Goal: Task Accomplishment & Management: Manage account settings

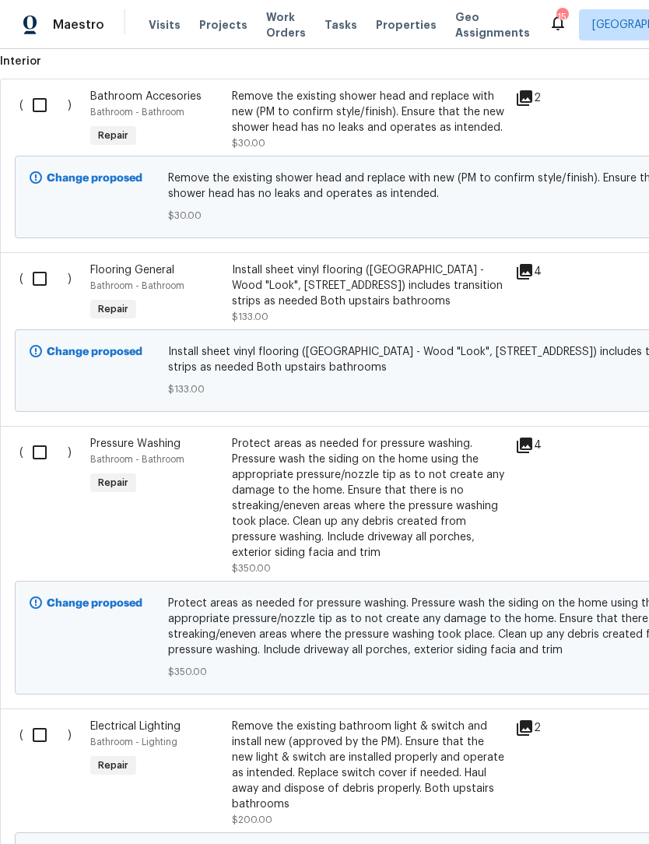
scroll to position [538, 0]
click at [47, 103] on input "checkbox" at bounding box center [45, 106] width 44 height 33
checkbox input "true"
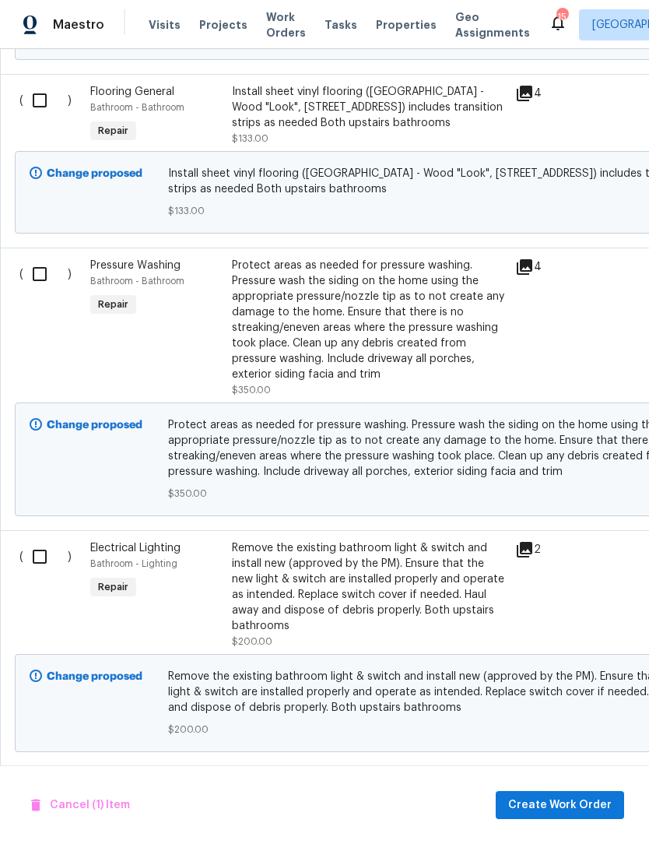
scroll to position [718, 0]
click at [48, 279] on input "checkbox" at bounding box center [45, 273] width 44 height 33
checkbox input "true"
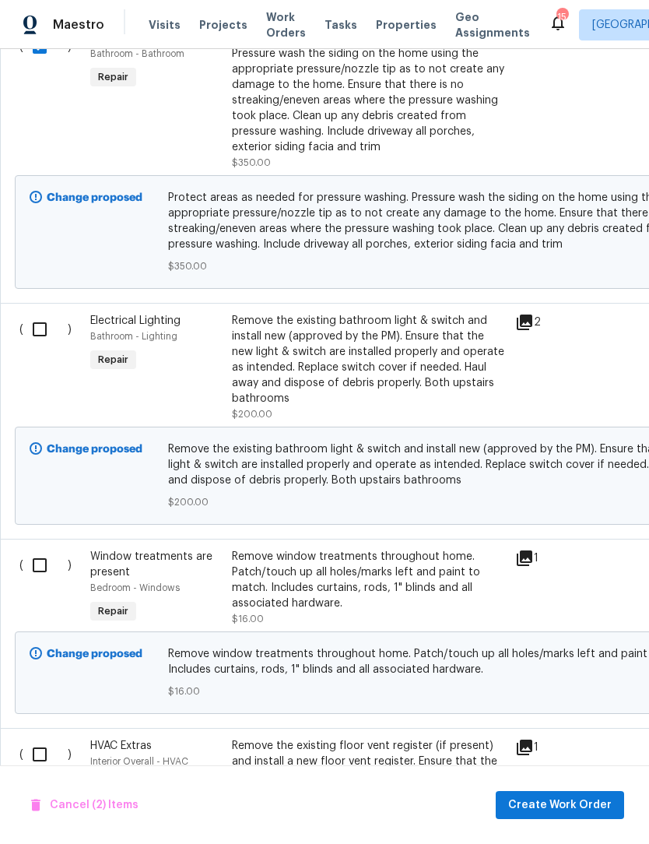
scroll to position [944, 0]
click at [45, 334] on input "checkbox" at bounding box center [45, 329] width 44 height 33
checkbox input "true"
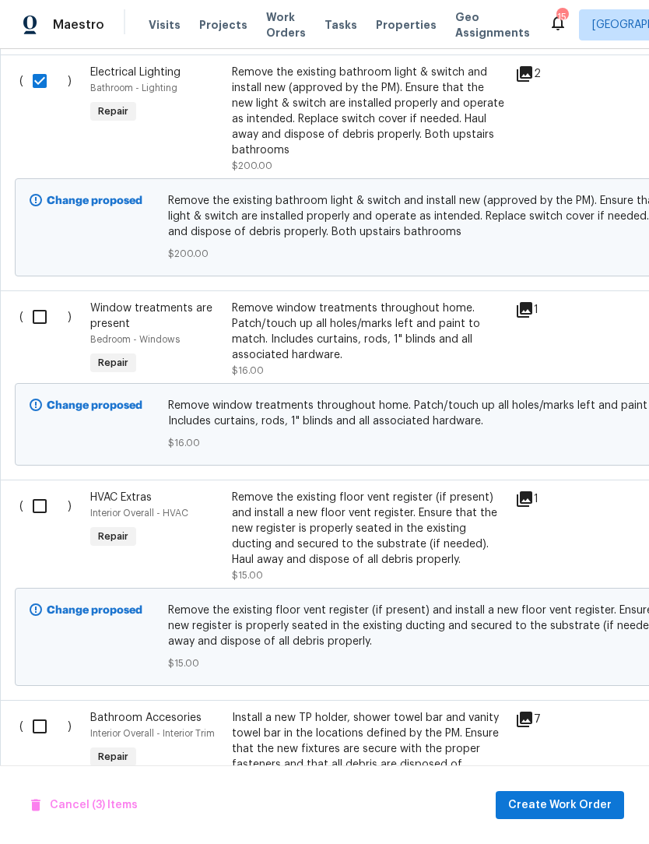
scroll to position [1194, 0]
click at [50, 322] on input "checkbox" at bounding box center [45, 316] width 44 height 33
checkbox input "true"
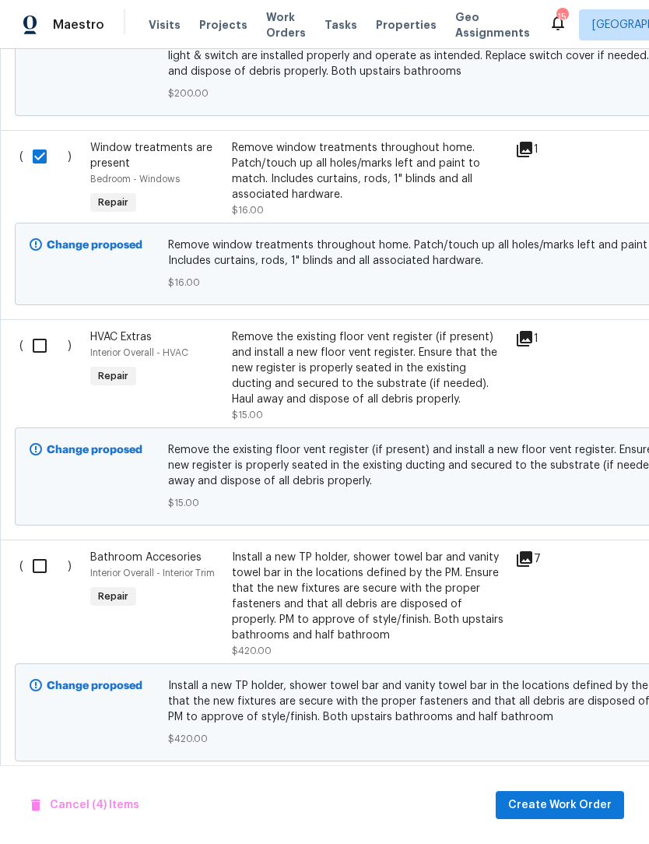
scroll to position [1354, 0]
click at [48, 350] on input "checkbox" at bounding box center [45, 345] width 44 height 33
checkbox input "true"
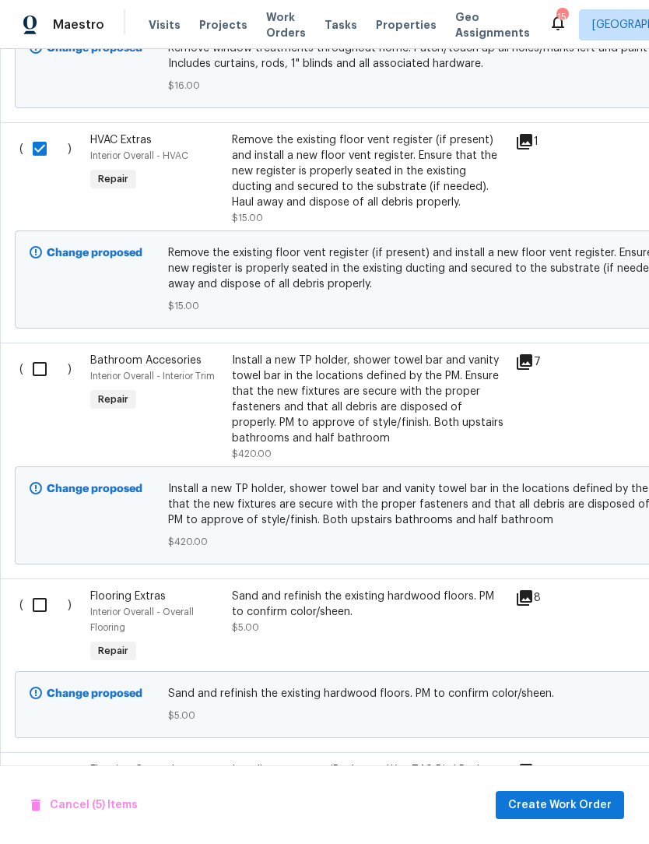
scroll to position [1551, 0]
click at [47, 374] on input "checkbox" at bounding box center [45, 368] width 44 height 33
checkbox input "true"
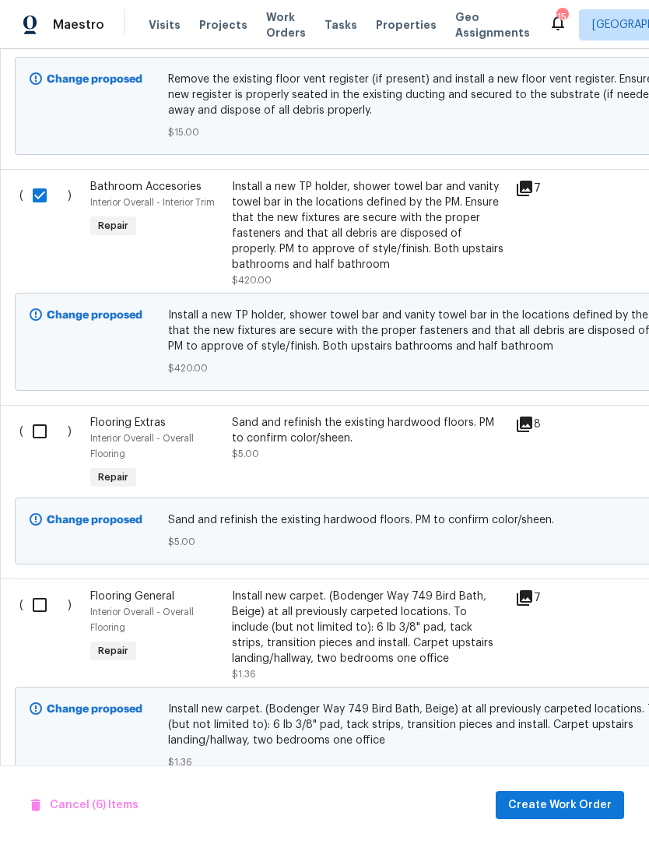
scroll to position [1725, 0]
click at [49, 434] on input "checkbox" at bounding box center [45, 430] width 44 height 33
checkbox input "true"
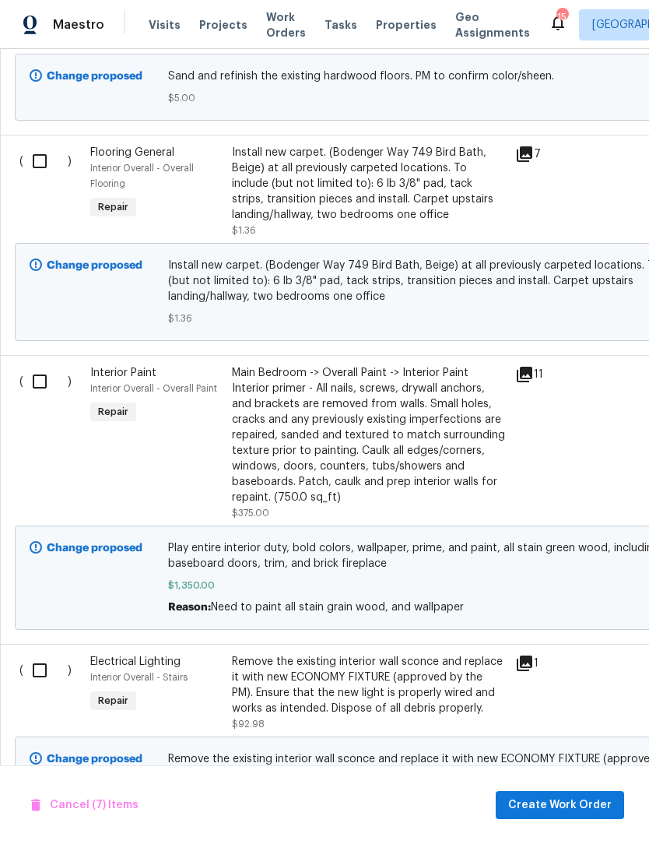
scroll to position [2168, 0]
click at [46, 396] on input "checkbox" at bounding box center [45, 380] width 44 height 33
checkbox input "true"
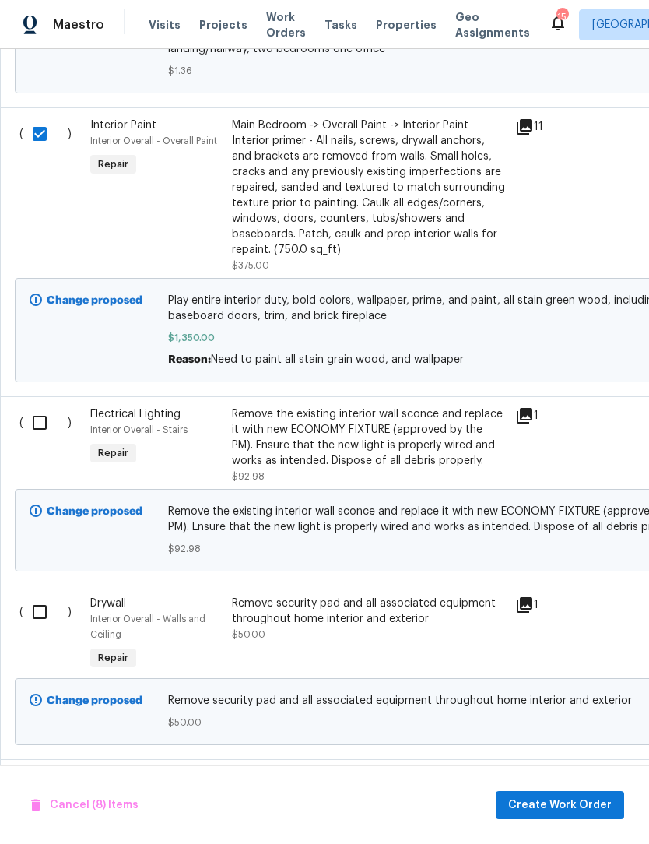
scroll to position [2416, 0]
click at [51, 434] on input "checkbox" at bounding box center [45, 422] width 44 height 33
checkbox input "true"
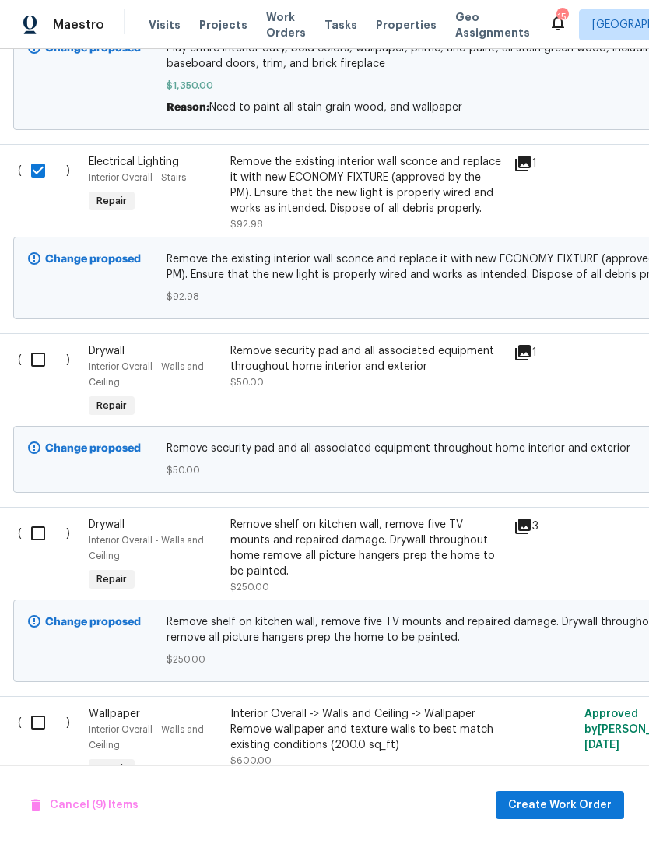
scroll to position [2674, 2]
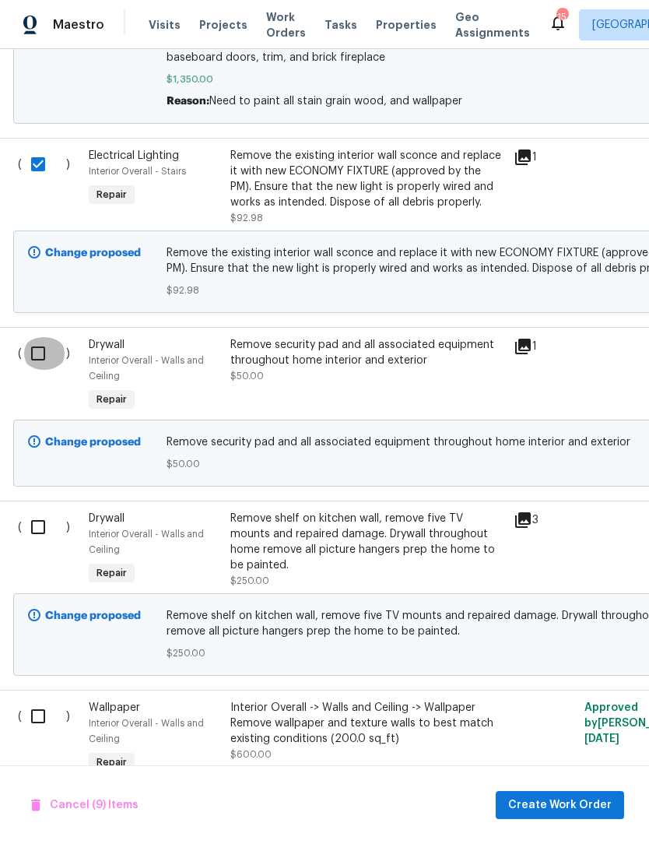
click at [46, 363] on input "checkbox" at bounding box center [44, 353] width 44 height 33
checkbox input "true"
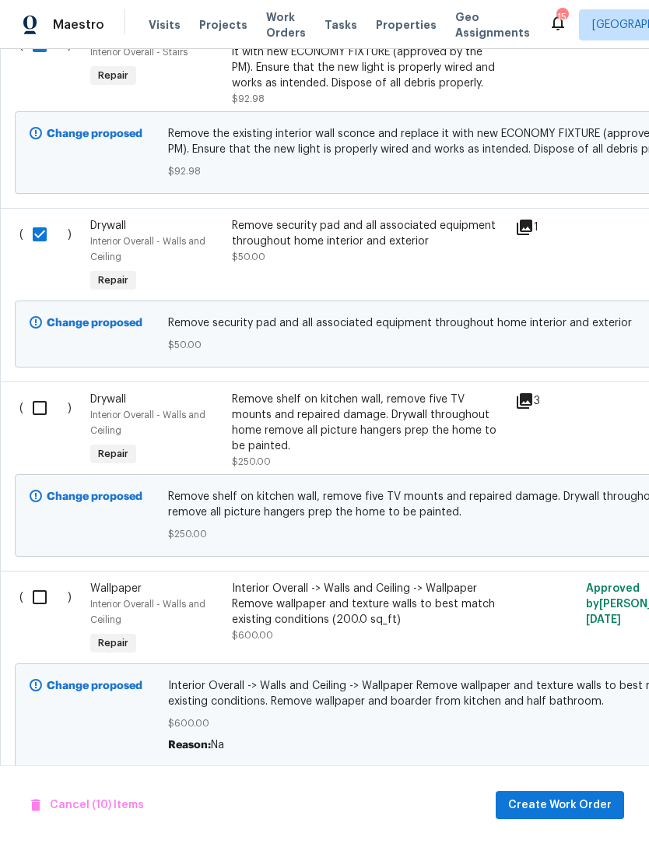
scroll to position [2802, 0]
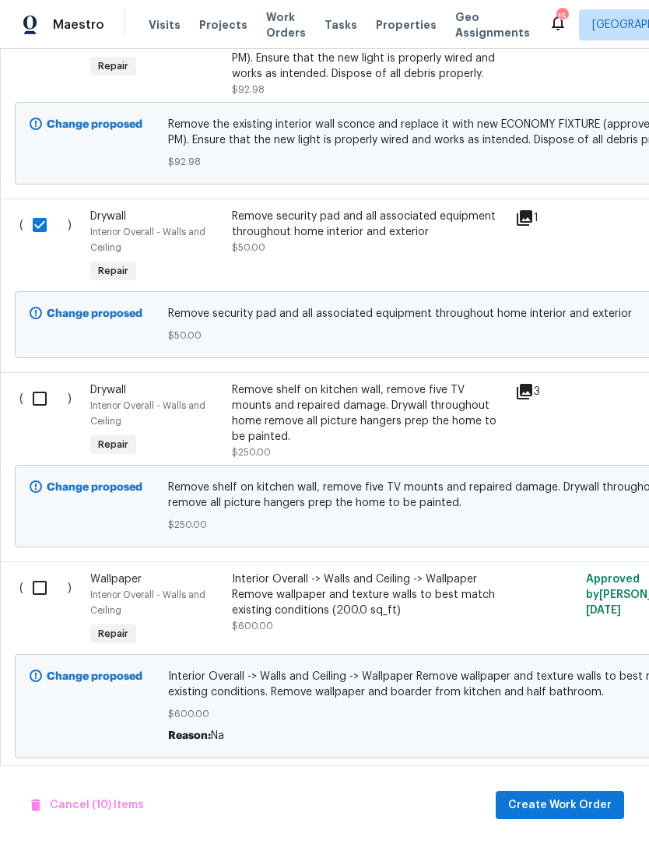
click at [37, 415] on input "checkbox" at bounding box center [45, 398] width 44 height 33
checkbox input "true"
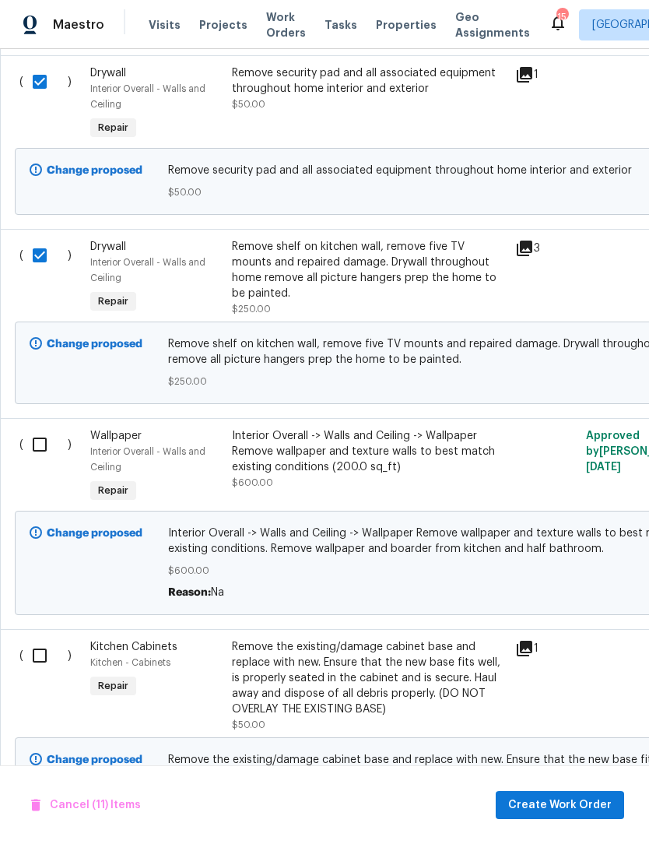
scroll to position [2945, 0]
click at [38, 459] on input "checkbox" at bounding box center [45, 444] width 44 height 33
checkbox input "true"
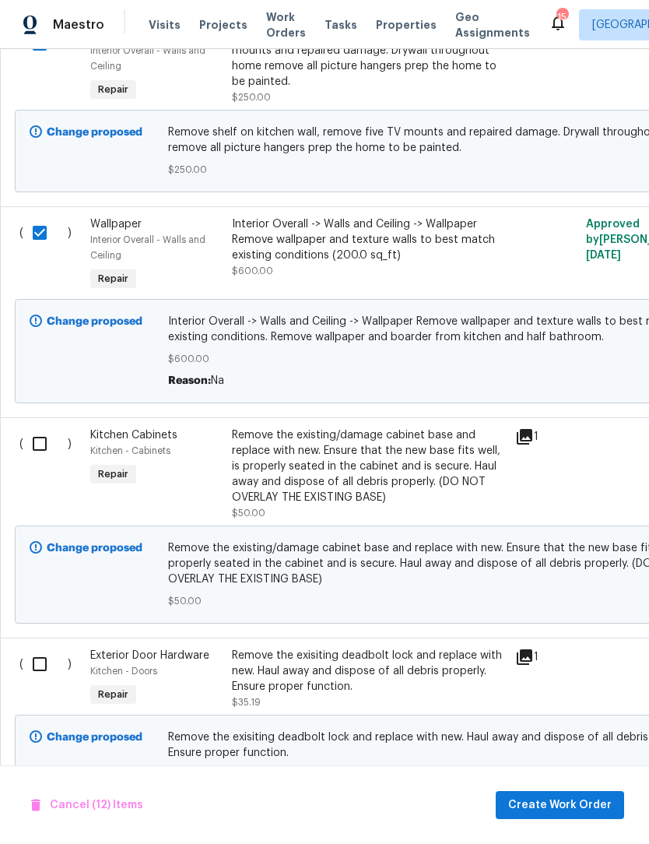
scroll to position [3157, 0]
click at [32, 455] on input "checkbox" at bounding box center [45, 443] width 44 height 33
checkbox input "true"
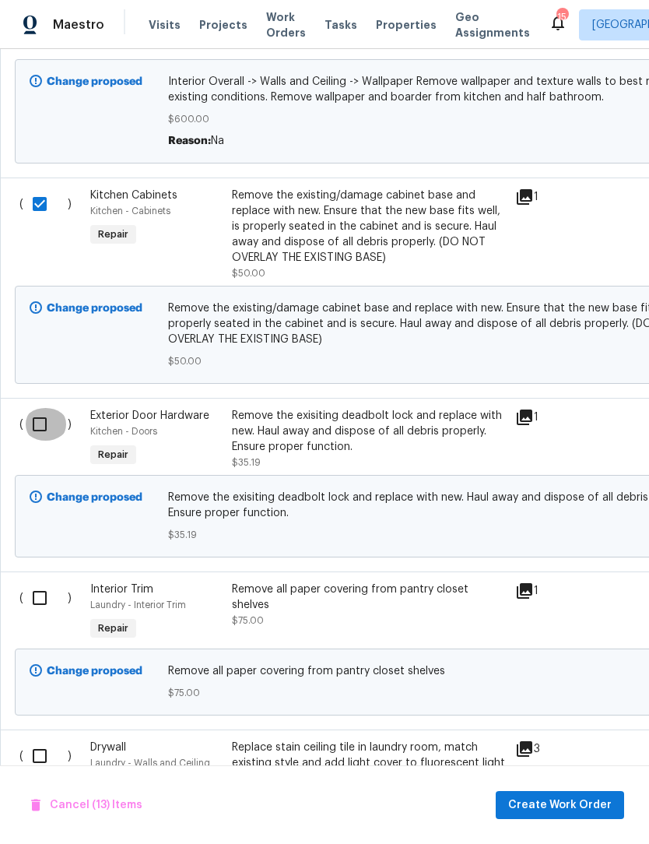
scroll to position [3397, 0]
click at [30, 437] on input "checkbox" at bounding box center [45, 424] width 44 height 33
checkbox input "true"
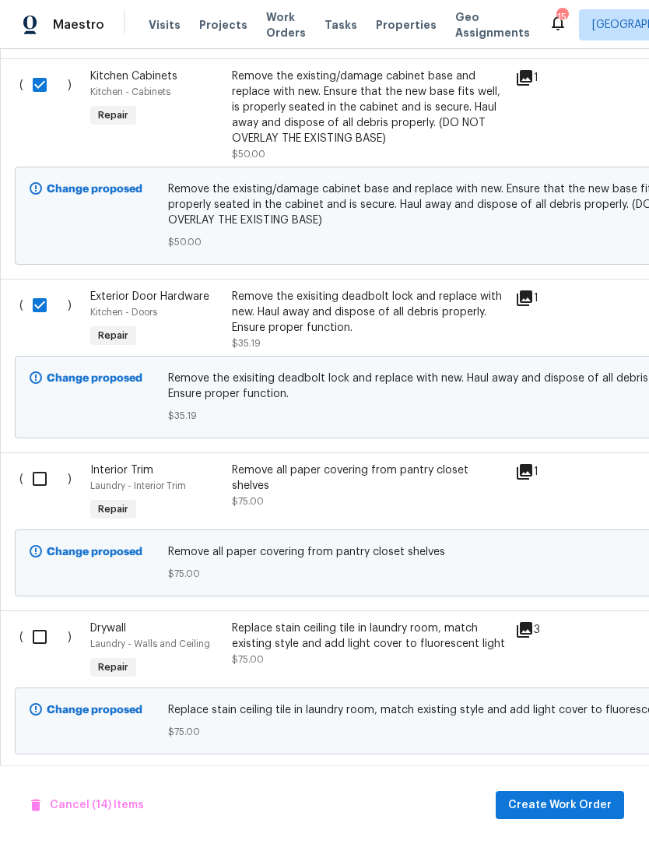
scroll to position [0, 0]
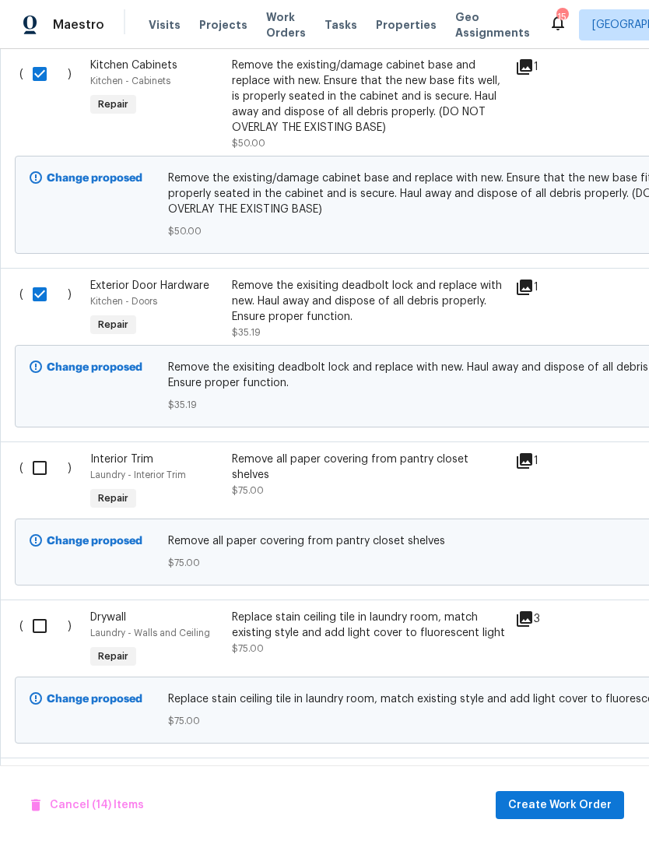
click at [33, 484] on input "checkbox" at bounding box center [45, 468] width 44 height 33
checkbox input "true"
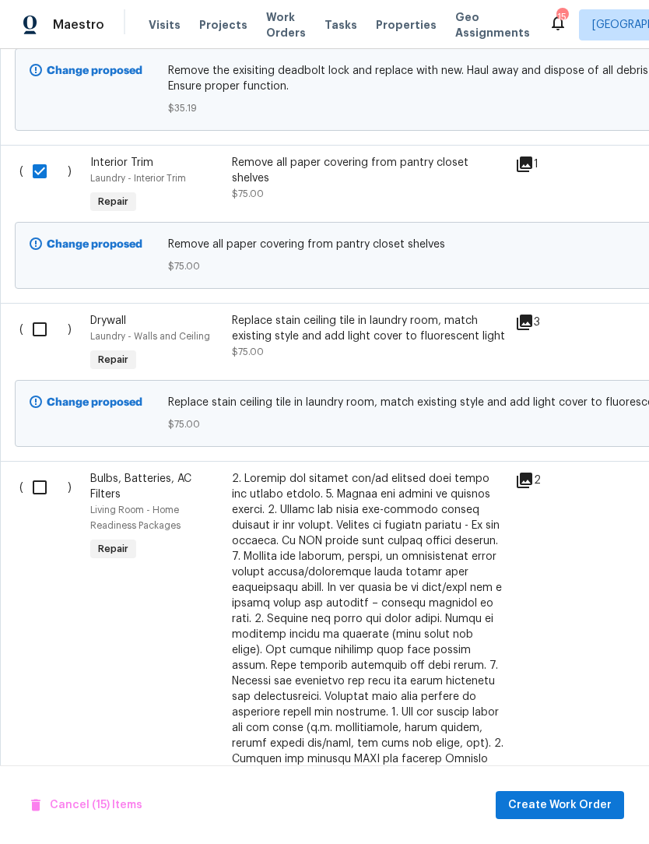
click at [36, 346] on input "checkbox" at bounding box center [45, 329] width 44 height 33
checkbox input "true"
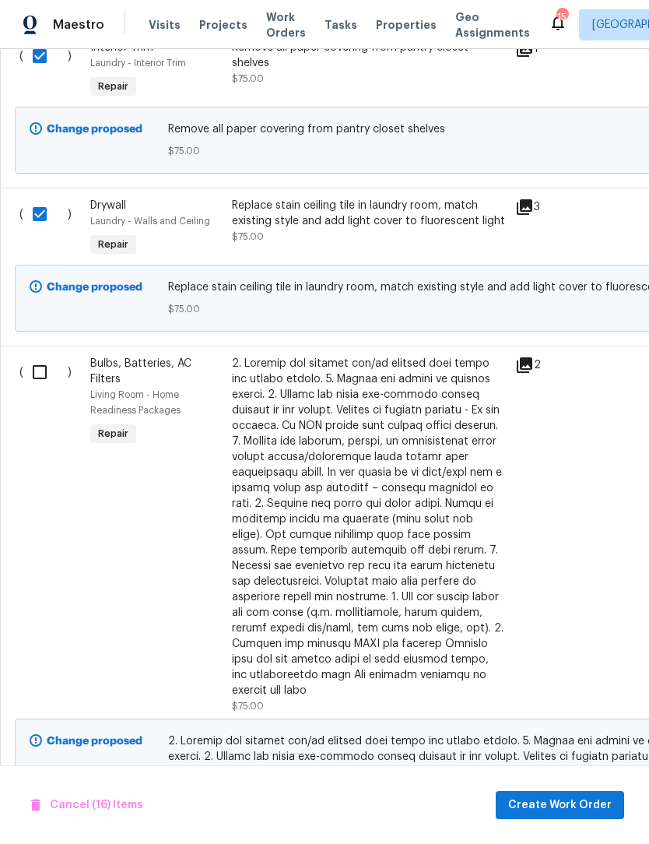
click at [43, 389] on input "checkbox" at bounding box center [45, 372] width 44 height 33
checkbox input "true"
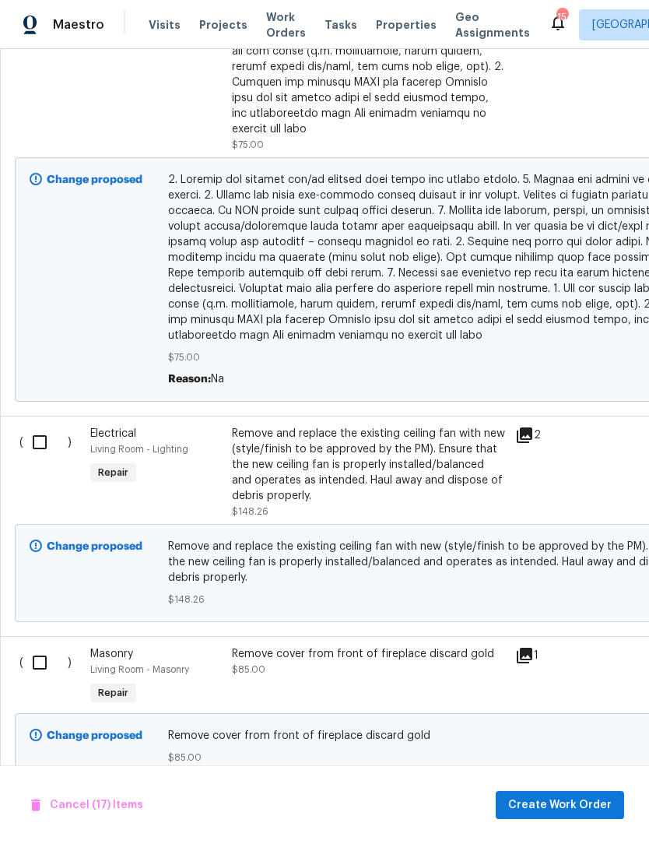
click at [44, 443] on input "checkbox" at bounding box center [45, 442] width 44 height 33
checkbox input "true"
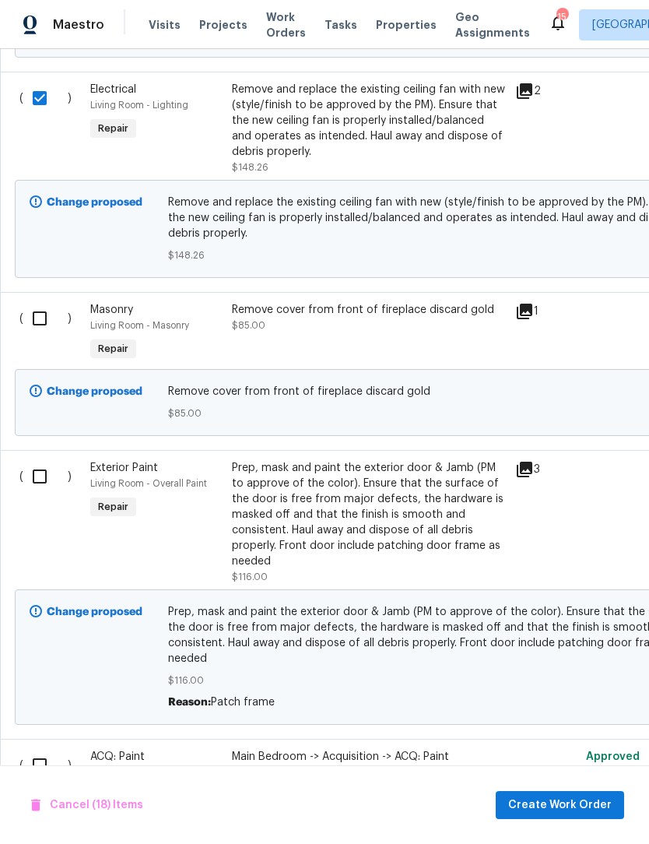
click at [31, 335] on input "checkbox" at bounding box center [45, 318] width 44 height 33
checkbox input "true"
click at [35, 481] on input "checkbox" at bounding box center [45, 476] width 44 height 33
checkbox input "true"
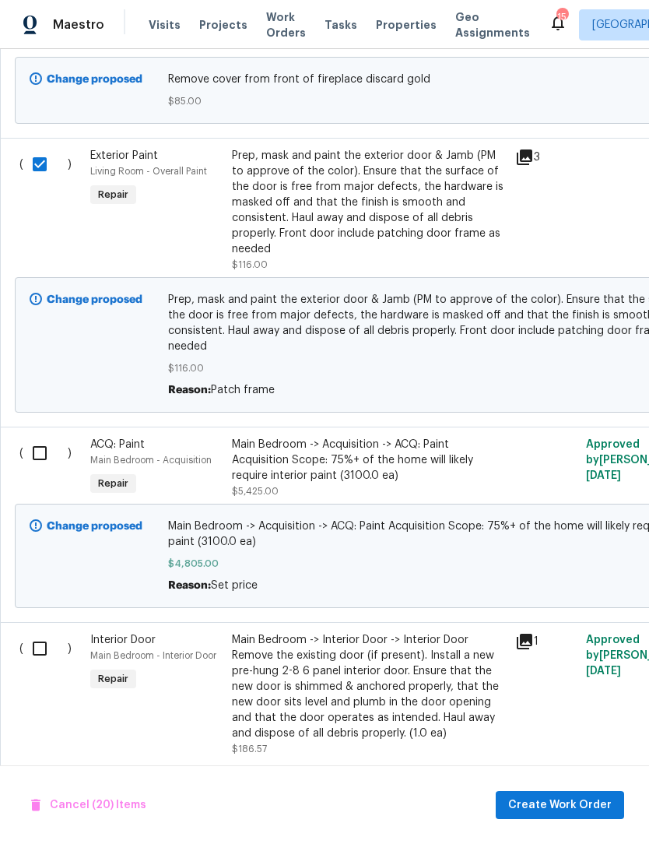
click at [27, 437] on input "checkbox" at bounding box center [45, 453] width 44 height 33
checkbox input "true"
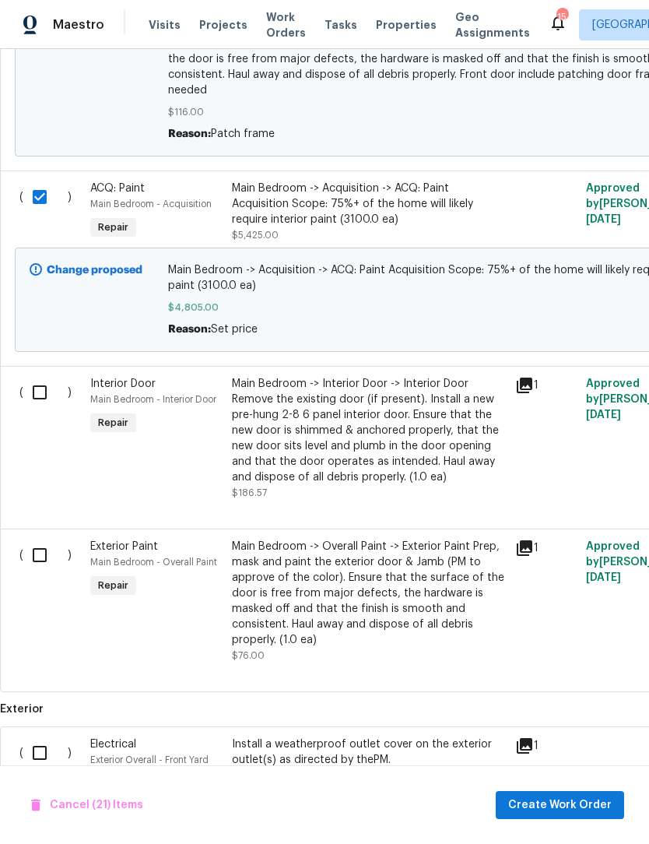
click at [43, 389] on input "checkbox" at bounding box center [45, 392] width 44 height 33
checkbox input "true"
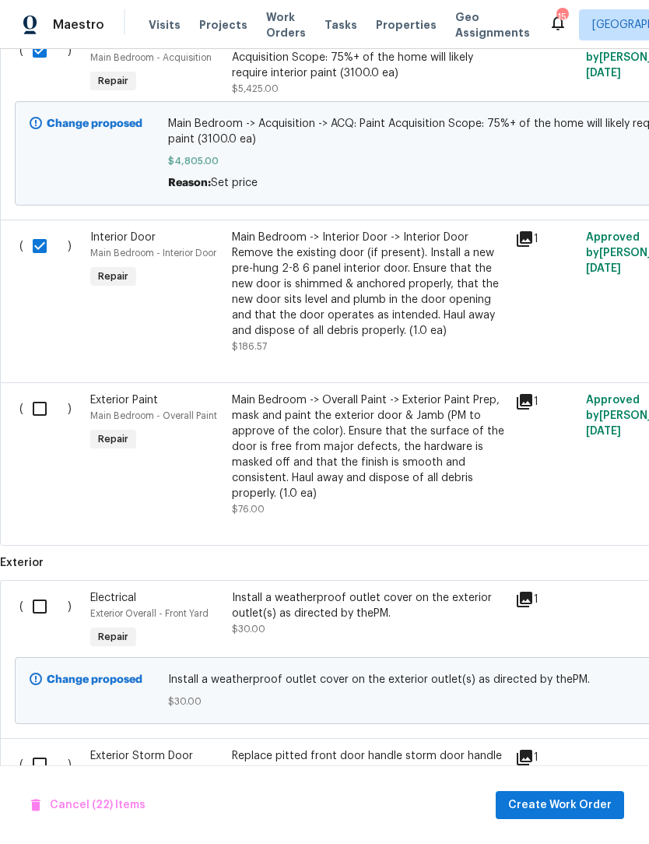
click at [44, 417] on input "checkbox" at bounding box center [45, 408] width 44 height 33
checkbox input "true"
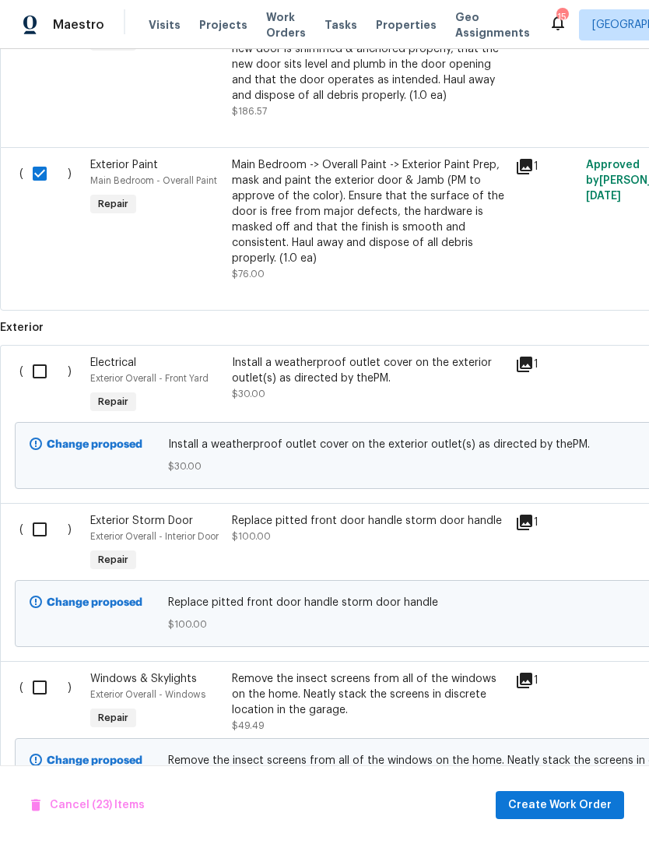
click at [39, 371] on input "checkbox" at bounding box center [45, 371] width 44 height 33
checkbox input "true"
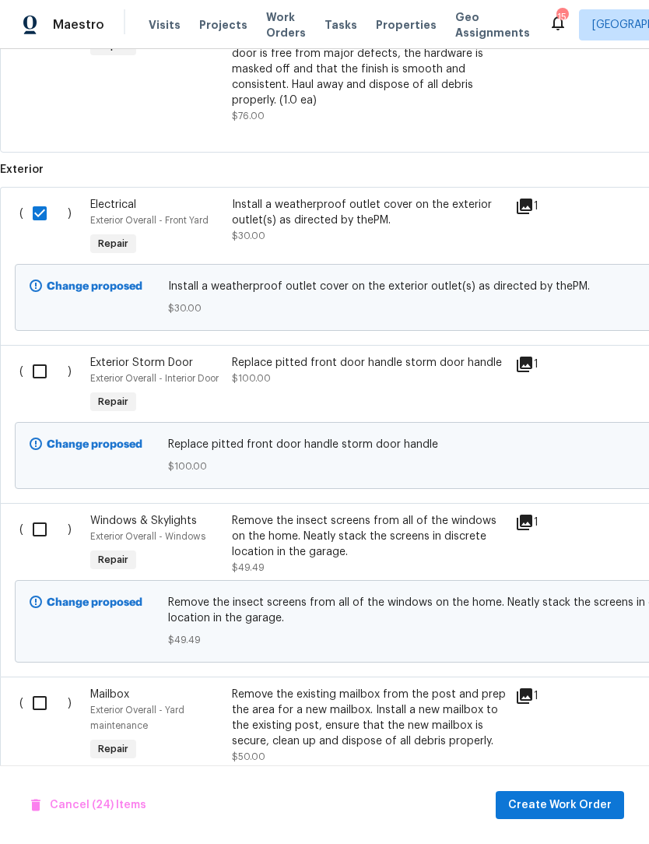
click at [40, 374] on input "checkbox" at bounding box center [45, 371] width 44 height 33
checkbox input "true"
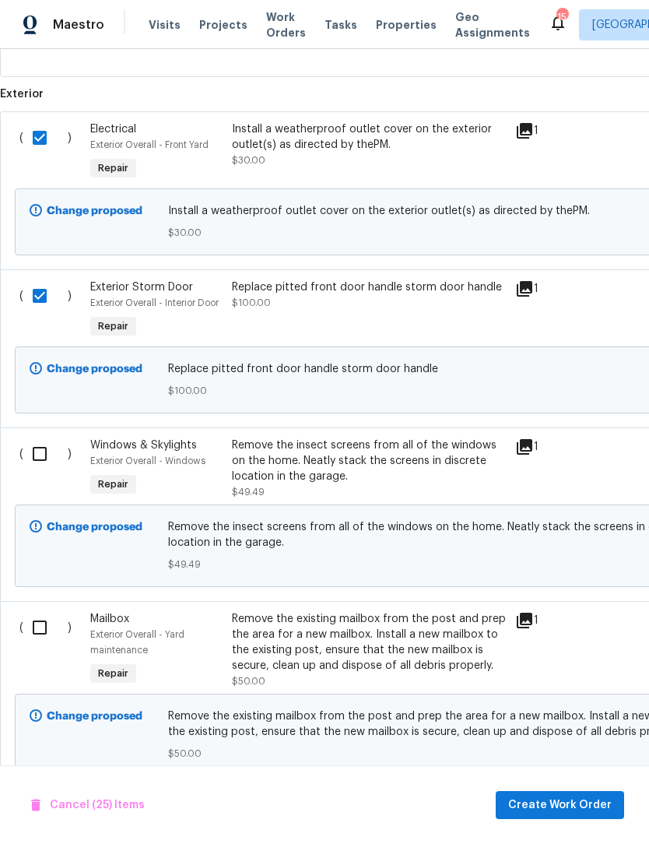
click at [44, 449] on input "checkbox" at bounding box center [45, 454] width 44 height 33
checkbox input "true"
click at [45, 611] on input "checkbox" at bounding box center [45, 627] width 44 height 33
checkbox input "true"
click at [583, 798] on span "Create Work Order" at bounding box center [560, 805] width 104 height 19
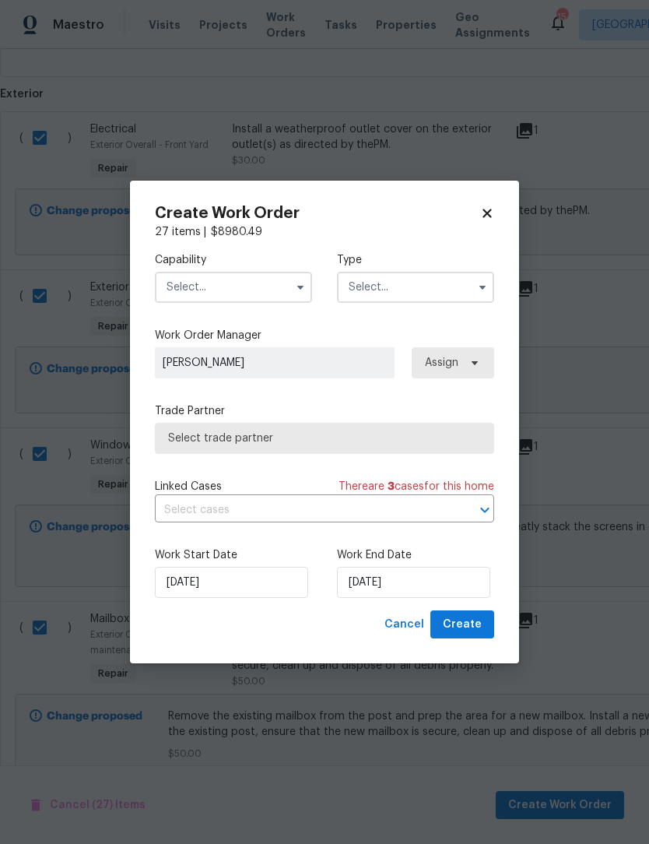
click at [273, 287] on input "text" at bounding box center [233, 287] width 157 height 31
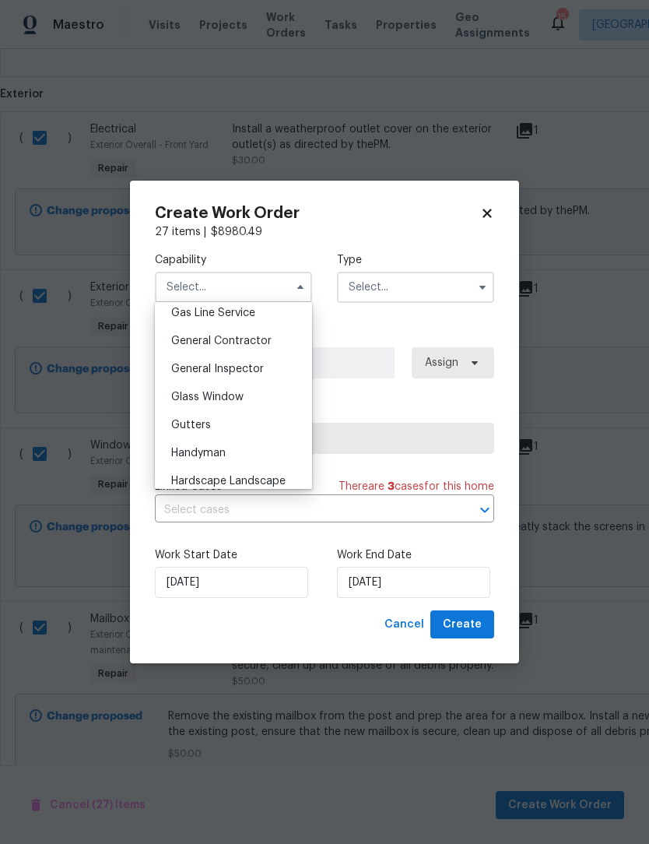
click at [239, 343] on span "General Contractor" at bounding box center [221, 341] width 100 height 11
type input "General Contractor"
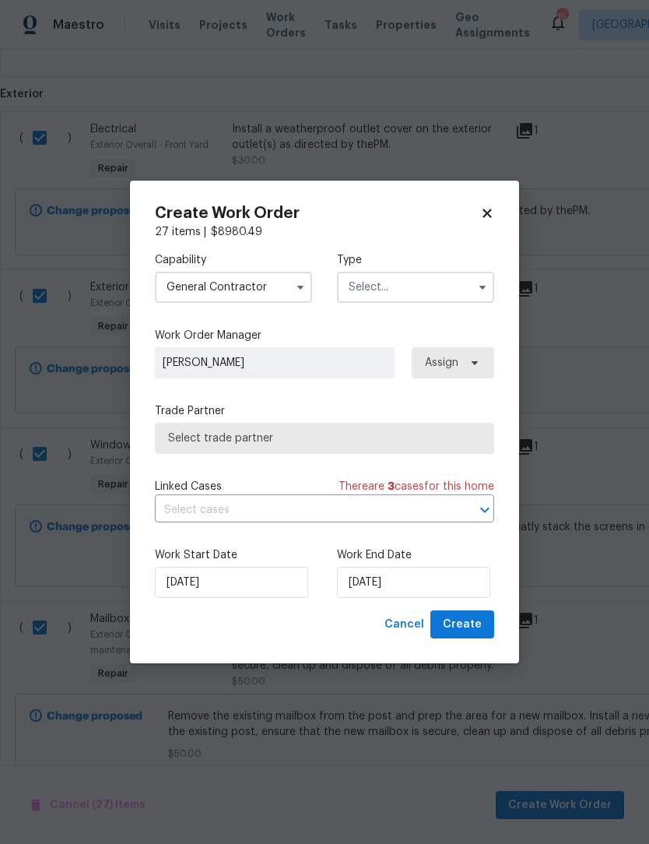
click at [417, 290] on input "text" at bounding box center [415, 287] width 157 height 31
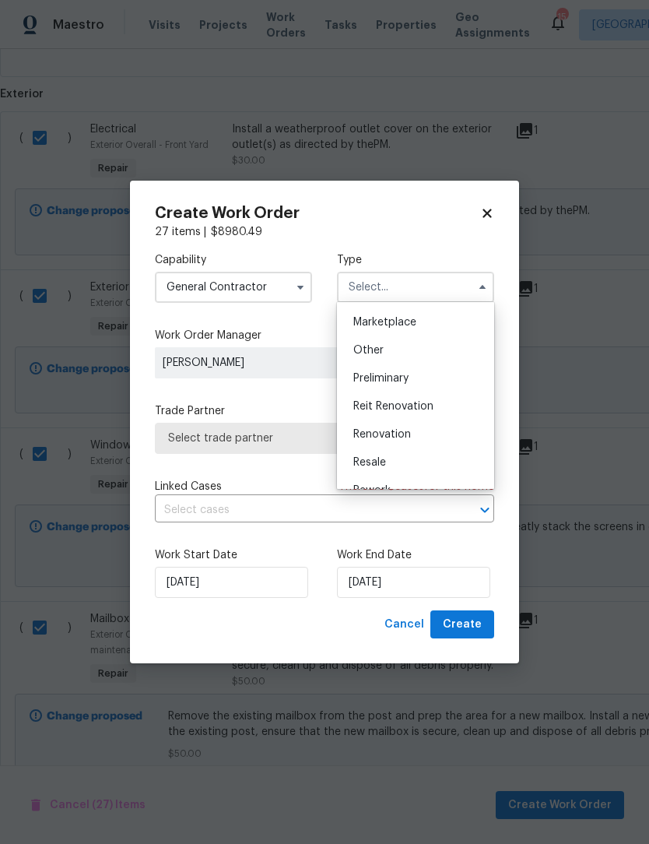
click at [400, 441] on div "Renovation" at bounding box center [415, 434] width 149 height 28
type input "Renovation"
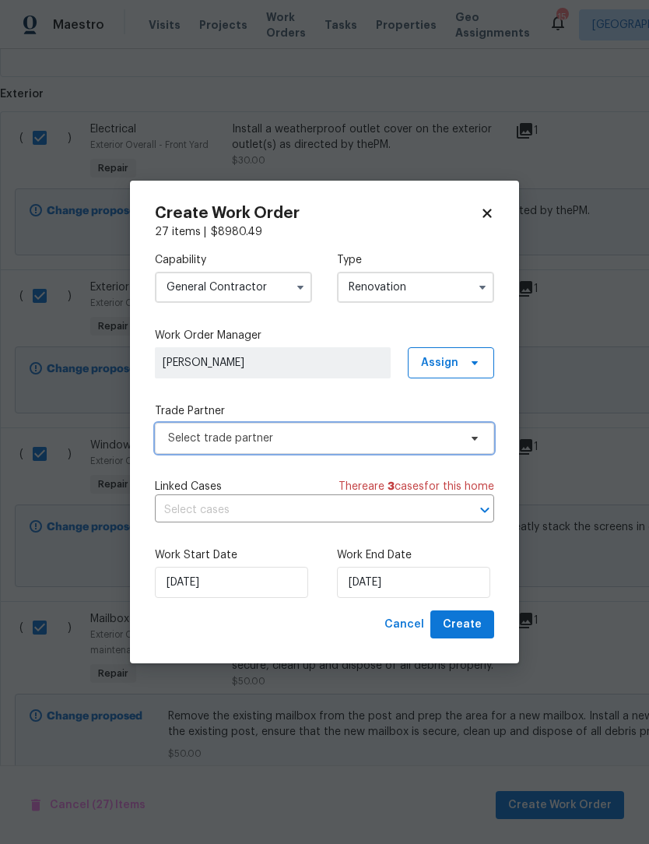
click at [254, 438] on span "Select trade partner" at bounding box center [313, 439] width 290 height 16
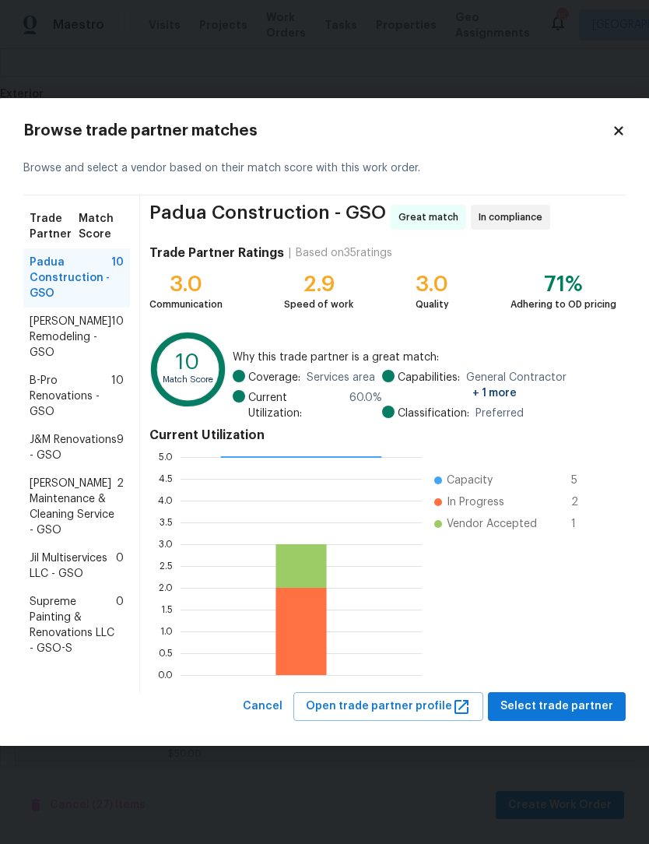
click at [73, 582] on span "Jil Multiservices LLC - GSO" at bounding box center [73, 565] width 86 height 31
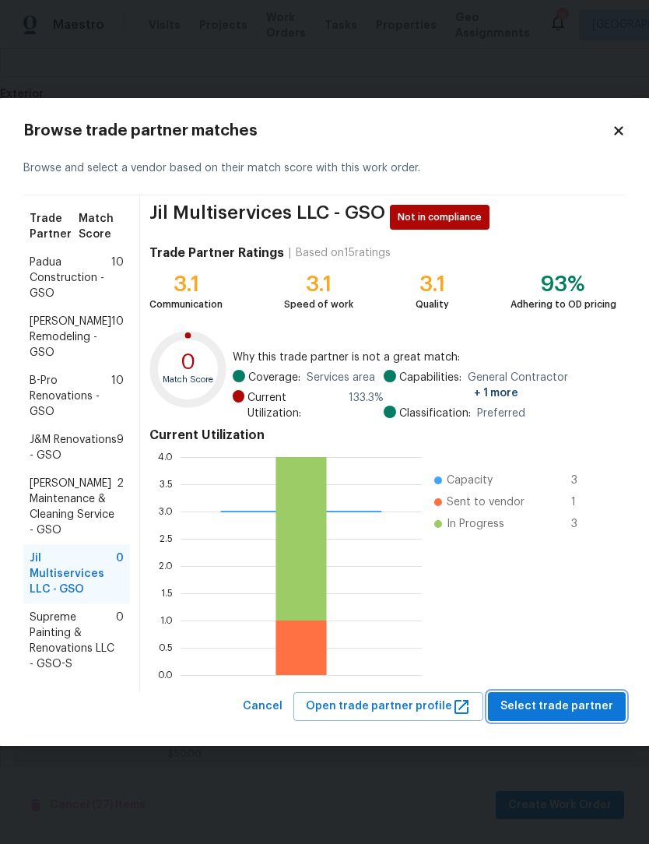
click at [579, 705] on span "Select trade partner" at bounding box center [557, 706] width 113 height 19
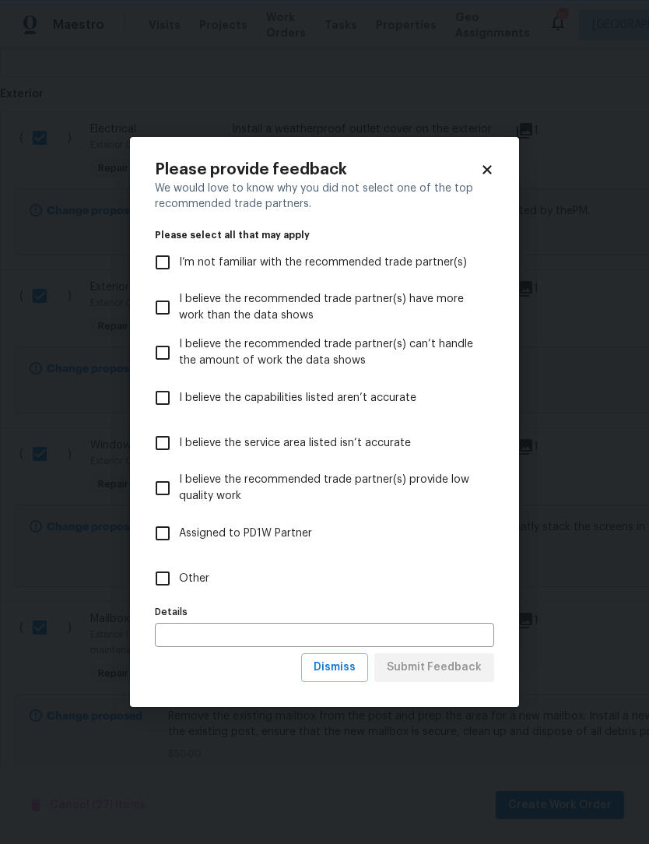
click at [170, 582] on input "Other" at bounding box center [162, 578] width 33 height 33
checkbox input "true"
click at [461, 670] on span "Submit Feedback" at bounding box center [434, 667] width 95 height 19
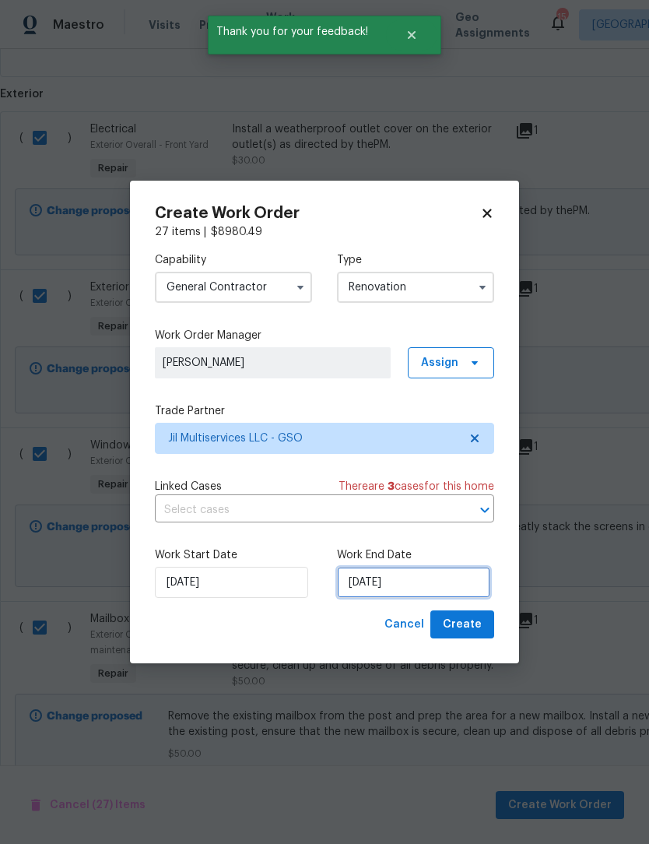
click at [432, 581] on input "8/18/2025" at bounding box center [413, 582] width 153 height 31
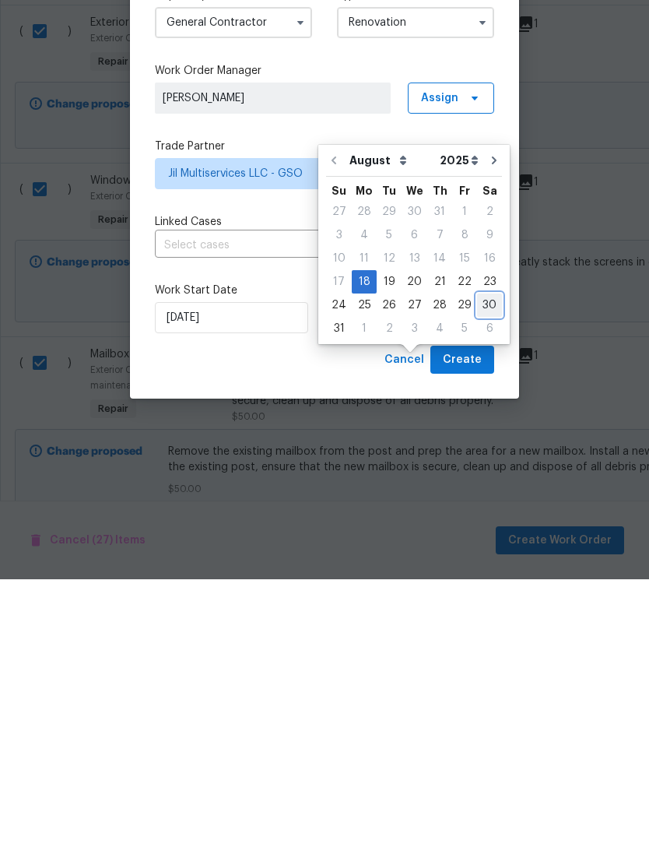
click at [485, 559] on div "30" at bounding box center [489, 570] width 25 height 22
type input "8/30/2025"
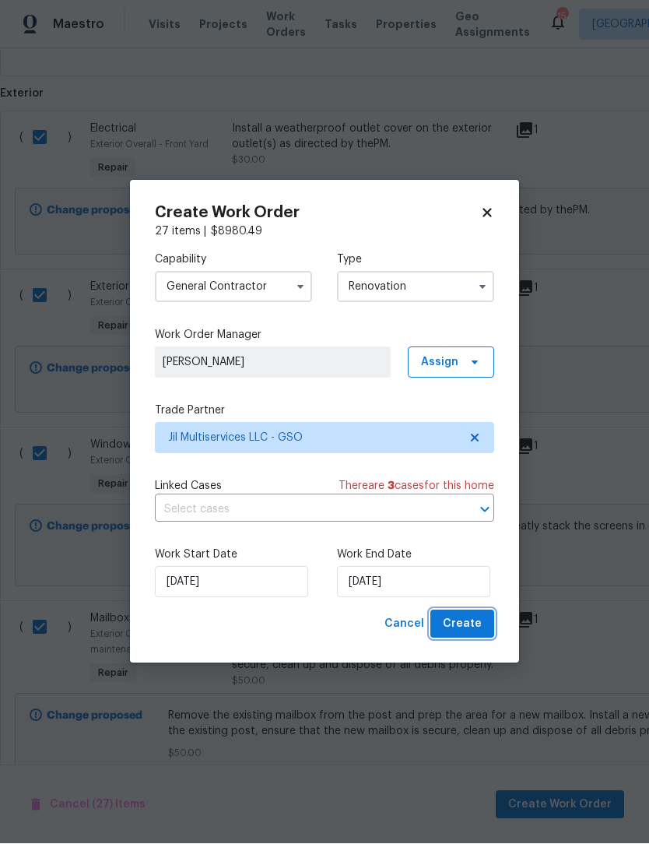
click at [473, 628] on span "Create" at bounding box center [462, 624] width 39 height 19
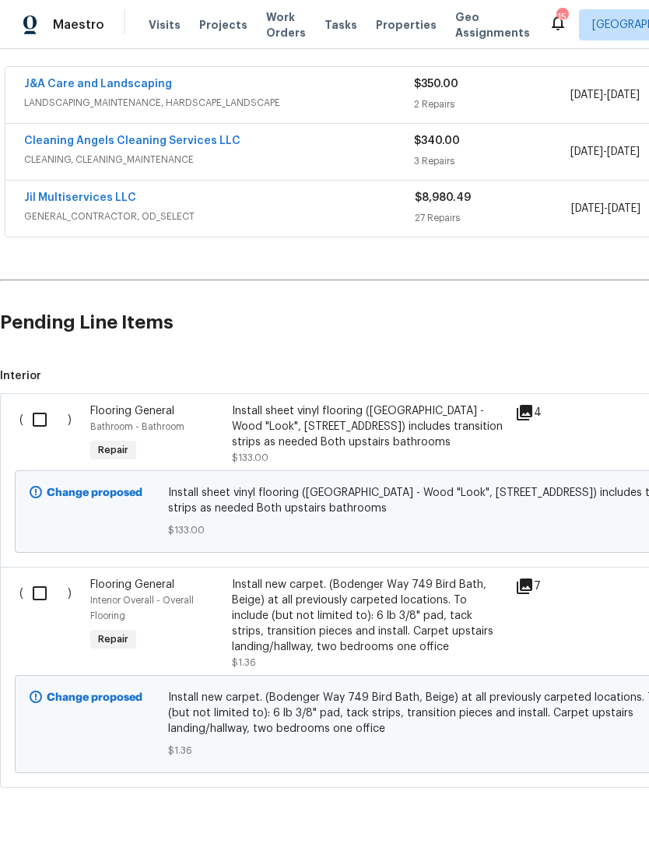
scroll to position [280, 0]
click at [51, 418] on input "checkbox" at bounding box center [45, 420] width 44 height 33
checkbox input "true"
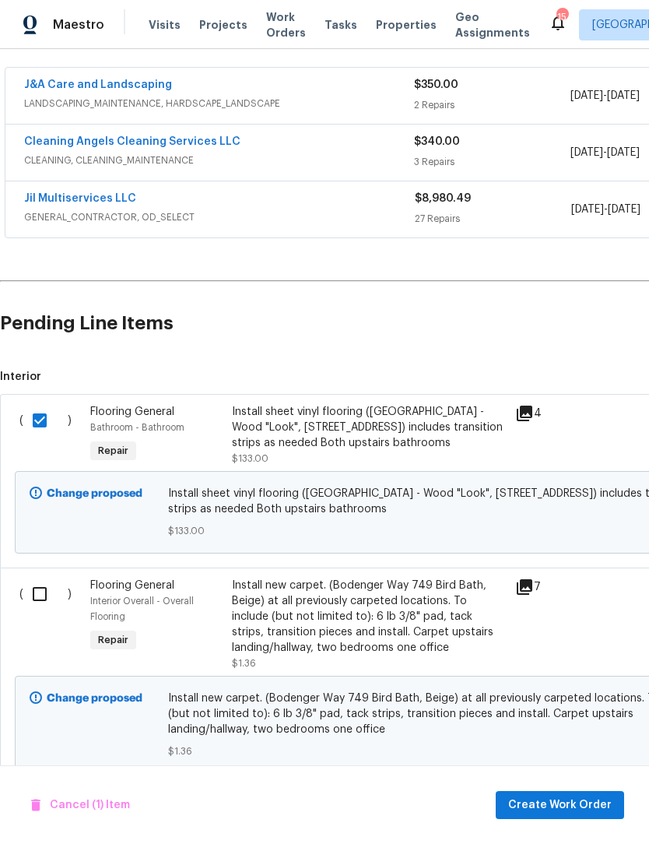
click at [54, 585] on input "checkbox" at bounding box center [45, 594] width 44 height 33
checkbox input "true"
click at [554, 803] on span "Create Work Order" at bounding box center [560, 805] width 104 height 19
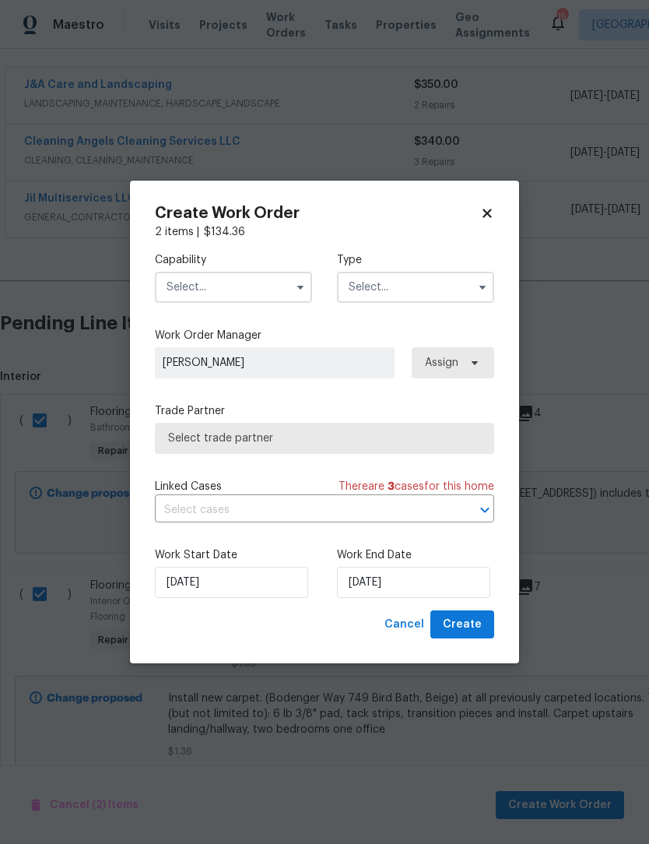
click at [220, 280] on input "text" at bounding box center [233, 287] width 157 height 31
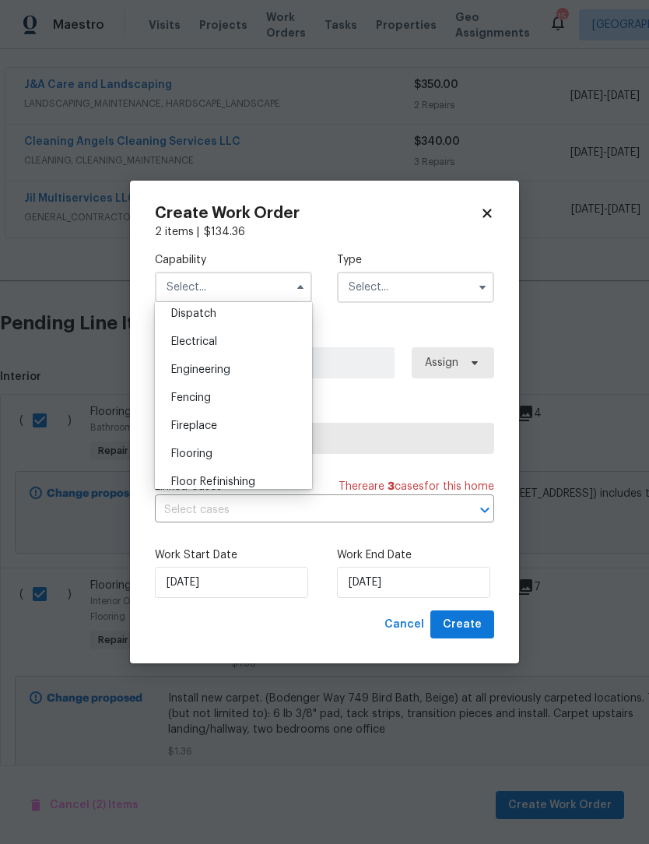
scroll to position [469, 0]
click at [205, 456] on span "Flooring" at bounding box center [191, 454] width 41 height 11
type input "Flooring"
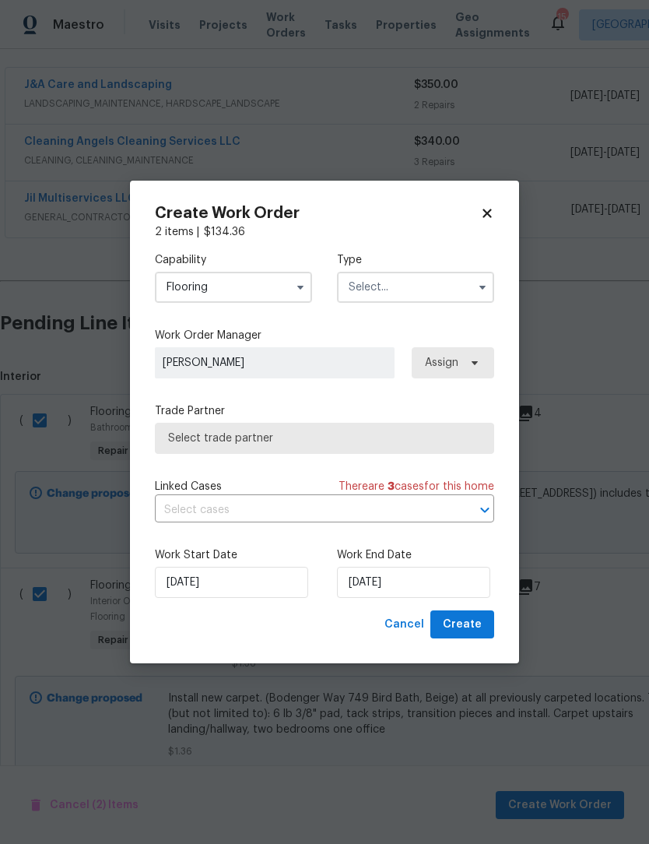
click at [417, 289] on input "text" at bounding box center [415, 287] width 157 height 31
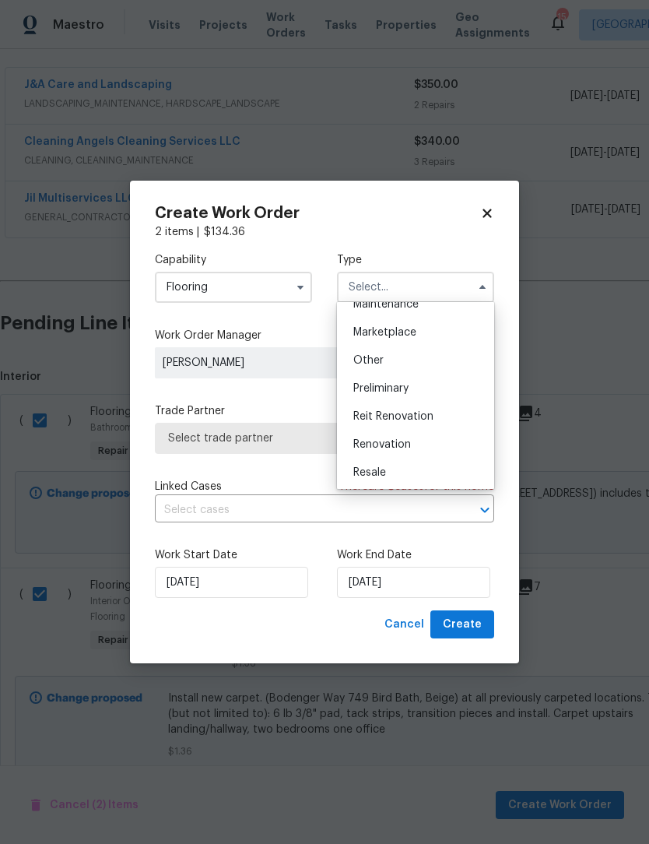
scroll to position [282, 0]
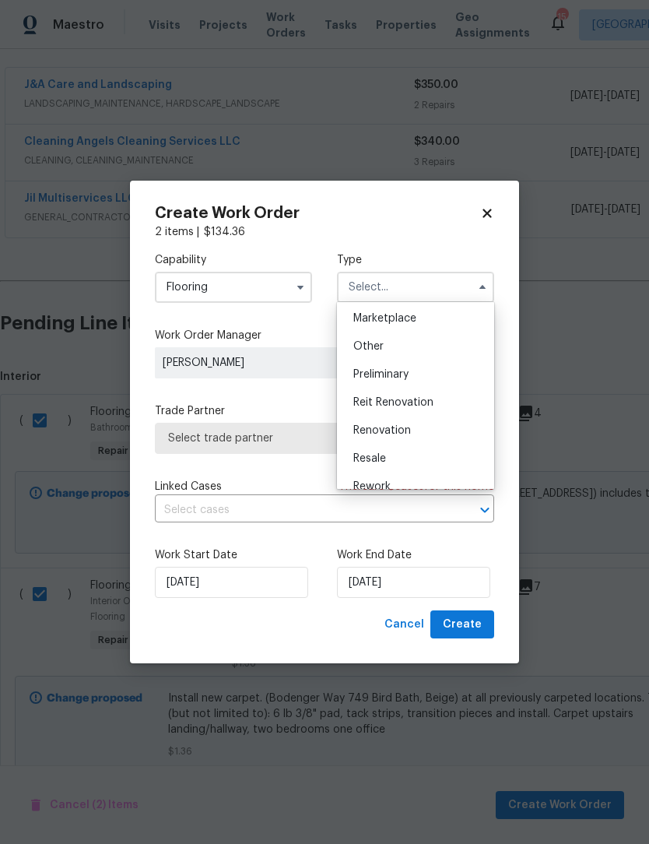
click at [399, 427] on span "Renovation" at bounding box center [382, 430] width 58 height 11
type input "Renovation"
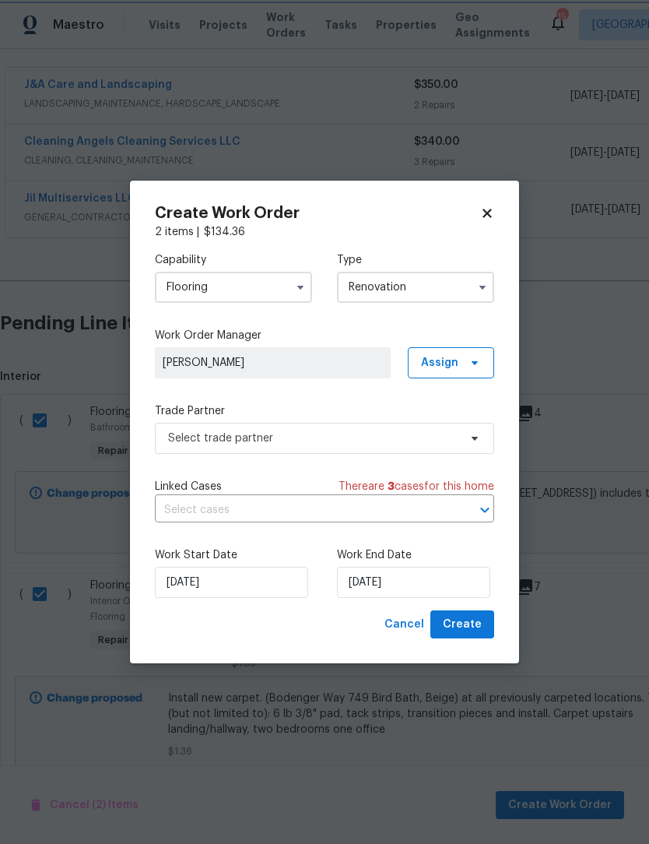
scroll to position [0, 0]
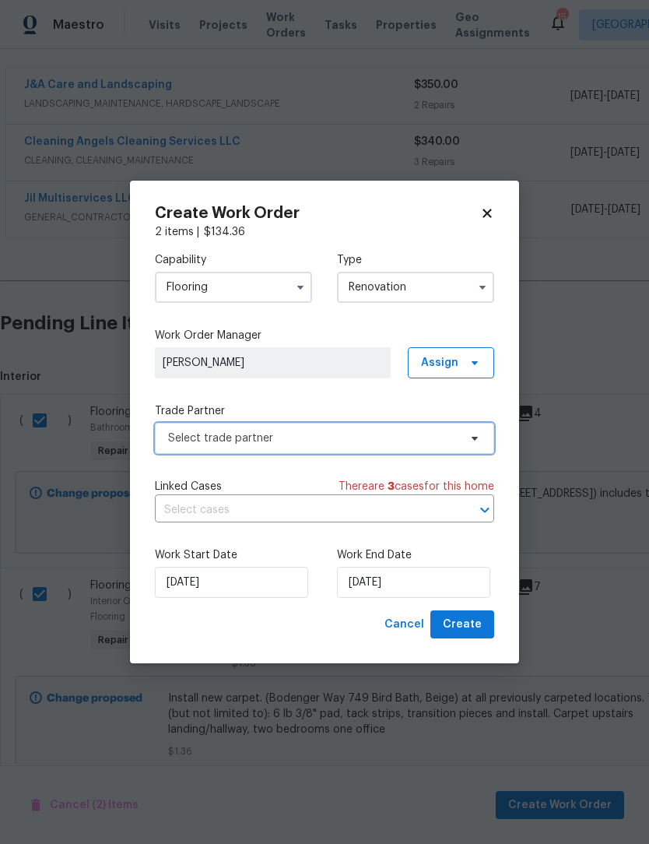
click at [298, 438] on span "Select trade partner" at bounding box center [313, 439] width 290 height 16
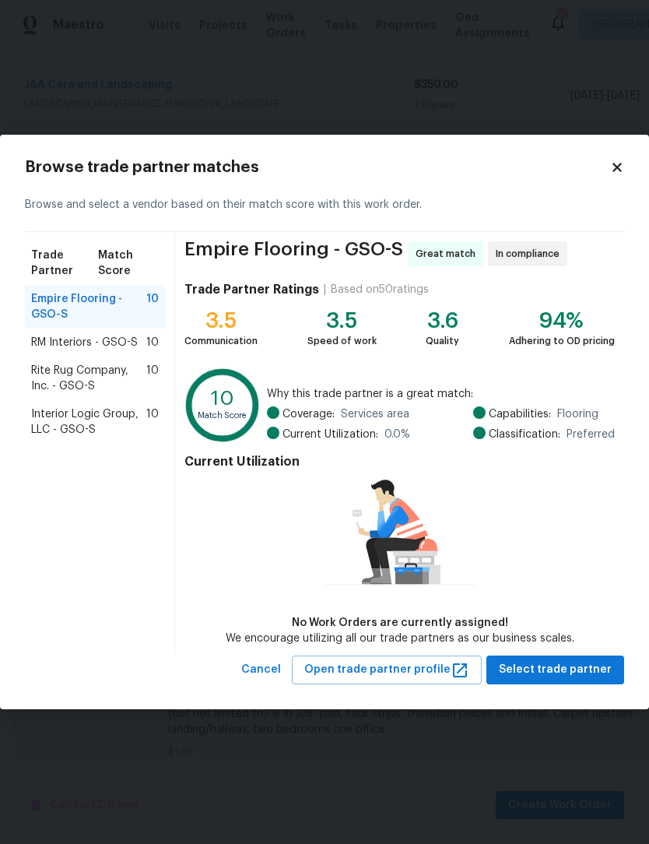
click at [85, 346] on span "RM Interiors - GSO-S" at bounding box center [84, 343] width 107 height 16
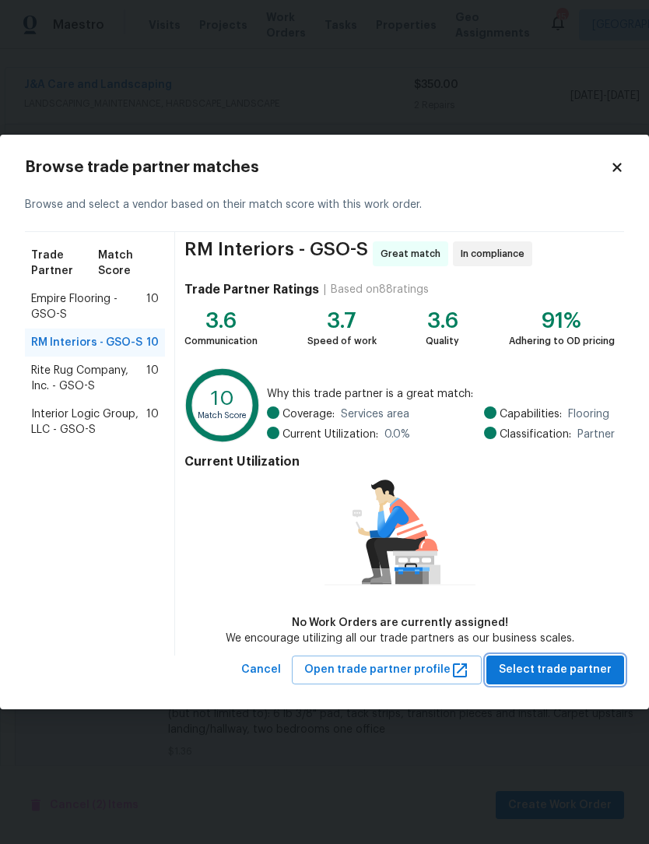
click at [565, 664] on span "Select trade partner" at bounding box center [555, 669] width 113 height 19
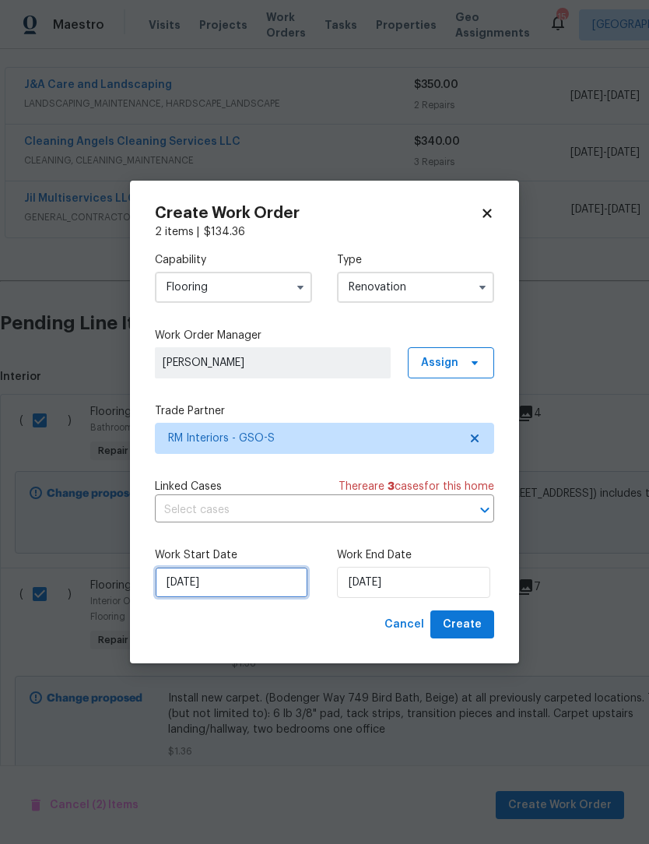
click at [252, 585] on input "8/18/2025" at bounding box center [231, 582] width 153 height 31
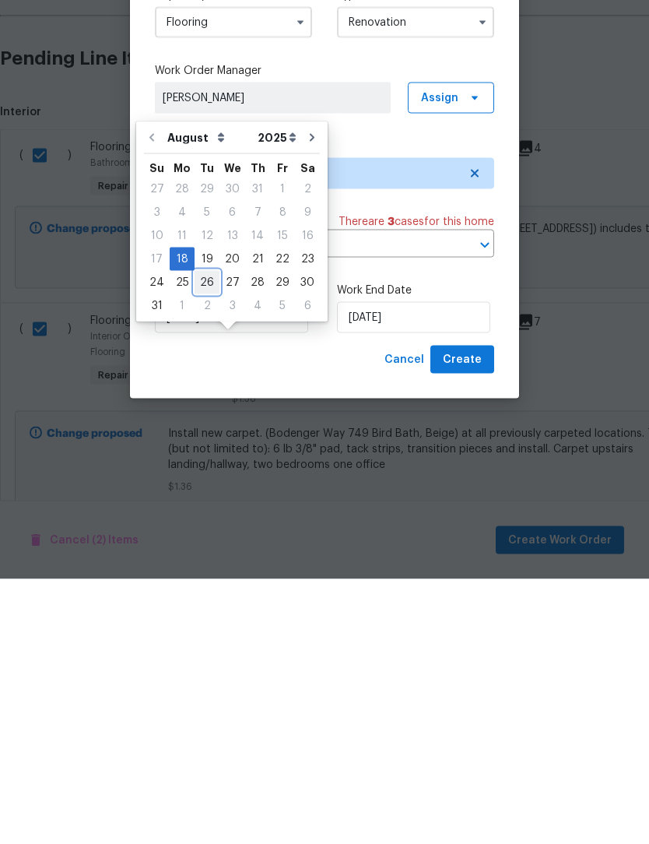
click at [208, 536] on div "26" at bounding box center [207, 547] width 25 height 22
type input "8/26/2025"
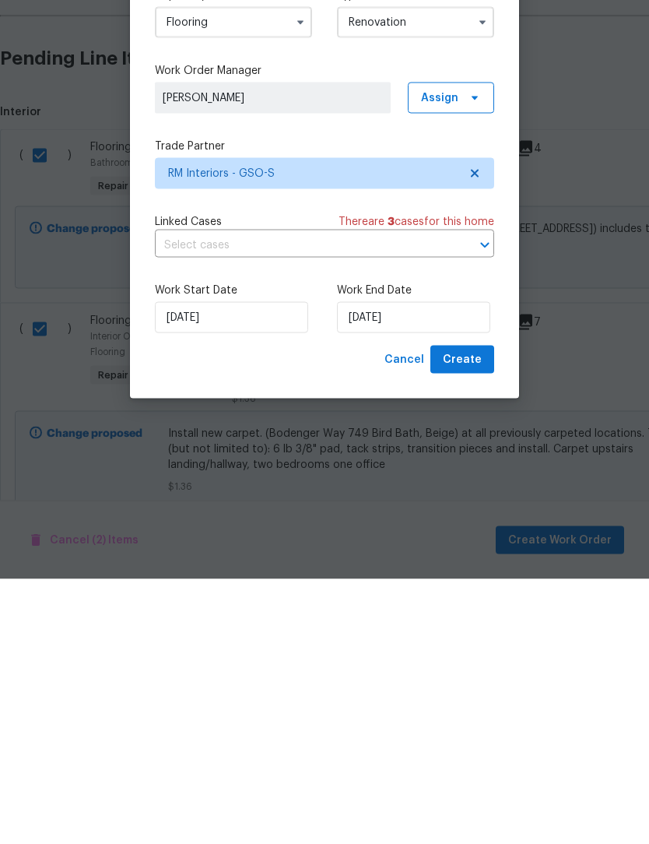
scroll to position [51, 0]
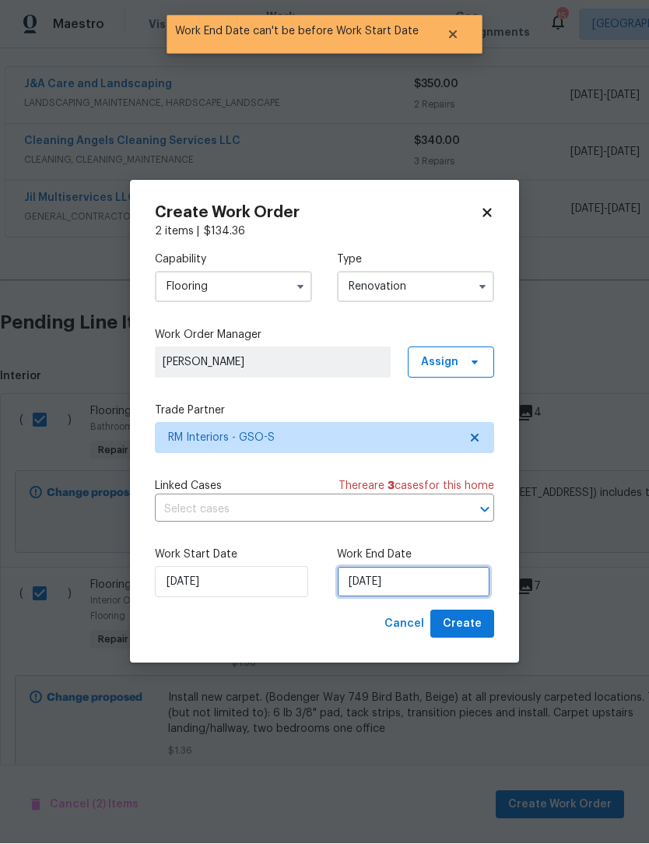
click at [381, 591] on input "8/26/2025" at bounding box center [413, 582] width 153 height 31
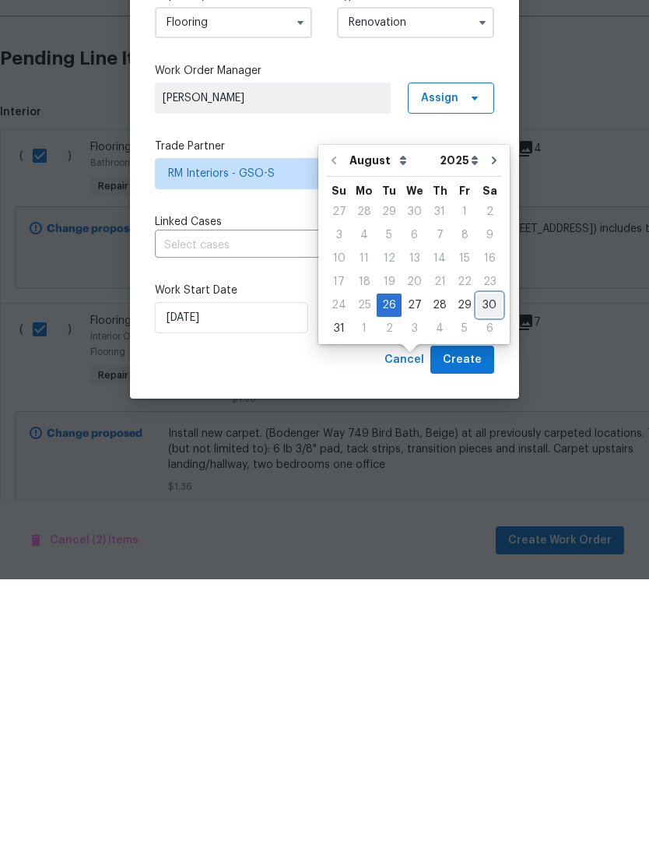
click at [485, 559] on div "30" at bounding box center [489, 570] width 25 height 22
type input "8/30/2025"
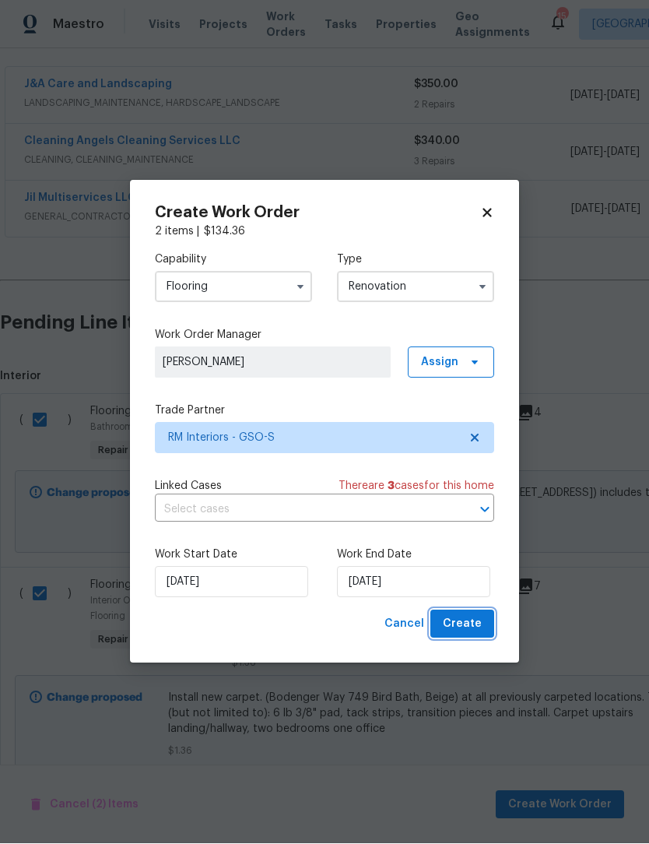
click at [472, 631] on span "Create" at bounding box center [462, 624] width 39 height 19
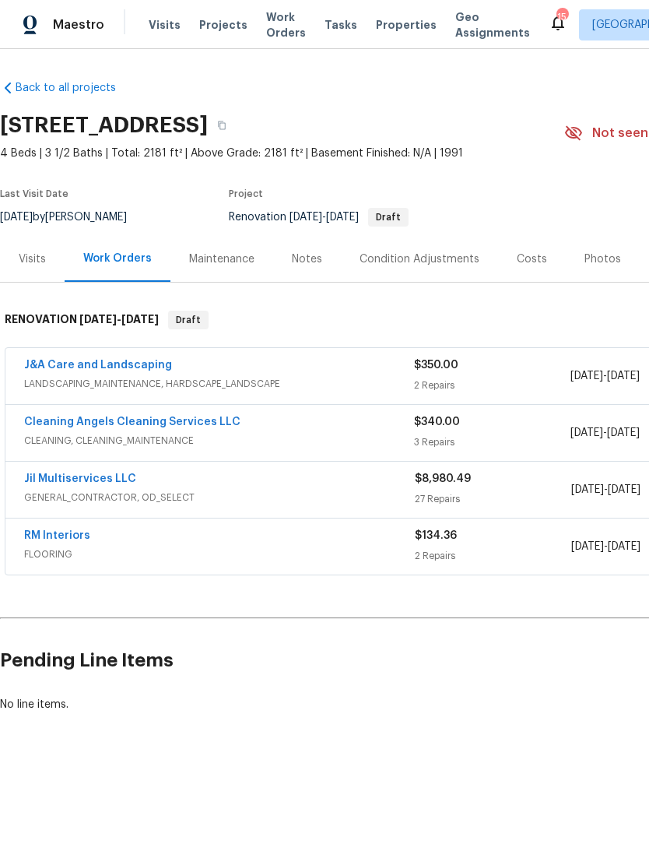
scroll to position [0, 0]
click at [59, 540] on link "RM Interiors" at bounding box center [57, 535] width 66 height 11
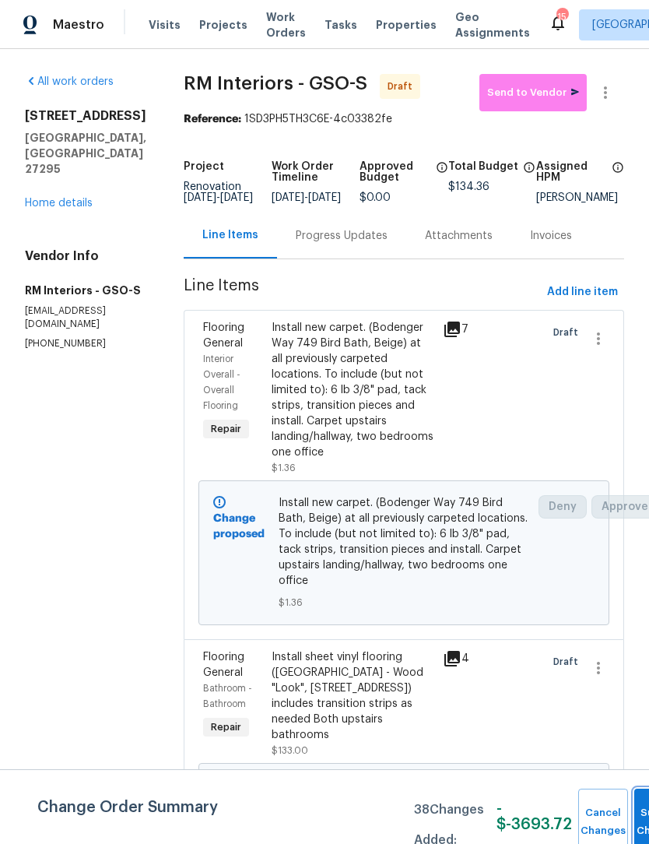
click at [640, 817] on button "Submit Changes" at bounding box center [660, 822] width 50 height 67
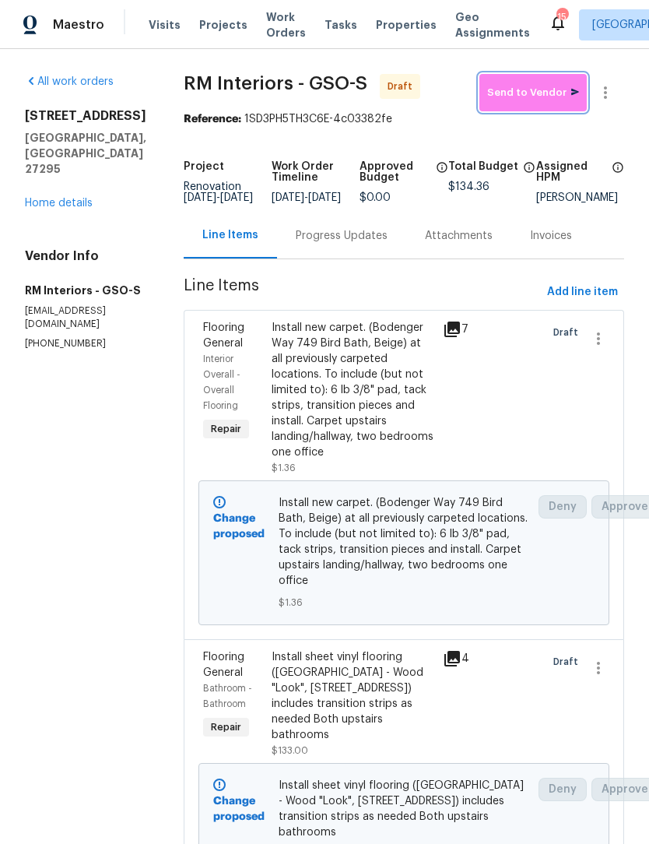
click at [541, 92] on span "Send to Vendor" at bounding box center [533, 93] width 92 height 18
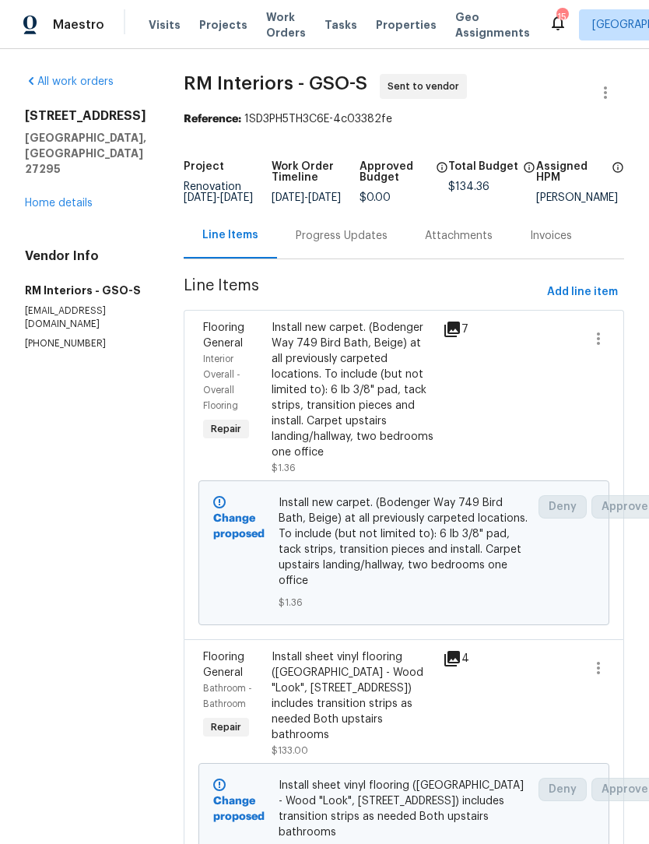
click at [76, 198] on link "Home details" at bounding box center [59, 203] width 68 height 11
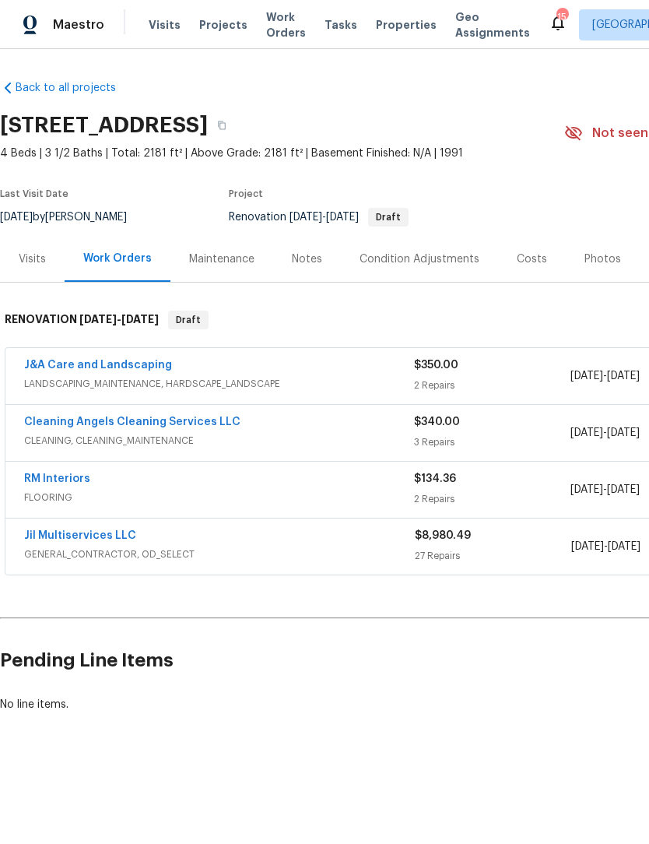
click at [70, 540] on link "Jil Multiservices LLC" at bounding box center [80, 535] width 112 height 11
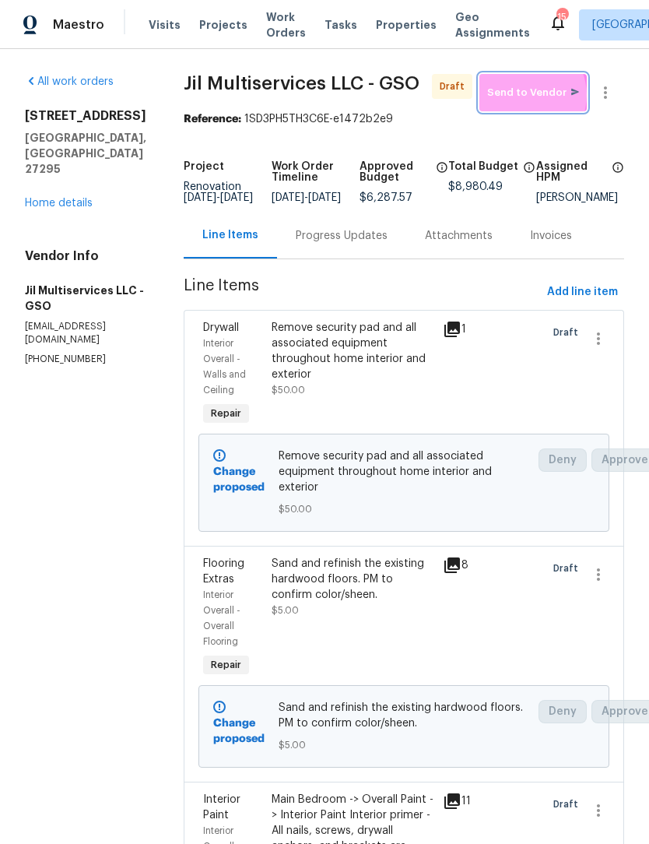
click at [528, 95] on span "Send to Vendor" at bounding box center [533, 93] width 92 height 18
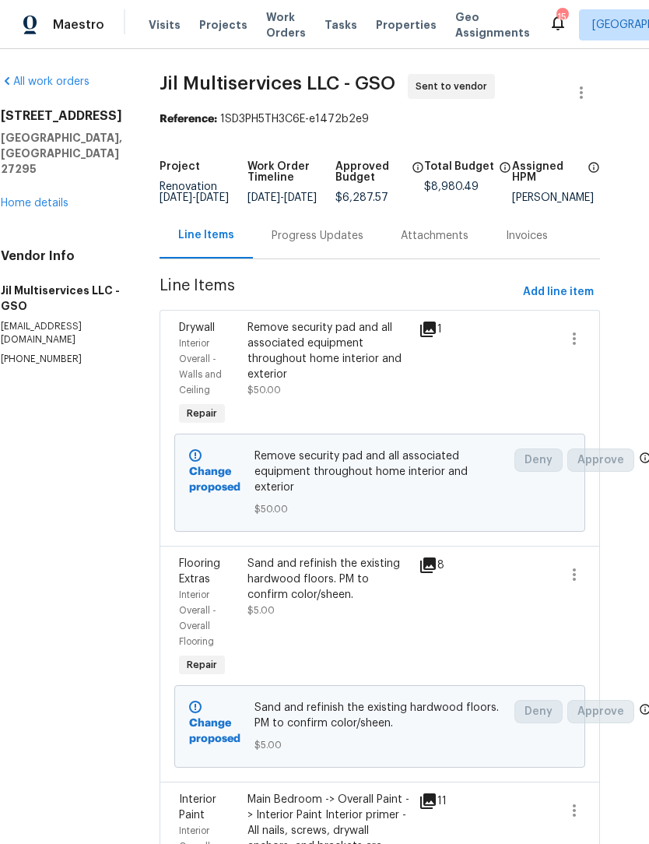
scroll to position [0, 24]
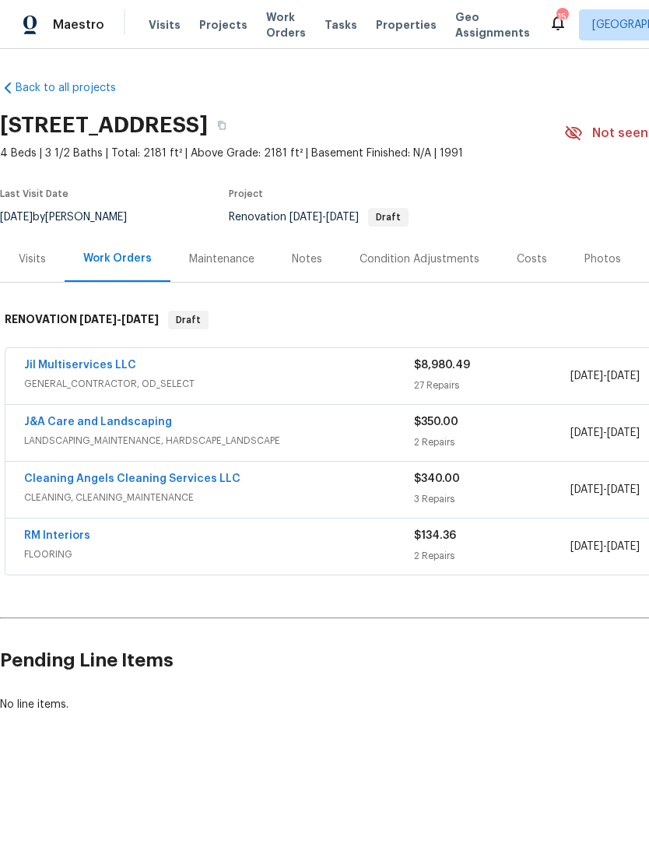
click at [53, 425] on link "J&A Care and Landscaping" at bounding box center [98, 422] width 148 height 11
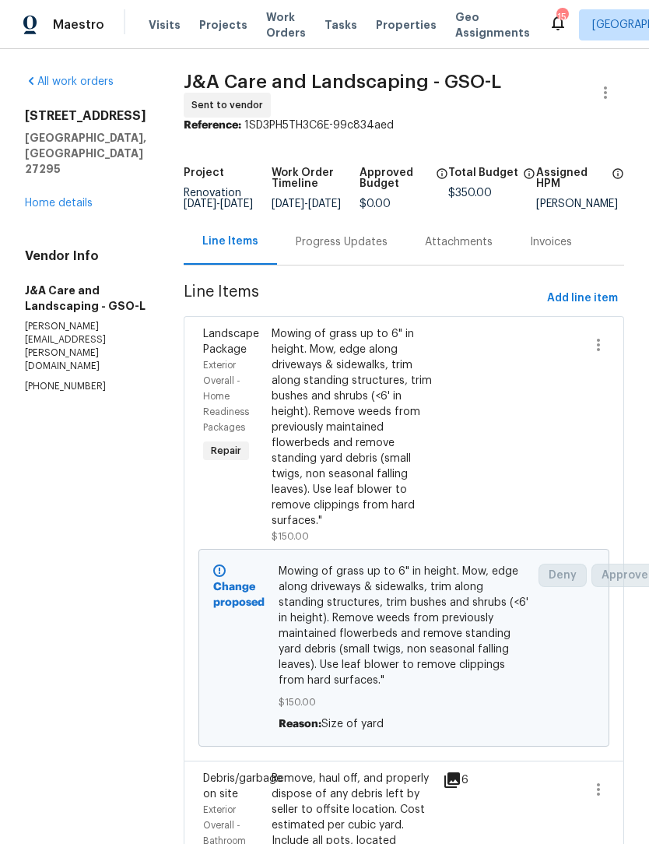
click at [54, 198] on link "Home details" at bounding box center [59, 203] width 68 height 11
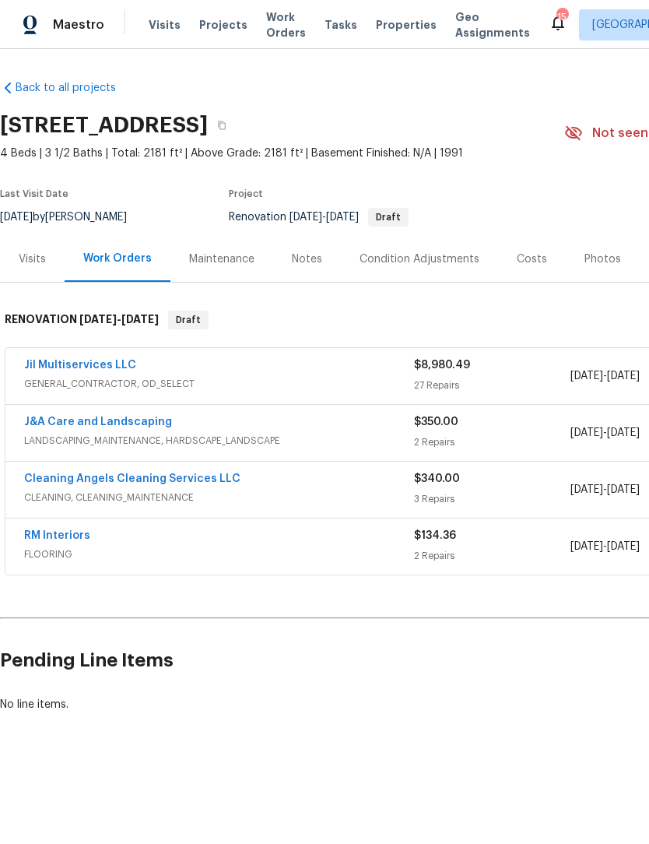
click at [37, 385] on span "GENERAL_CONTRACTOR, OD_SELECT" at bounding box center [219, 384] width 390 height 16
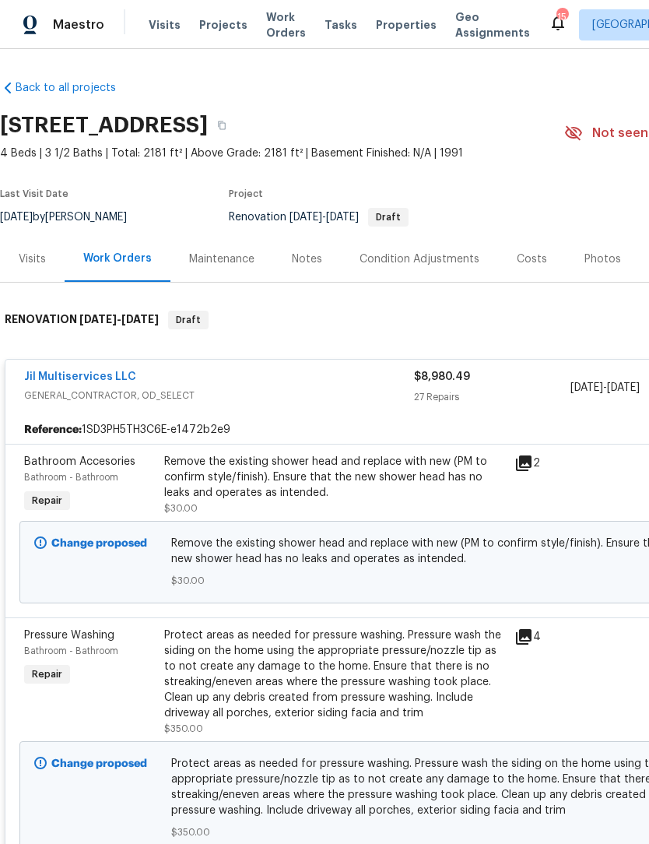
click at [54, 375] on link "Jil Multiservices LLC" at bounding box center [80, 376] width 112 height 11
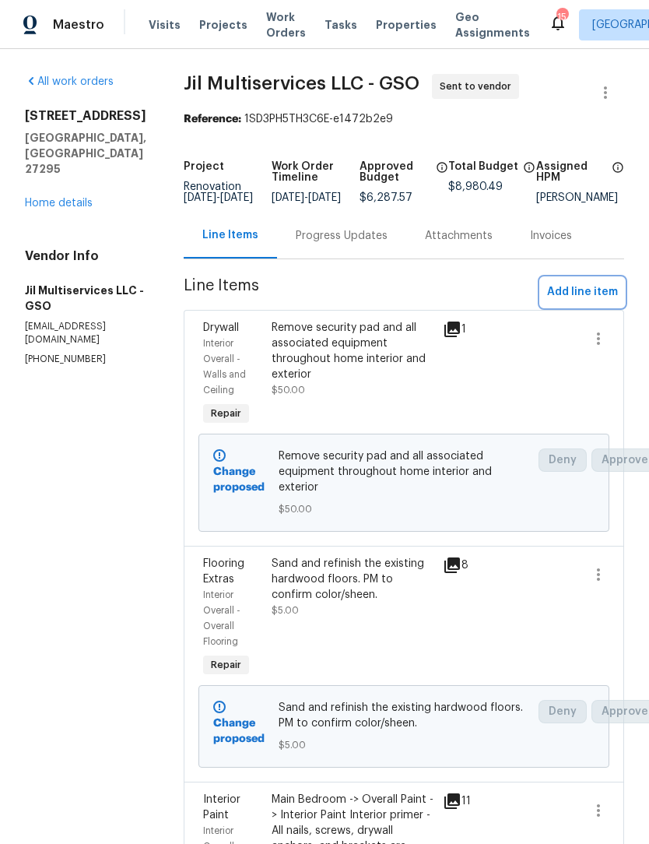
click at [595, 302] on span "Add line item" at bounding box center [582, 292] width 71 height 19
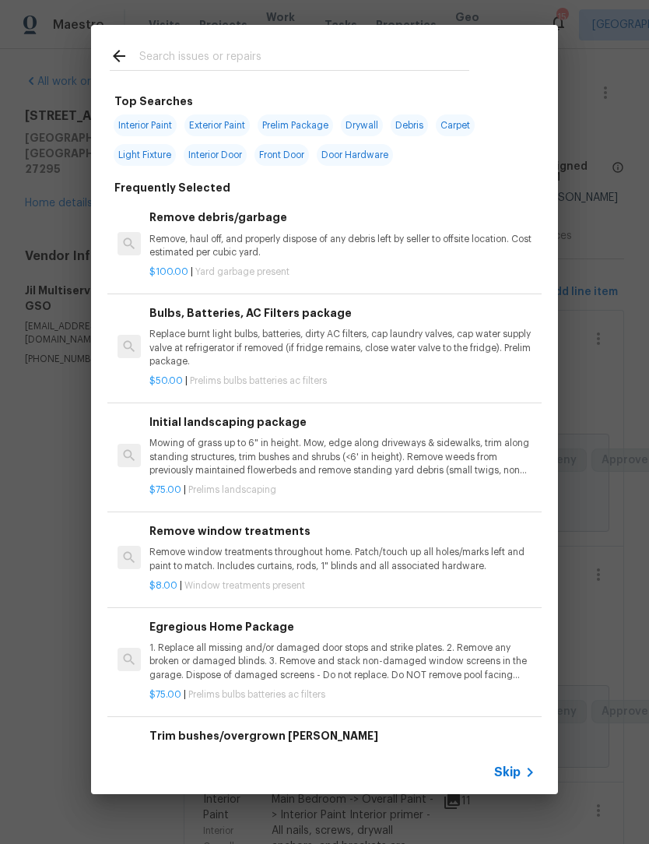
click at [163, 60] on input "text" at bounding box center [304, 58] width 330 height 23
type input "Res"
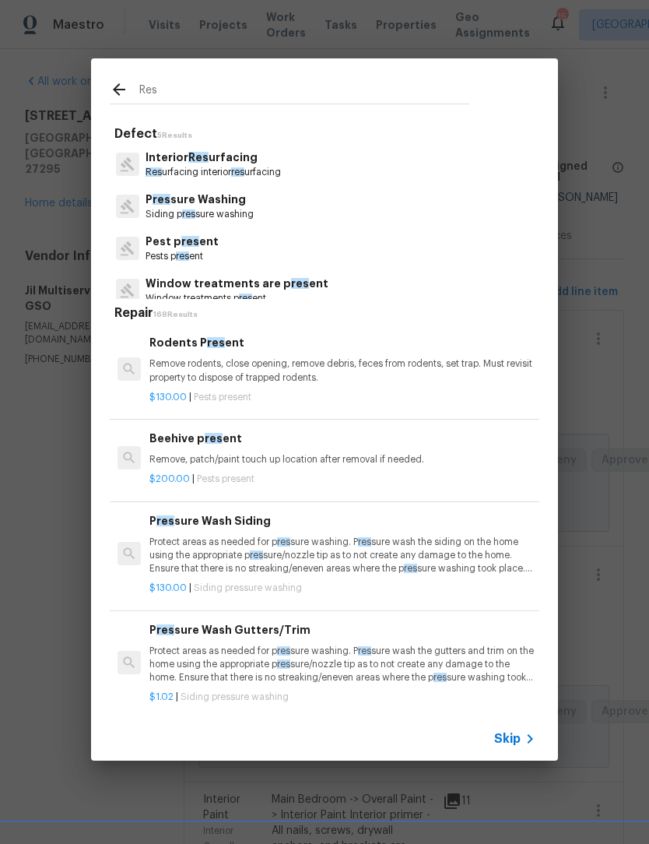
click at [224, 165] on p "Interior Res urfacing" at bounding box center [213, 157] width 135 height 16
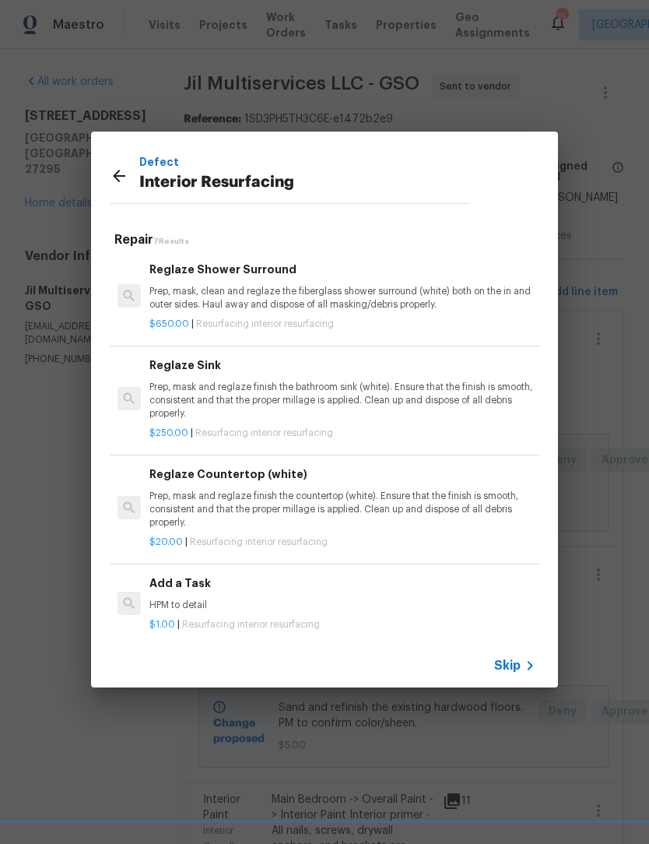
click at [404, 395] on p "Prep, mask and reglaze finish the bathroom sink (white). Ensure that the finish…" at bounding box center [342, 401] width 386 height 40
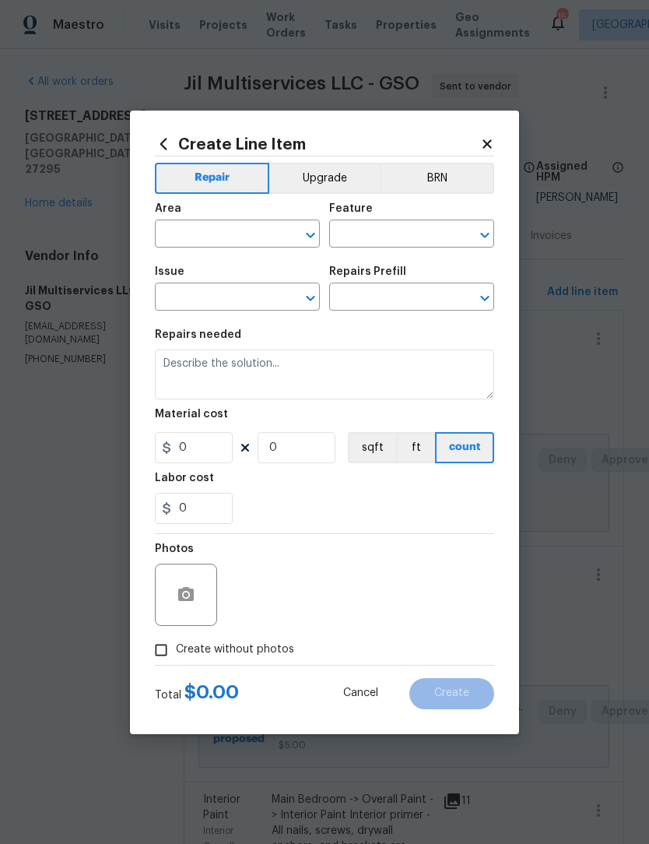
type input "Interior Resurfacing"
type input "Reglaze Sink $250.00"
type textarea "Prep, mask and reglaze finish the bathroom sink (white). Ensure that the finish…"
type input "250"
type input "1"
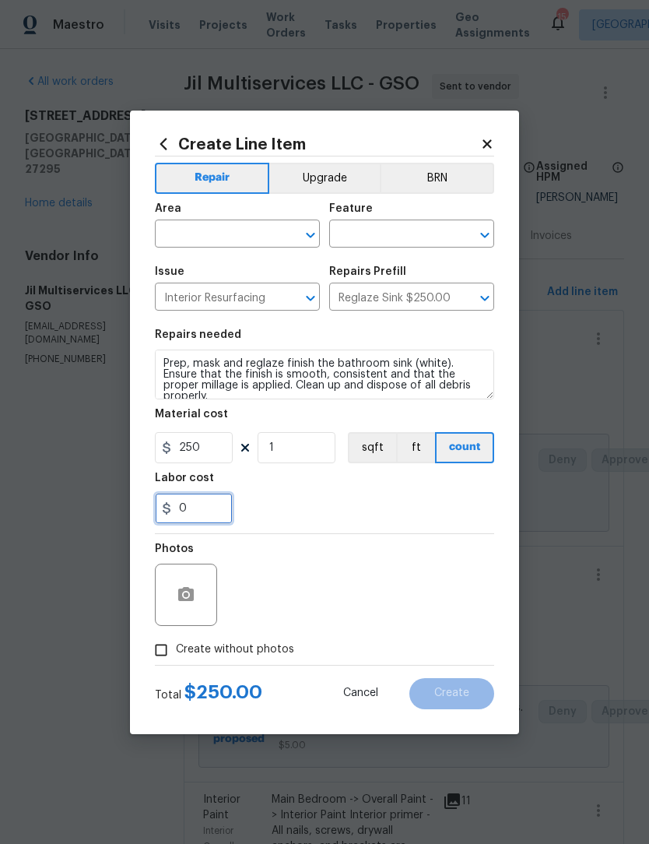
click at [216, 514] on input "0" at bounding box center [194, 508] width 78 height 31
type input "125"
click at [193, 607] on button "button" at bounding box center [185, 594] width 37 height 37
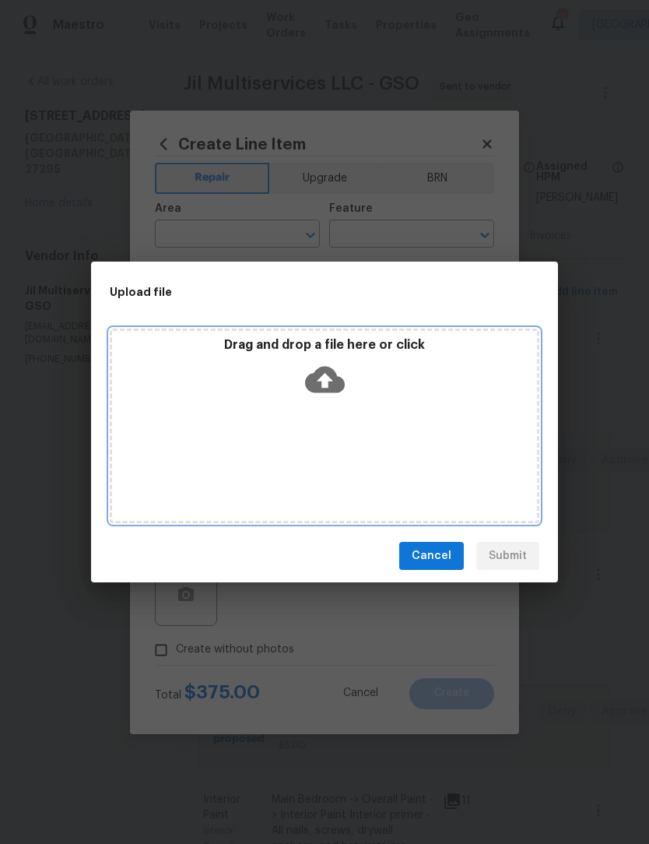
click at [415, 455] on div "Drag and drop a file here or click" at bounding box center [325, 426] width 430 height 195
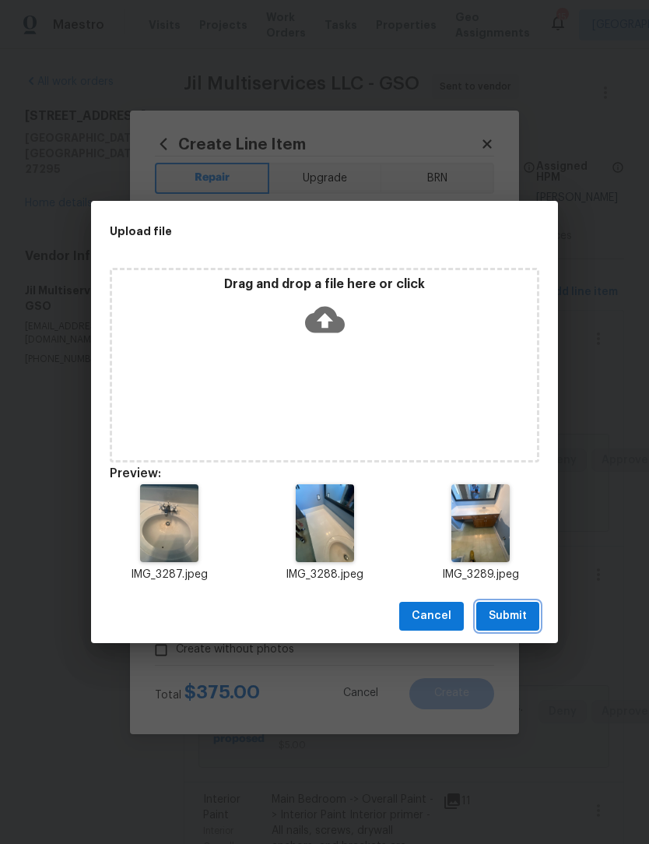
click at [524, 615] on span "Submit" at bounding box center [508, 616] width 38 height 19
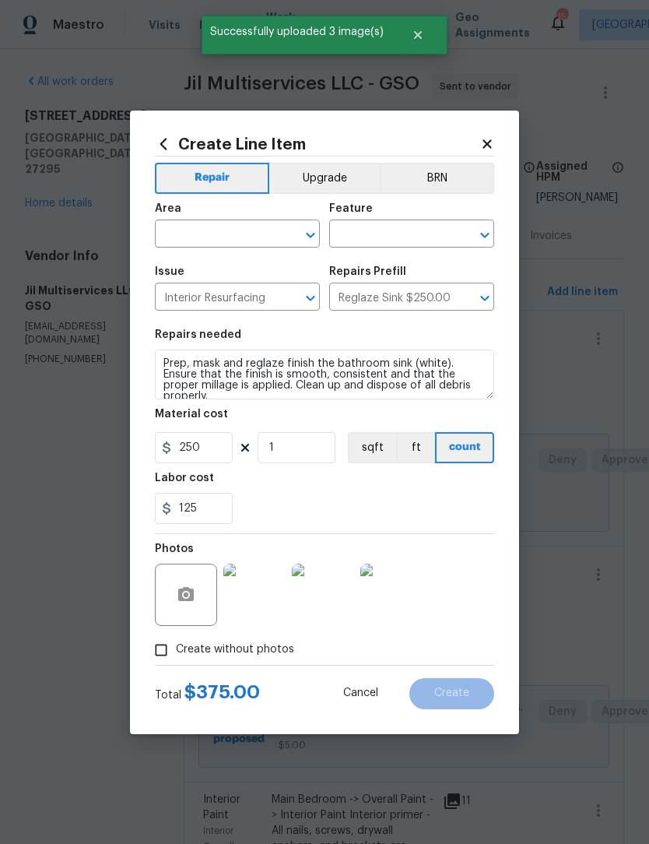
click at [190, 234] on input "text" at bounding box center [215, 235] width 121 height 24
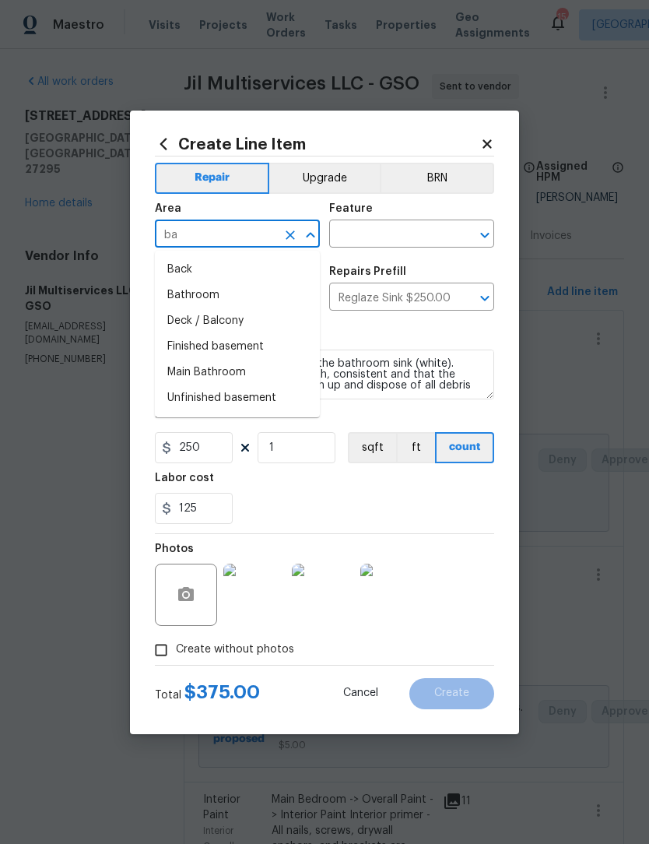
click at [207, 297] on li "Bathroom" at bounding box center [237, 296] width 165 height 26
type input "Bathroom"
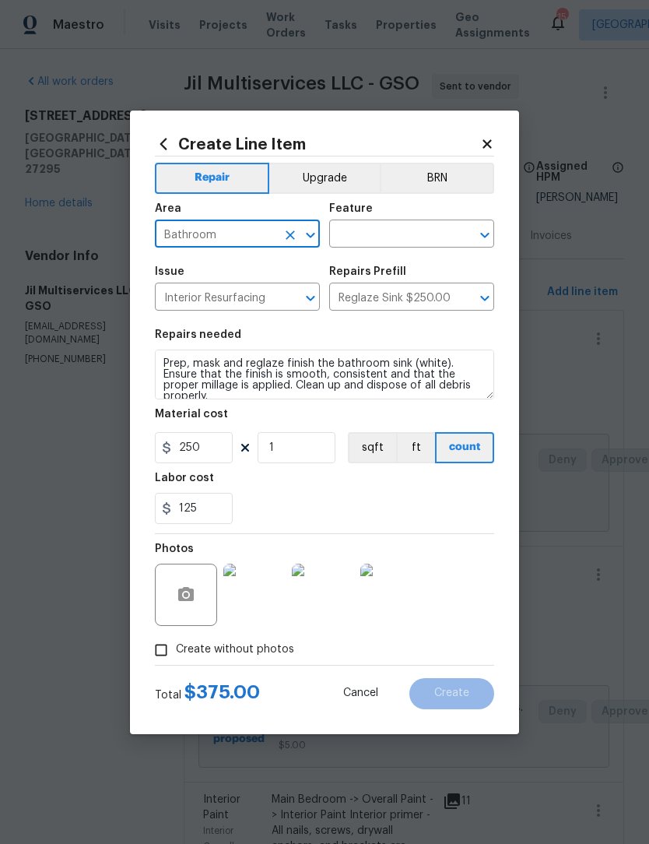
click at [383, 235] on input "text" at bounding box center [389, 235] width 121 height 24
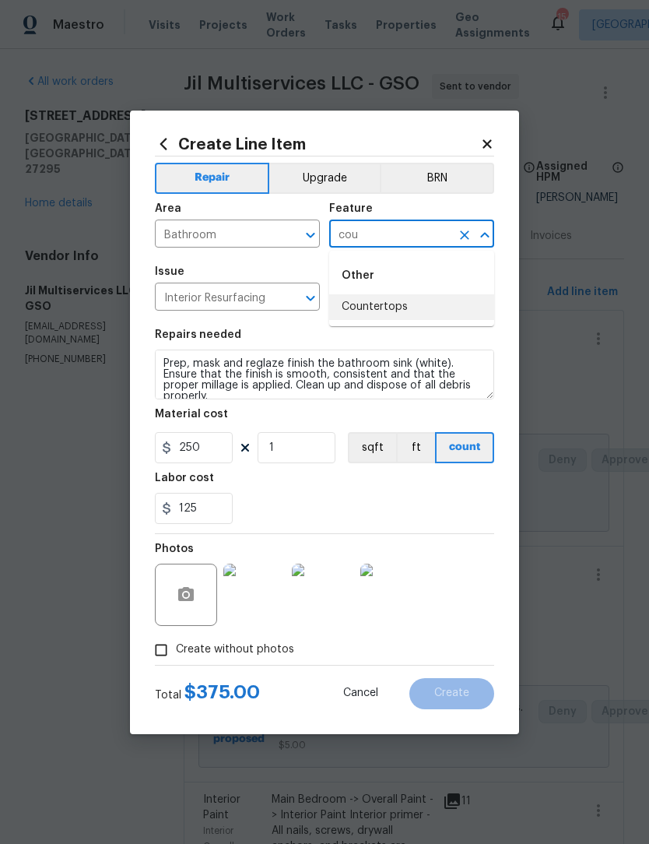
click at [398, 300] on li "Countertops" at bounding box center [411, 307] width 165 height 26
type input "Countertops"
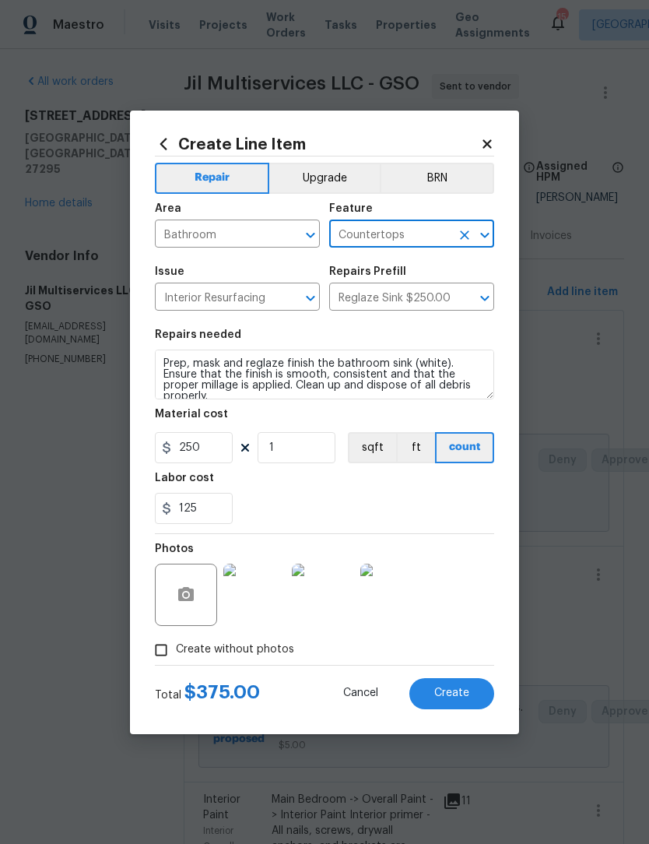
click at [465, 697] on span "Create" at bounding box center [451, 693] width 35 height 12
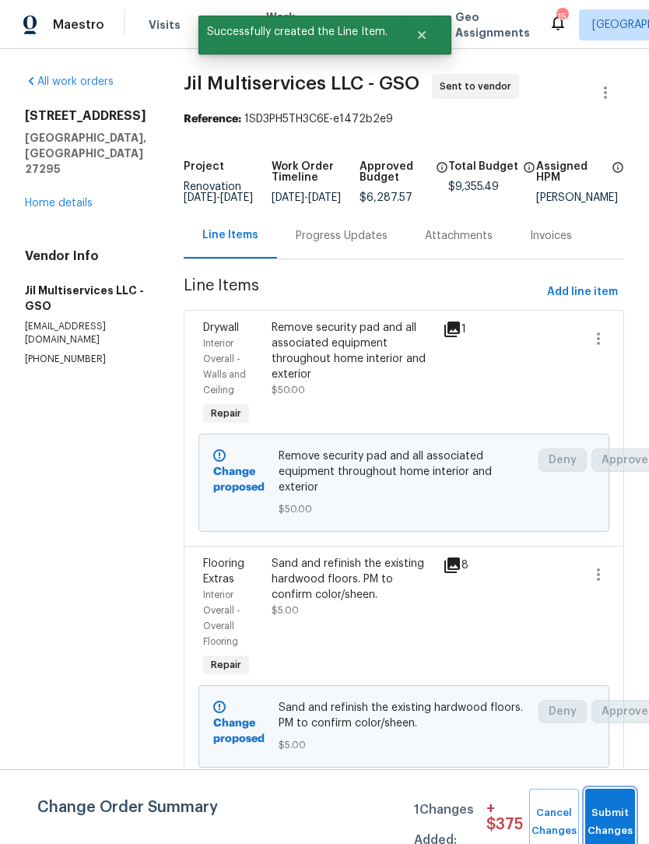
click at [610, 820] on span "Submit Changes" at bounding box center [610, 822] width 34 height 36
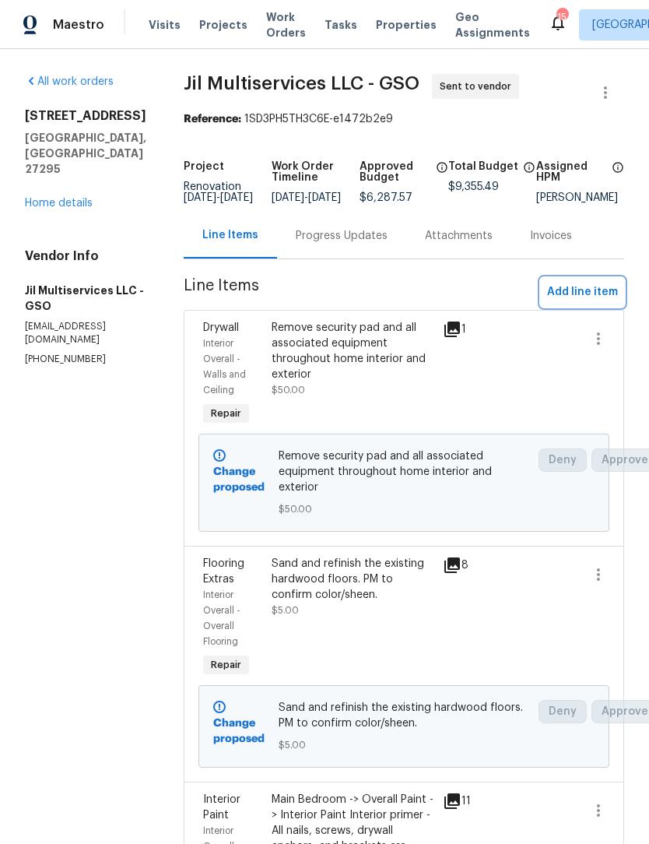
click at [587, 300] on span "Add line item" at bounding box center [582, 292] width 71 height 19
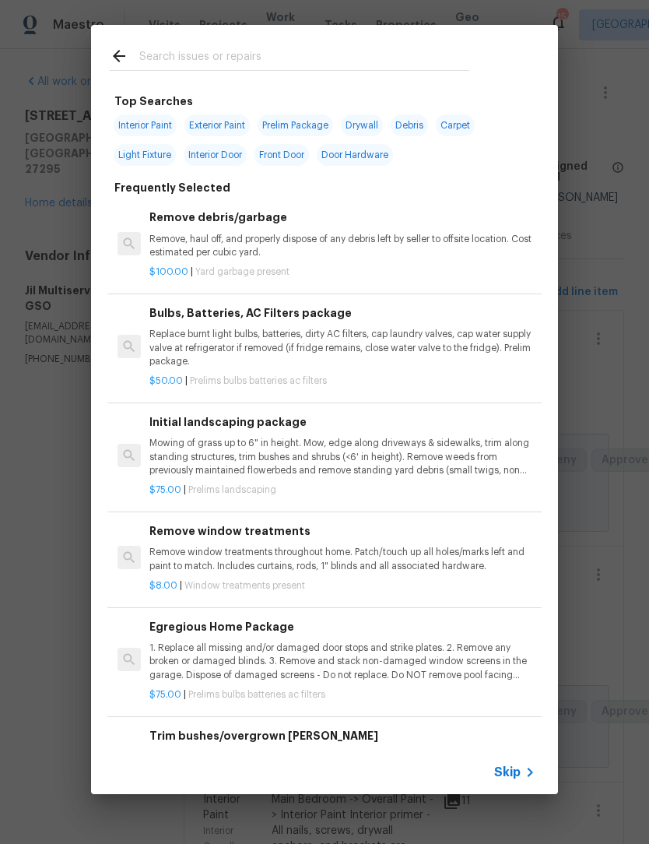
click at [174, 70] on input "text" at bounding box center [304, 58] width 330 height 23
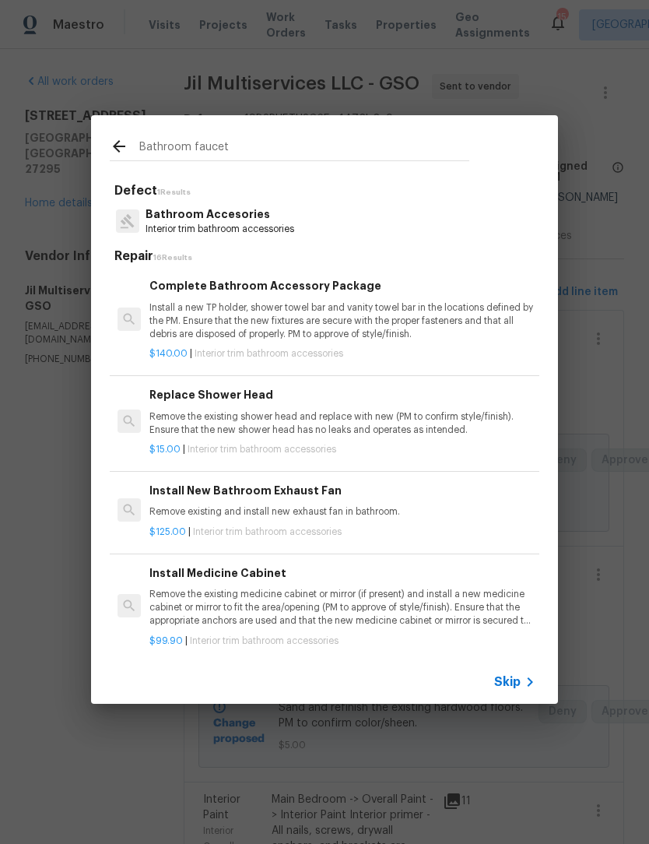
click at [181, 147] on input "Bathroom faucet" at bounding box center [304, 148] width 330 height 23
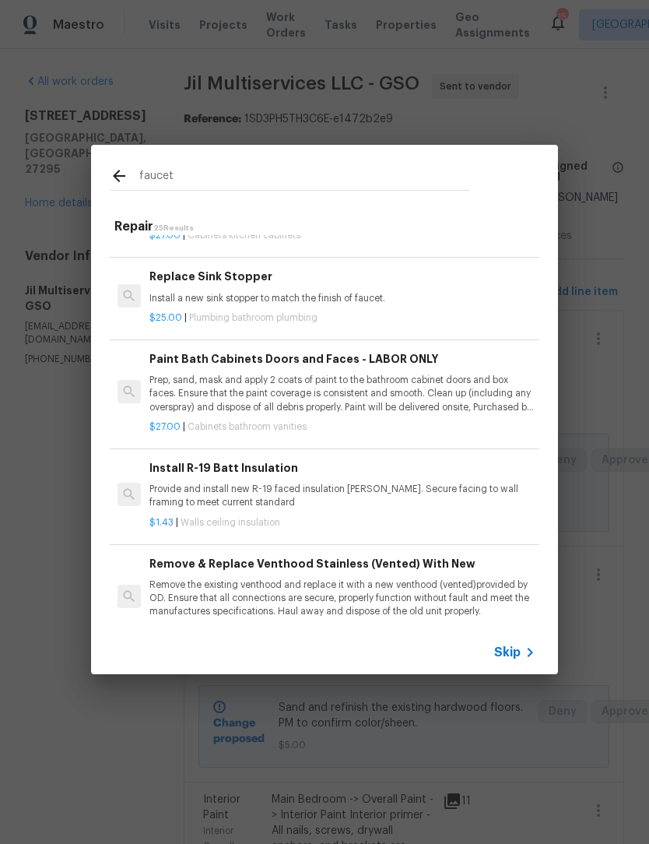
scroll to position [328, -1]
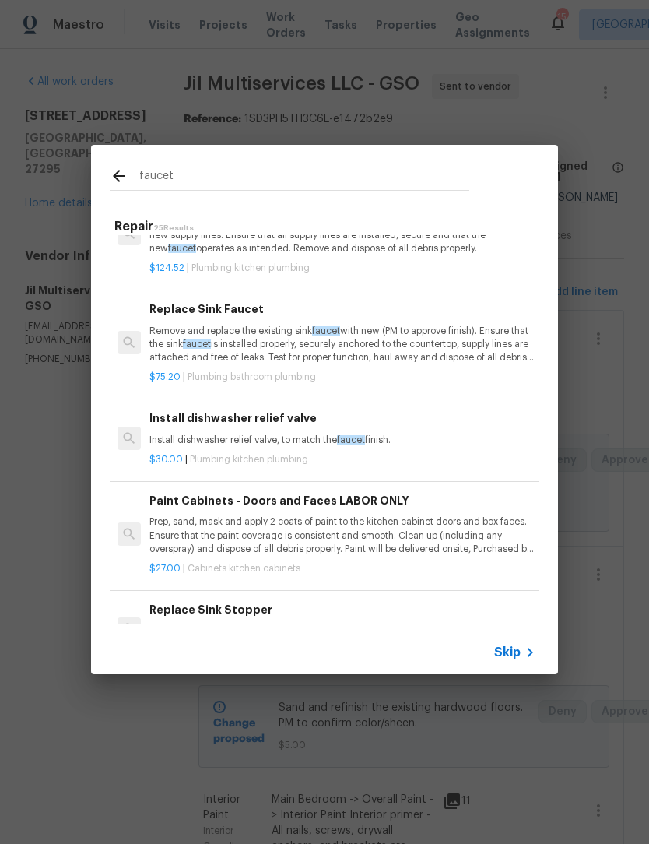
click at [212, 174] on input "faucet" at bounding box center [304, 178] width 330 height 23
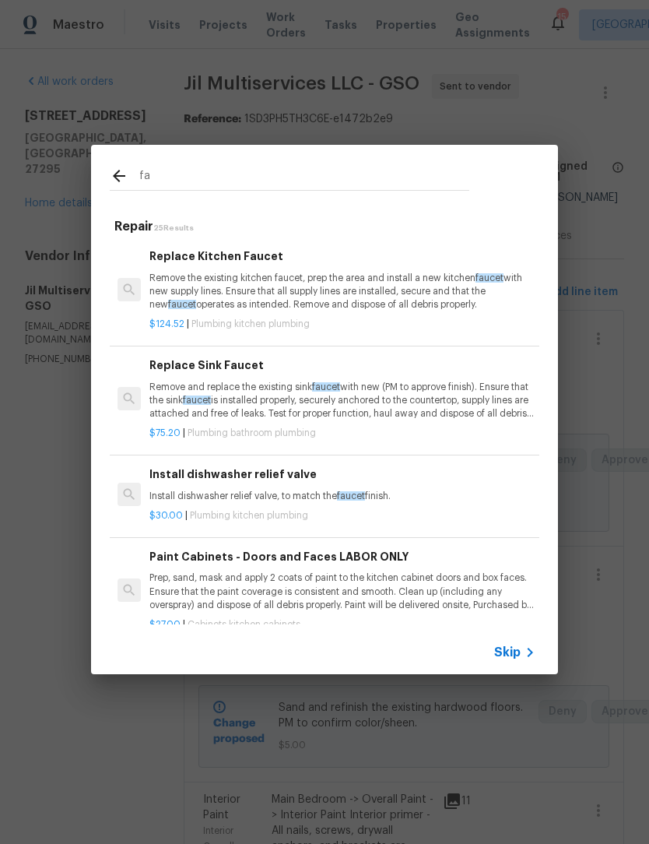
scroll to position [0, 0]
type input "f"
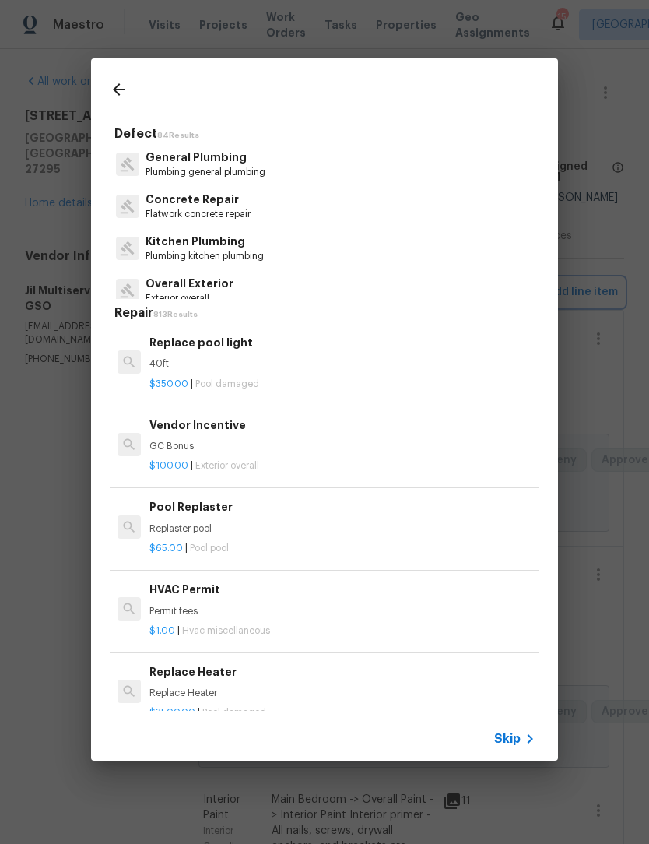
click at [603, 694] on div "Defect 84 Results General Plumbing Plumbing general plumbing Concrete Repair Fl…" at bounding box center [324, 409] width 649 height 819
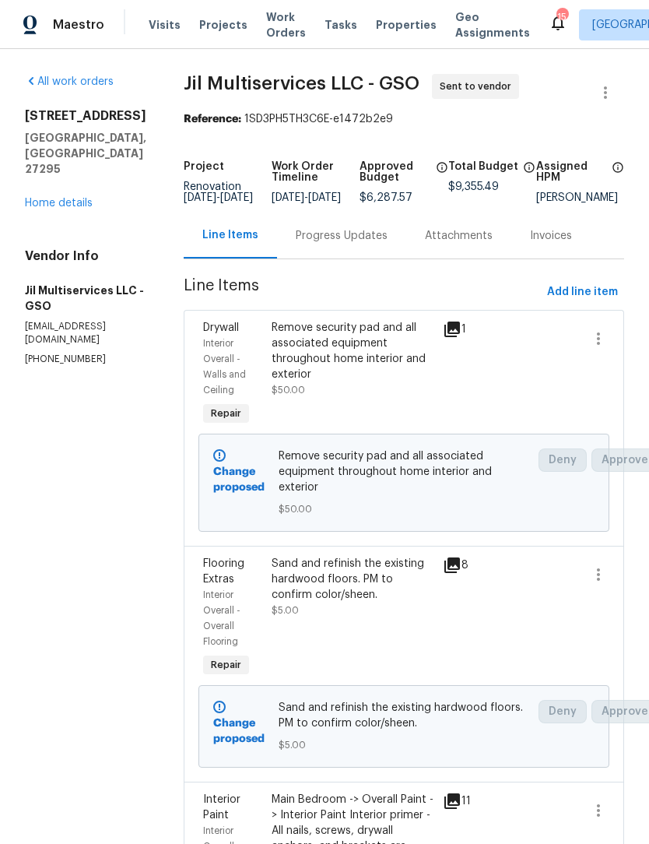
click at [607, 685] on div at bounding box center [592, 618] width 34 height 134
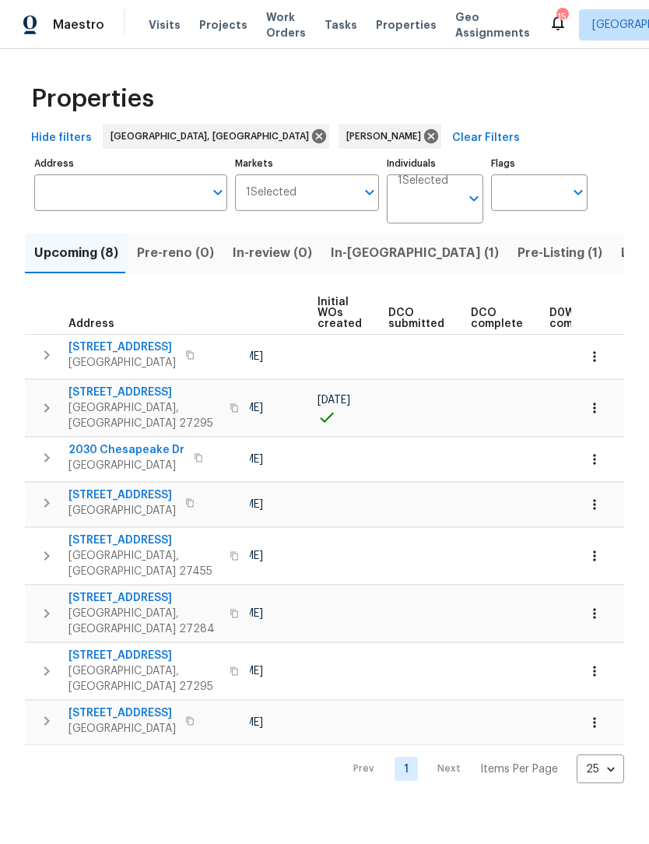
scroll to position [0, 5]
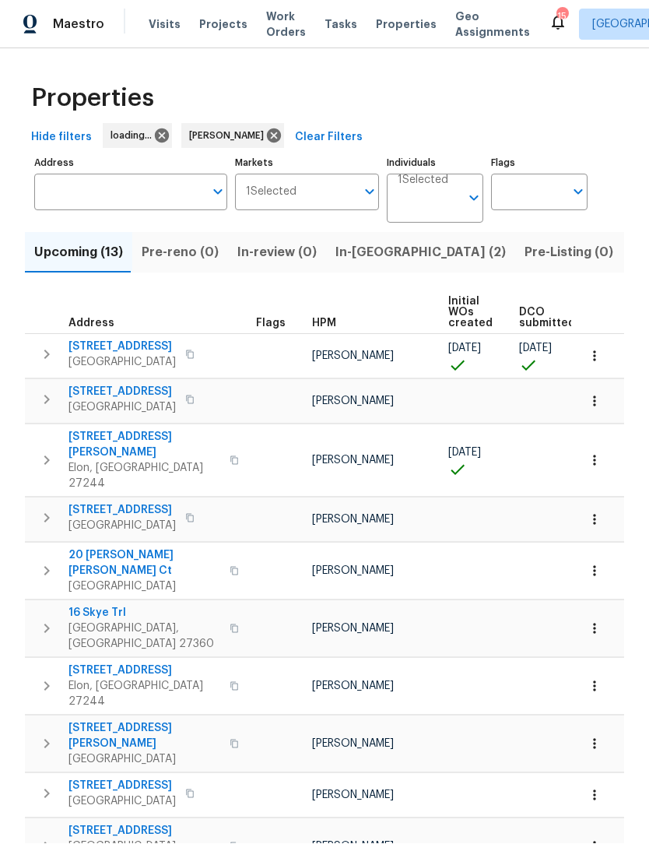
scroll to position [1, 0]
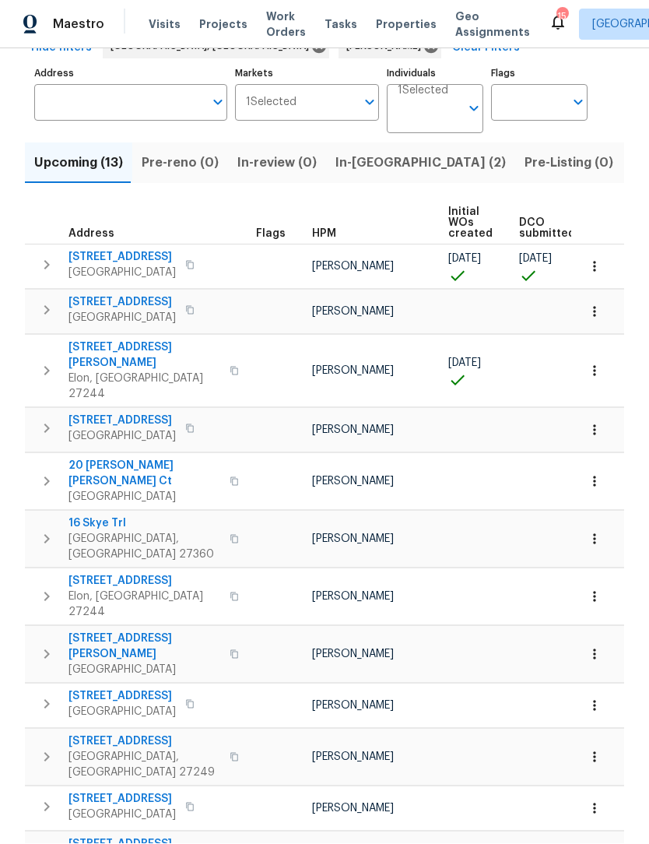
click at [595, 650] on icon "button" at bounding box center [594, 655] width 2 height 10
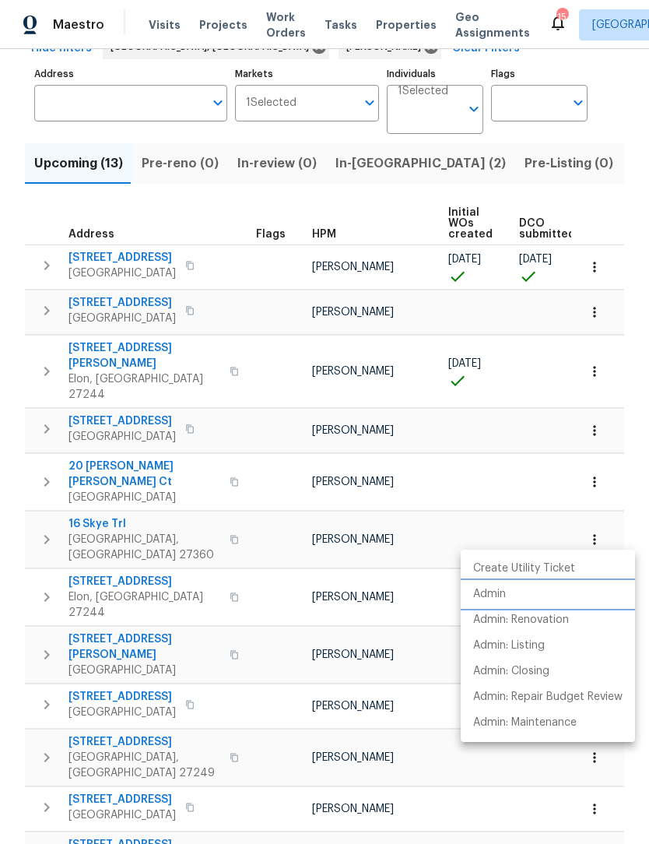
click at [496, 589] on p "Admin" at bounding box center [489, 594] width 33 height 16
click at [429, 713] on div at bounding box center [324, 422] width 649 height 844
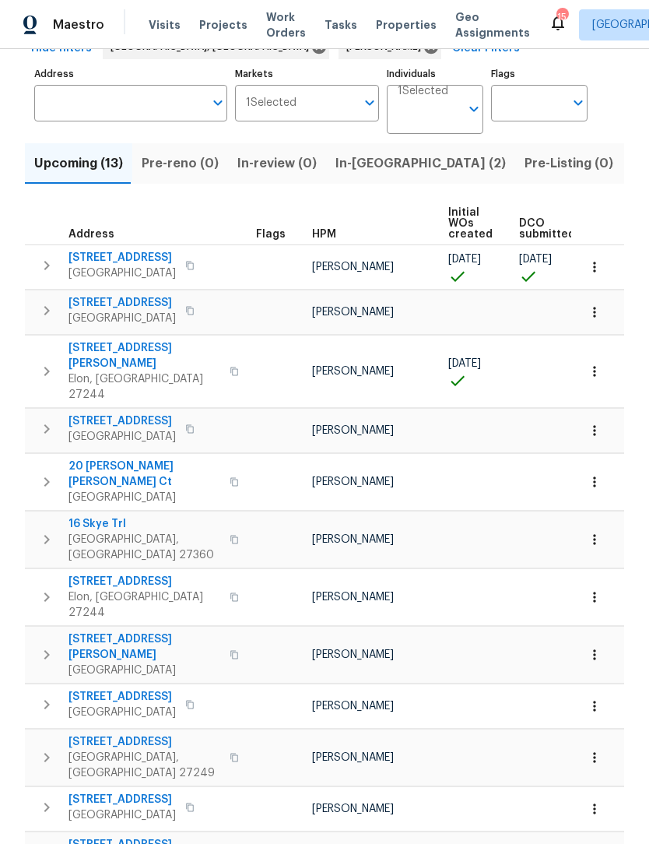
click at [51, 530] on icon "button" at bounding box center [46, 539] width 19 height 19
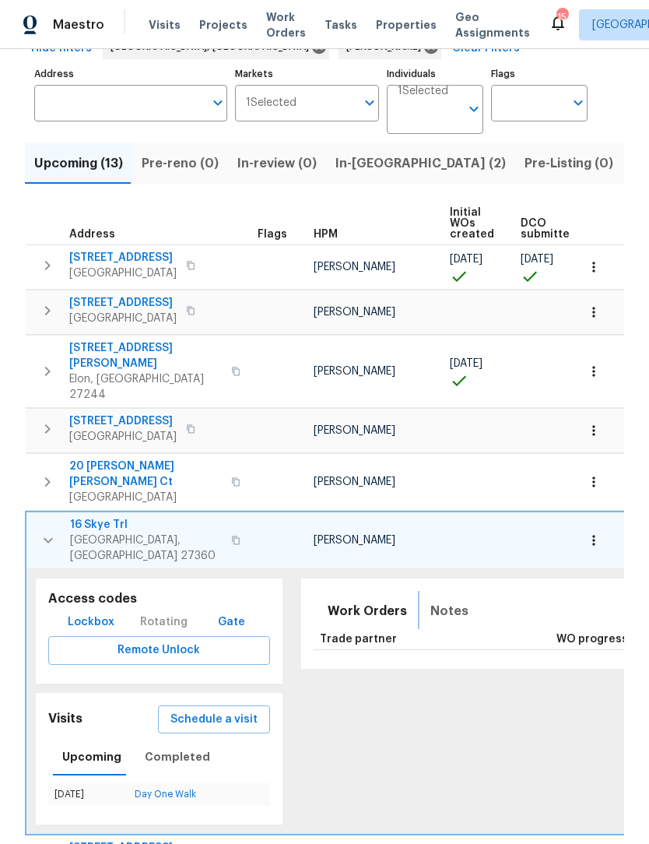
click at [435, 600] on span "Notes" at bounding box center [450, 611] width 38 height 22
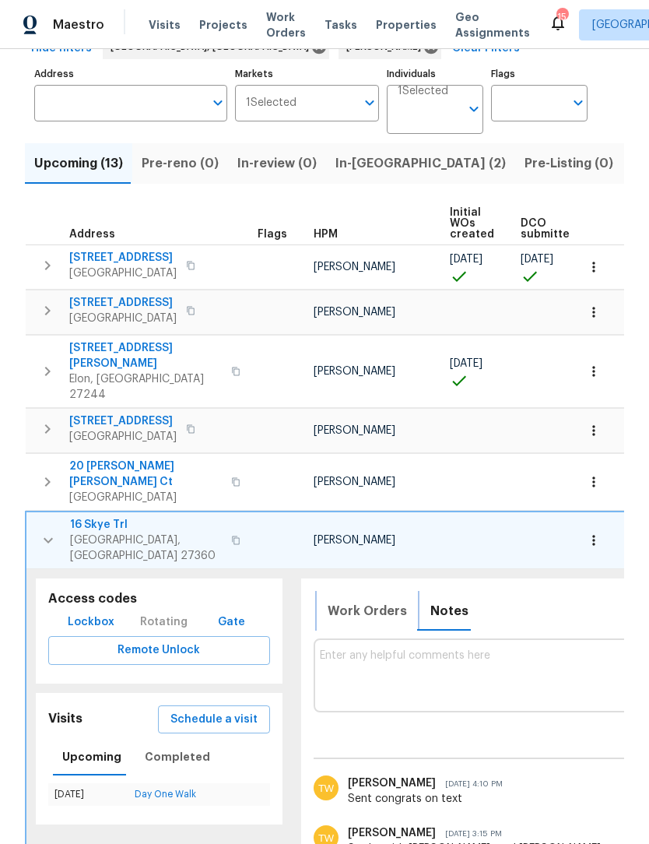
click at [360, 592] on button "Work Orders" at bounding box center [367, 610] width 98 height 37
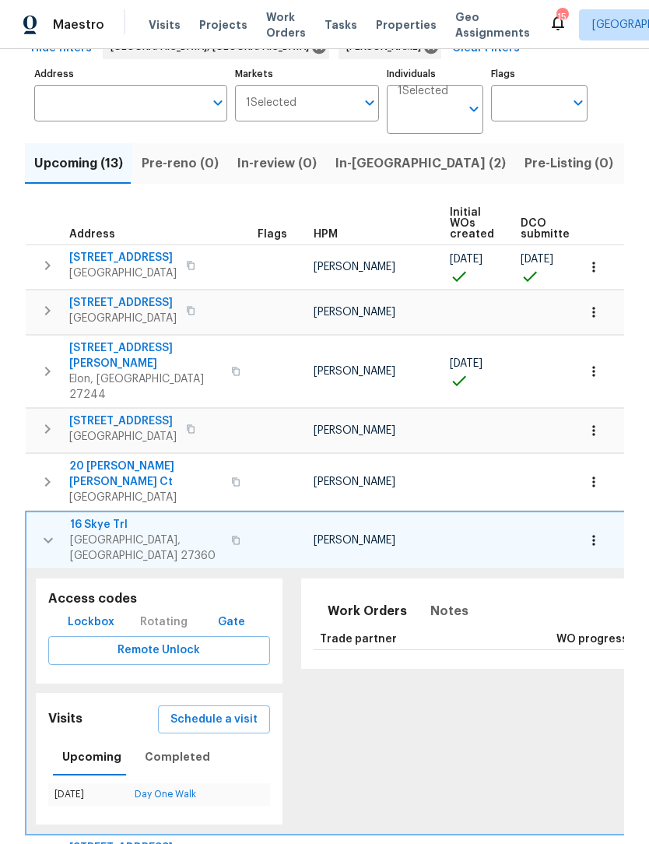
click at [587, 533] on icon "button" at bounding box center [594, 541] width 16 height 16
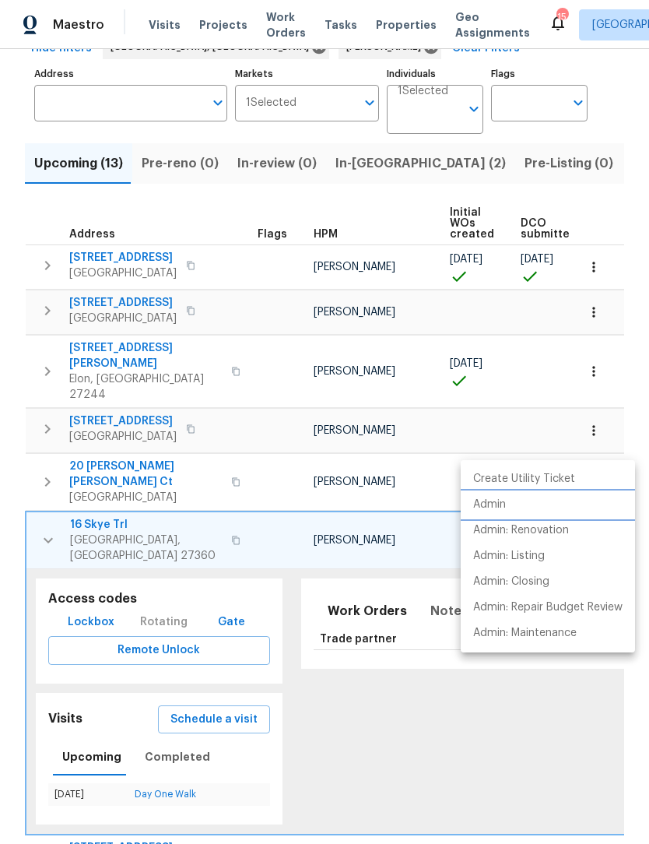
click at [505, 502] on p "Admin" at bounding box center [489, 505] width 33 height 16
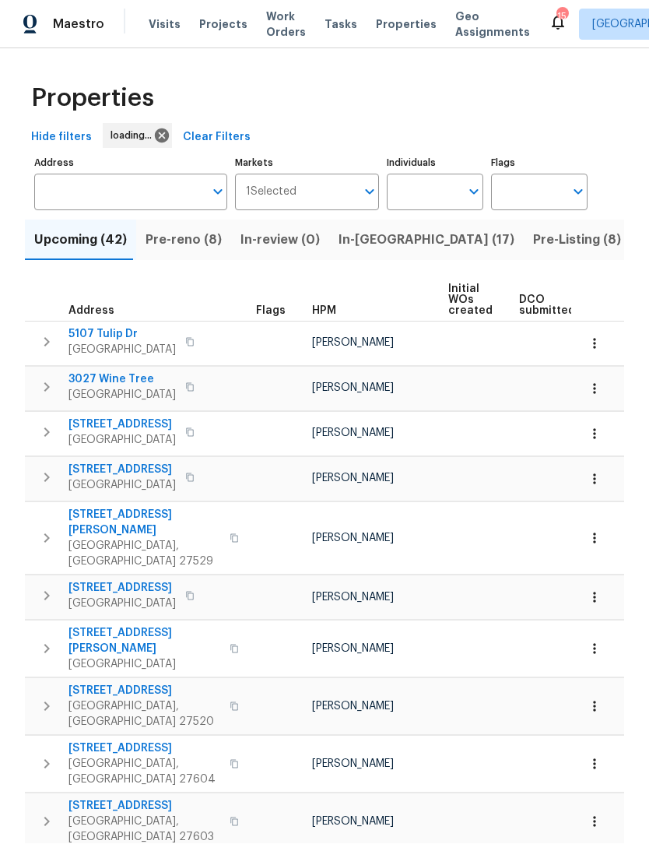
scroll to position [1, 0]
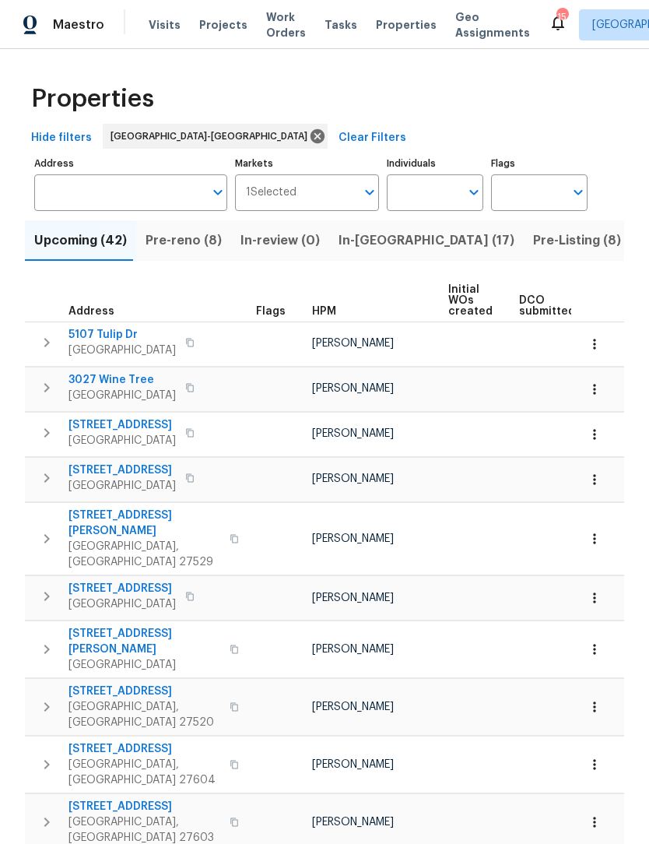
click at [72, 29] on span "Maestro" at bounding box center [78, 25] width 51 height 16
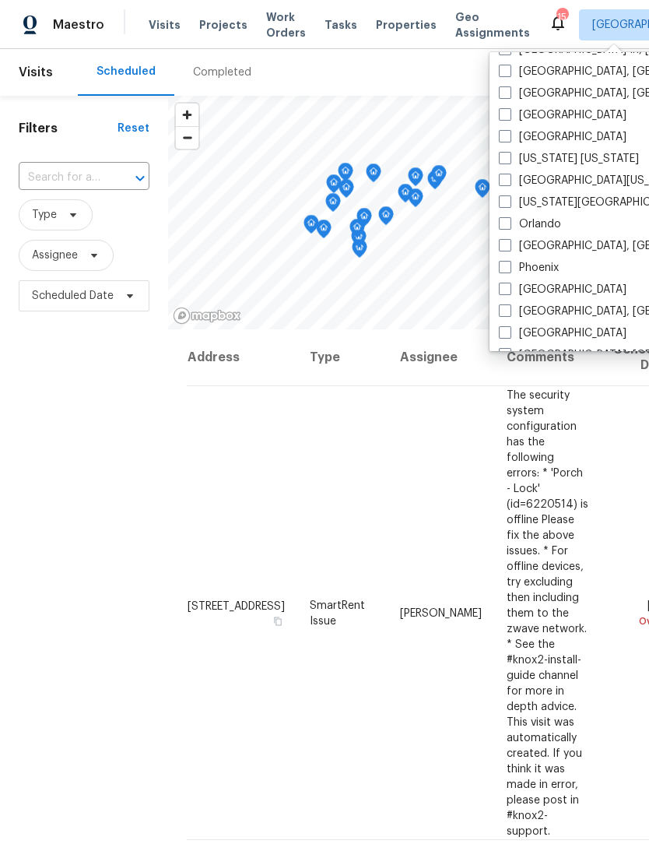
scroll to position [718, 0]
click at [511, 332] on span at bounding box center [505, 331] width 12 height 12
click at [509, 332] on input "Raleigh" at bounding box center [504, 330] width 10 height 10
checkbox input "true"
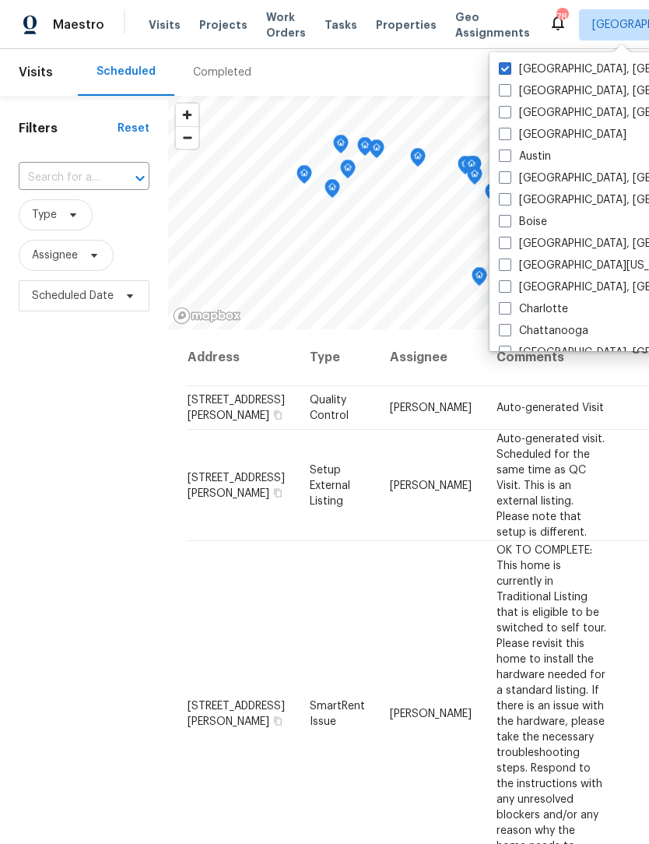
click at [507, 65] on span at bounding box center [505, 68] width 12 height 12
click at [507, 65] on input "[GEOGRAPHIC_DATA], [GEOGRAPHIC_DATA]" at bounding box center [504, 67] width 10 height 10
checkbox input "false"
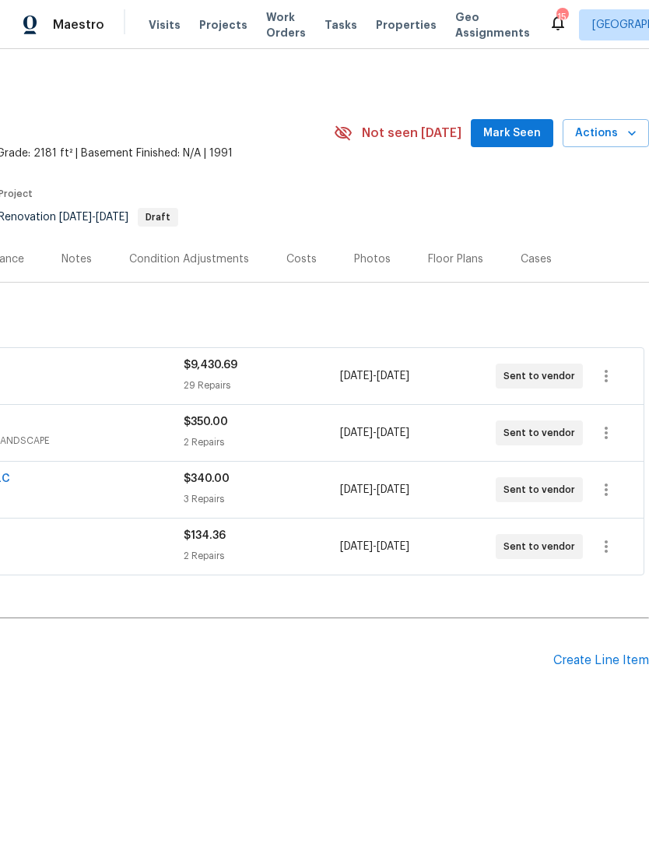
scroll to position [0, 230]
click at [608, 554] on icon "button" at bounding box center [606, 546] width 19 height 19
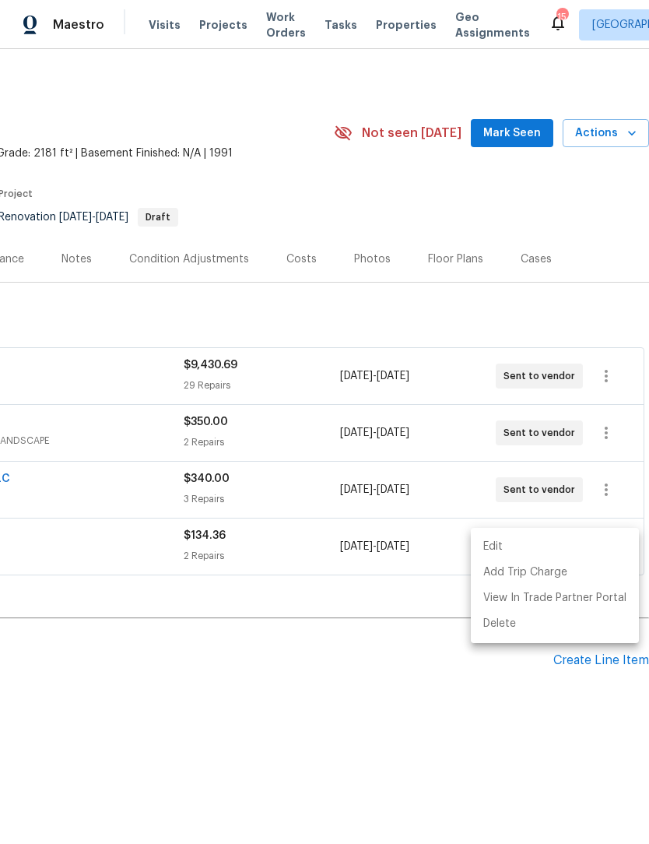
click at [490, 546] on li "Edit" at bounding box center [555, 547] width 168 height 26
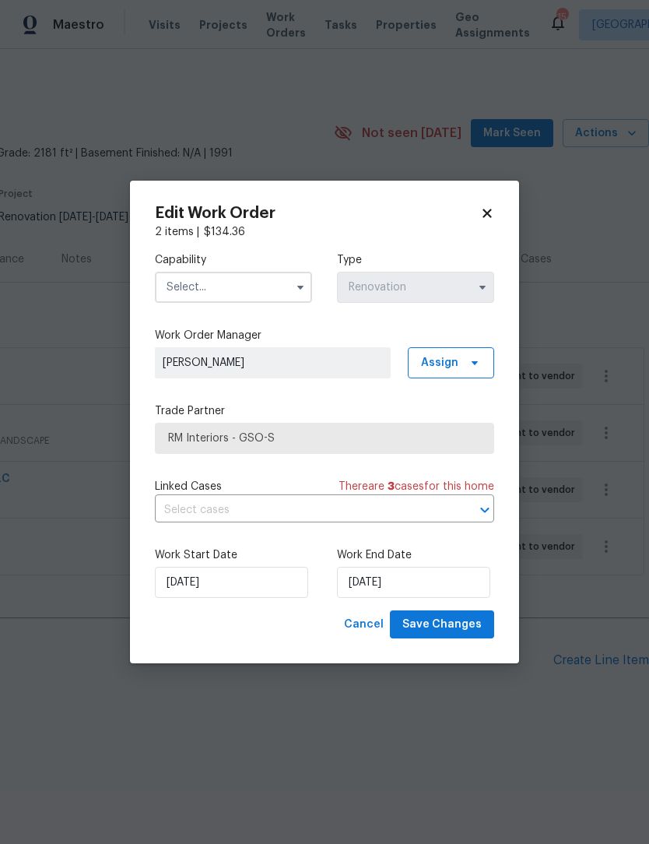
click at [234, 287] on input "text" at bounding box center [233, 287] width 157 height 31
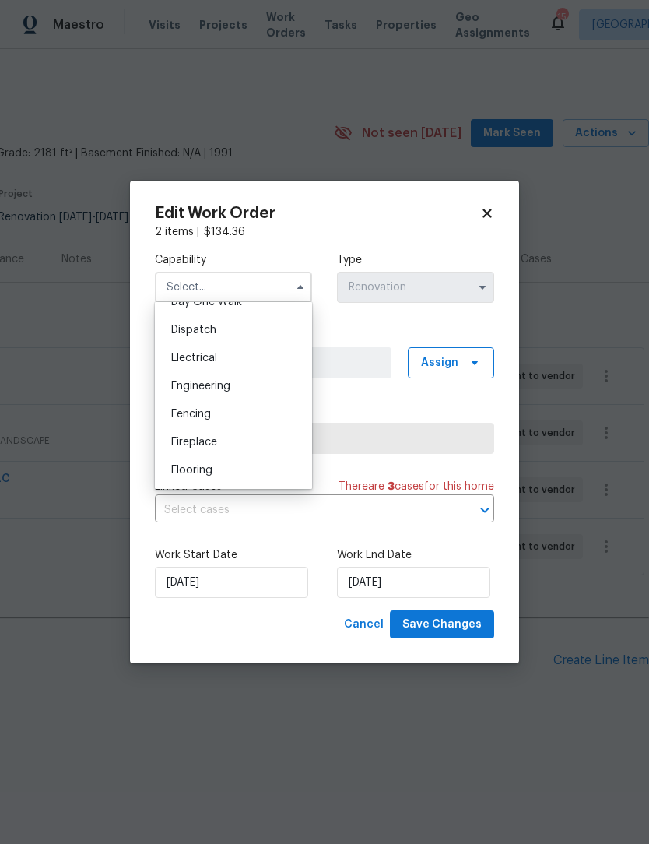
scroll to position [469, 0]
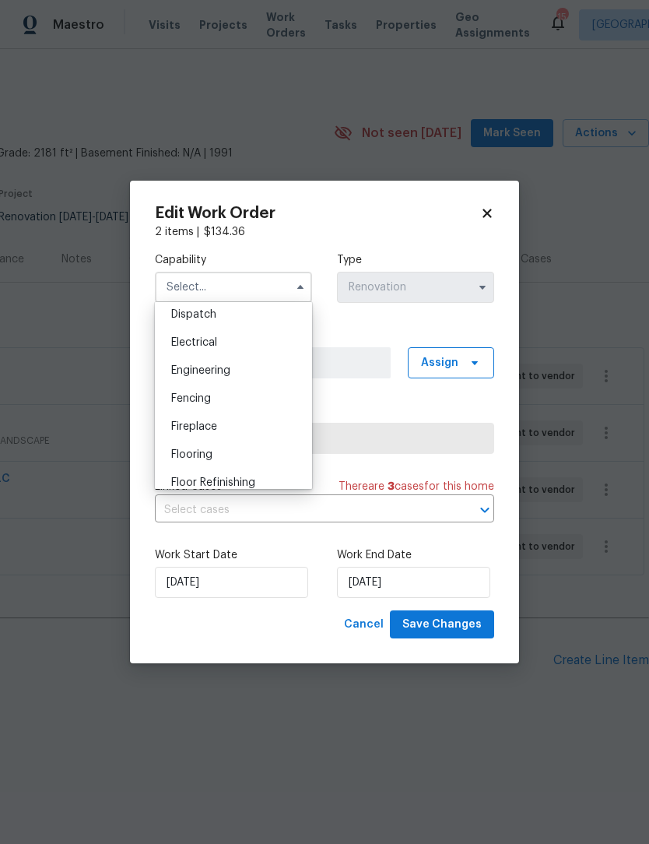
click at [205, 462] on div "Flooring" at bounding box center [233, 455] width 149 height 28
type input "Flooring"
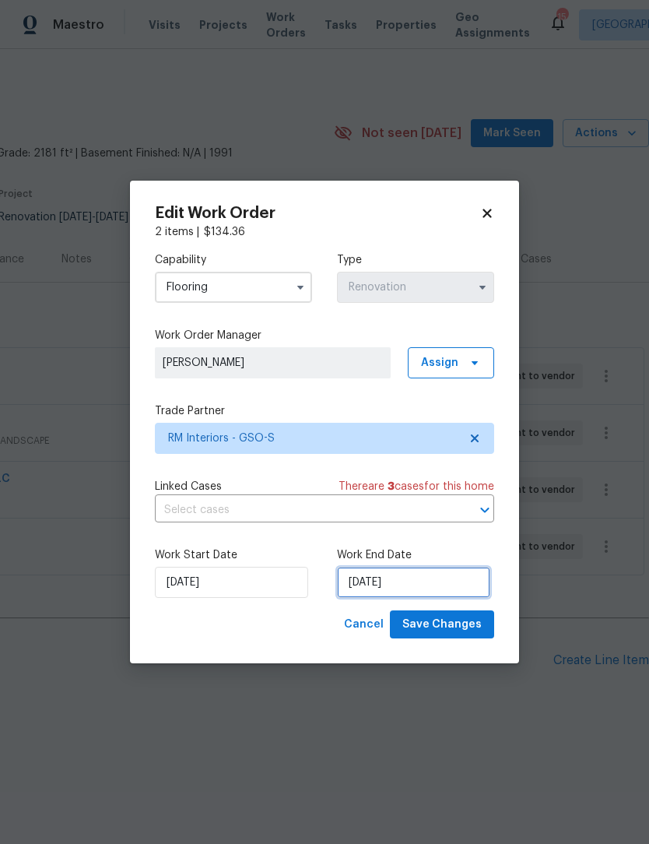
click at [425, 585] on input "[DATE]" at bounding box center [413, 582] width 153 height 31
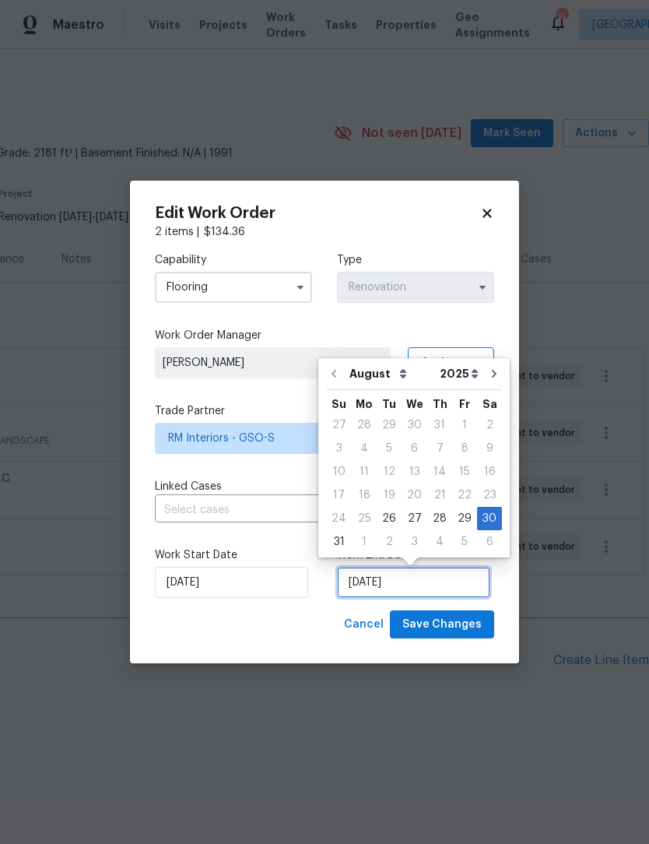
scroll to position [1, 0]
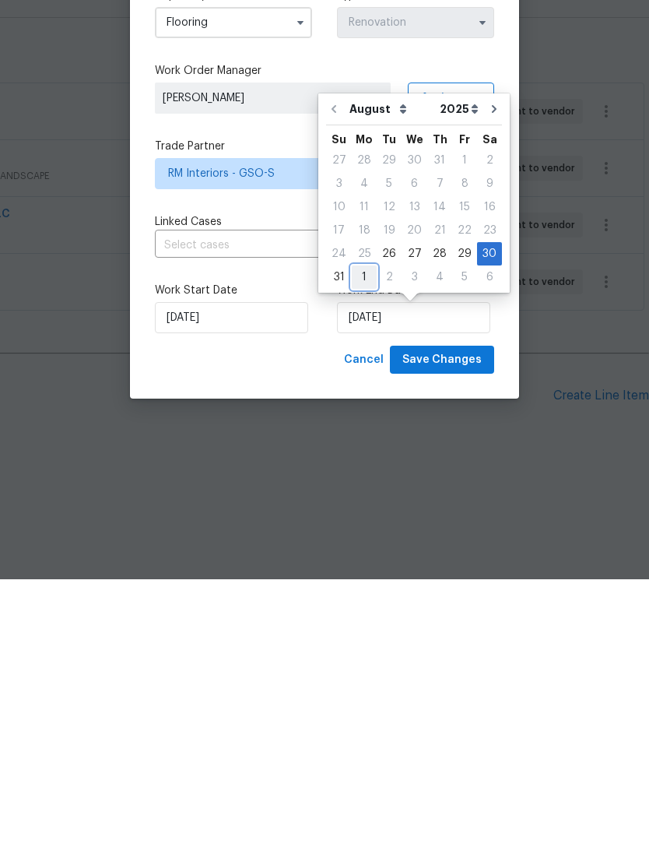
click at [366, 531] on div "1" at bounding box center [364, 542] width 25 height 22
type input "[DATE]"
select select "8"
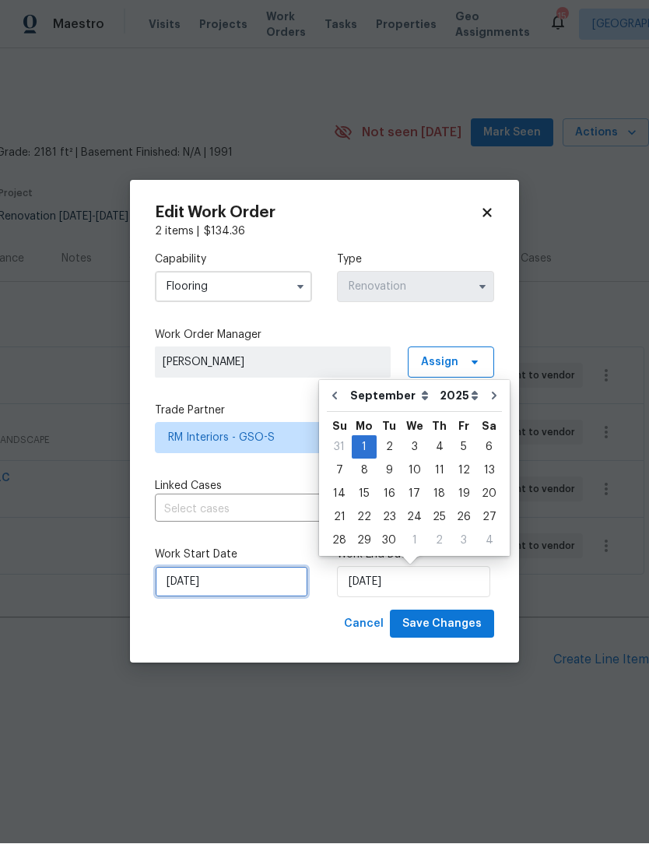
click at [232, 586] on input "8/26/2025" at bounding box center [231, 582] width 153 height 31
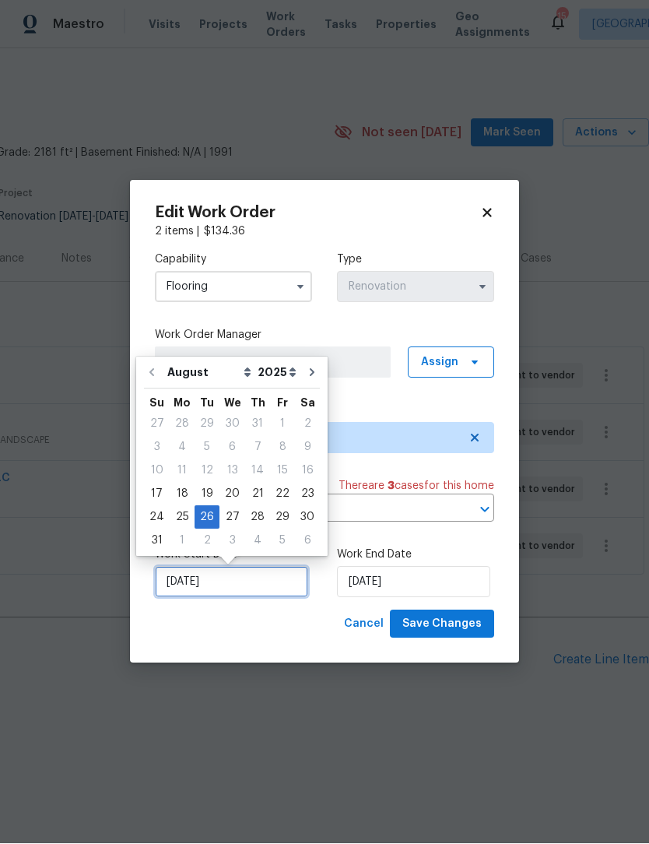
scroll to position [1, 0]
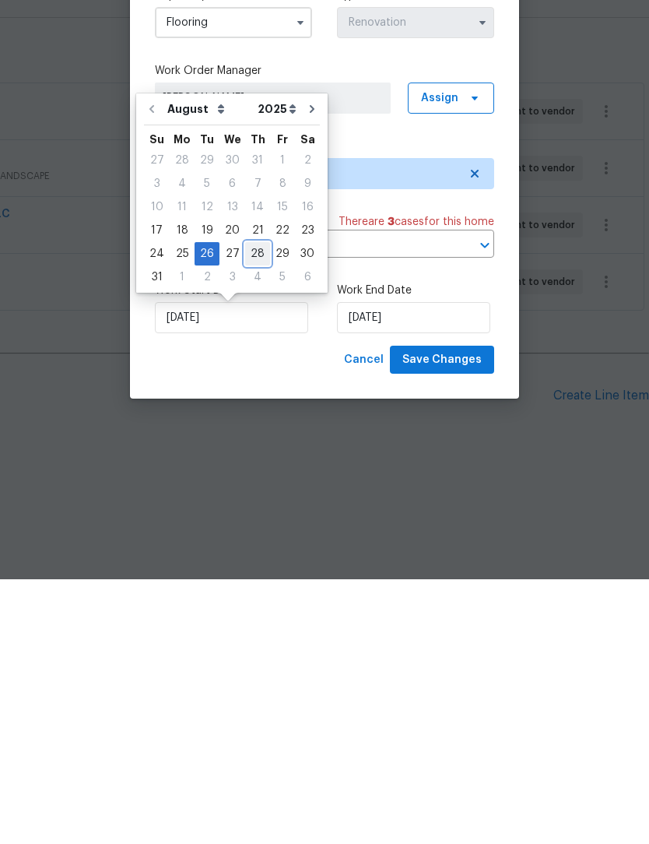
click at [251, 508] on div "28" at bounding box center [257, 519] width 25 height 22
type input "[DATE]"
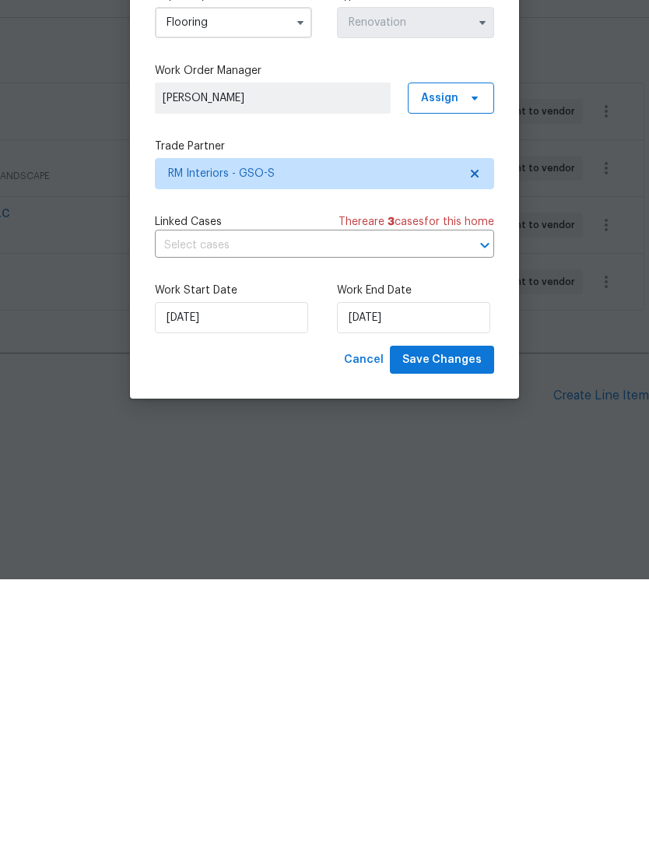
scroll to position [0, 0]
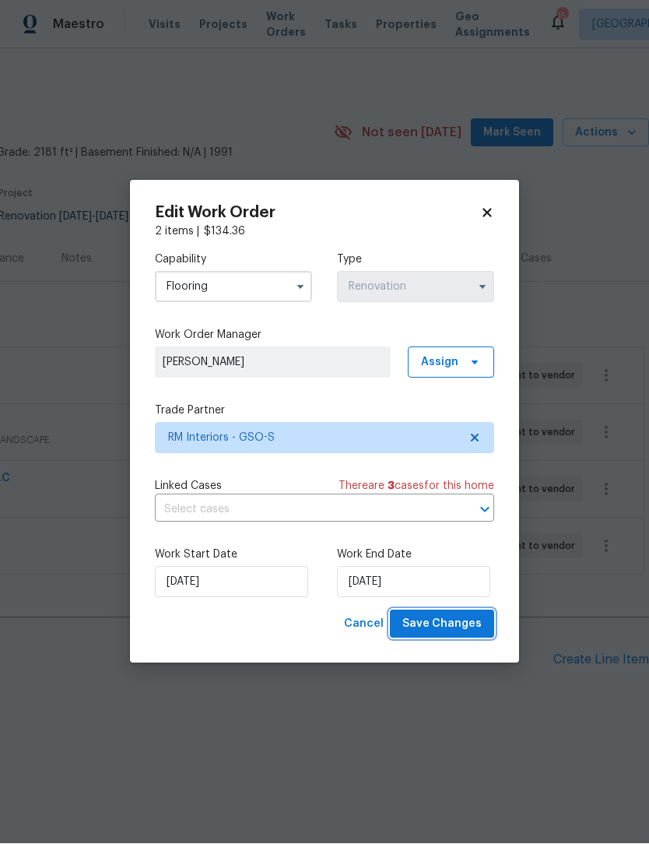
click at [454, 626] on span "Save Changes" at bounding box center [442, 624] width 79 height 19
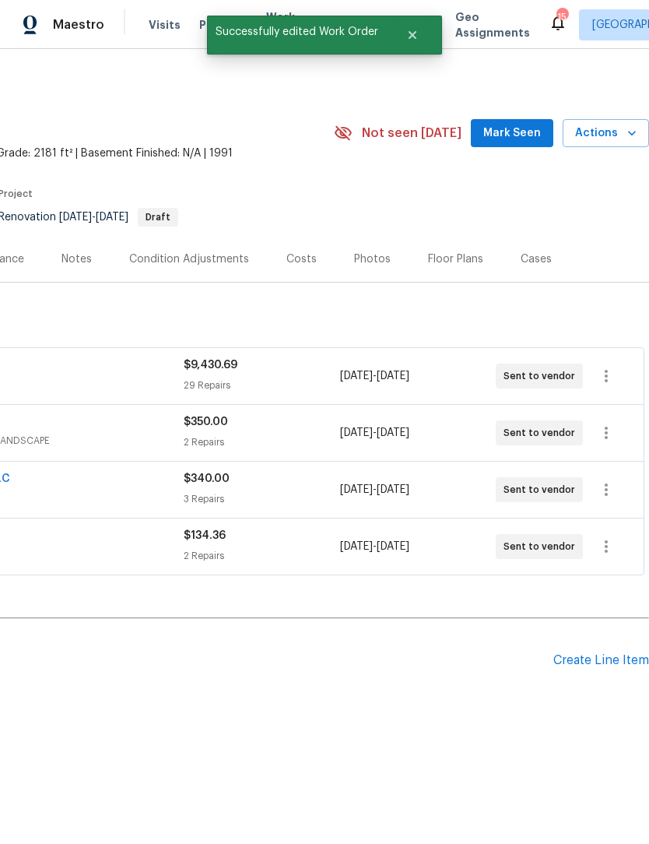
scroll to position [0, 230]
click at [610, 488] on icon "button" at bounding box center [606, 489] width 19 height 19
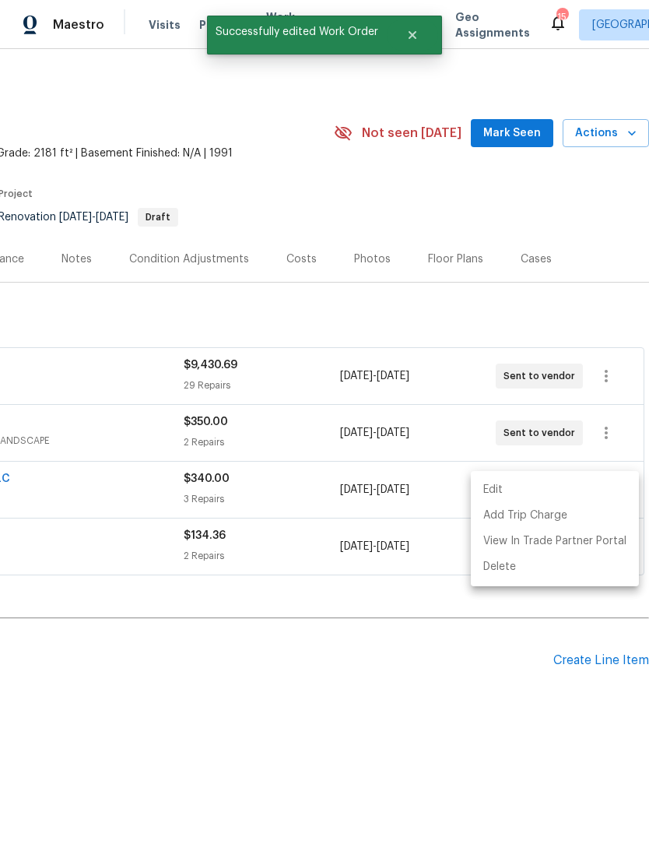
click at [505, 490] on li "Edit" at bounding box center [555, 490] width 168 height 26
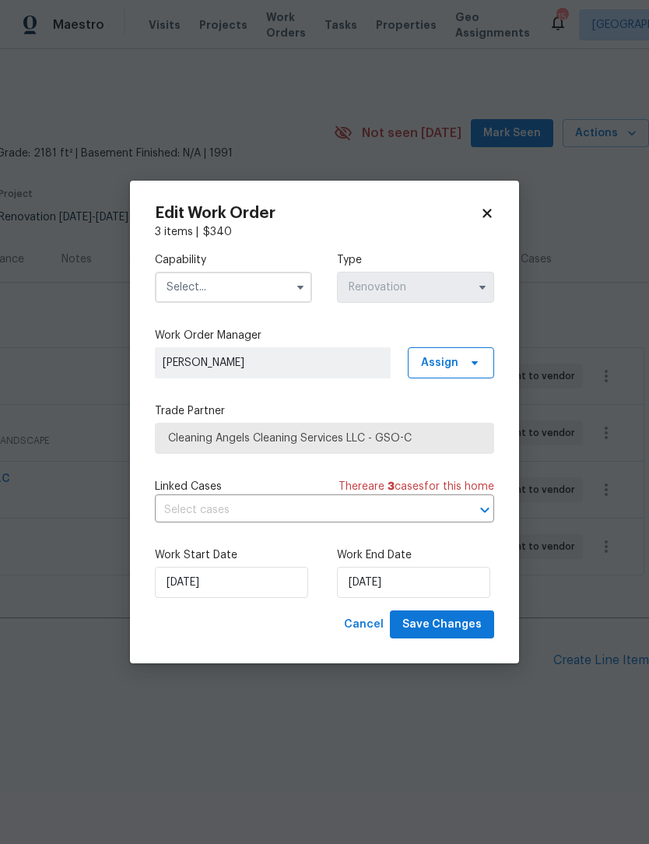
click at [233, 288] on input "text" at bounding box center [233, 287] width 157 height 31
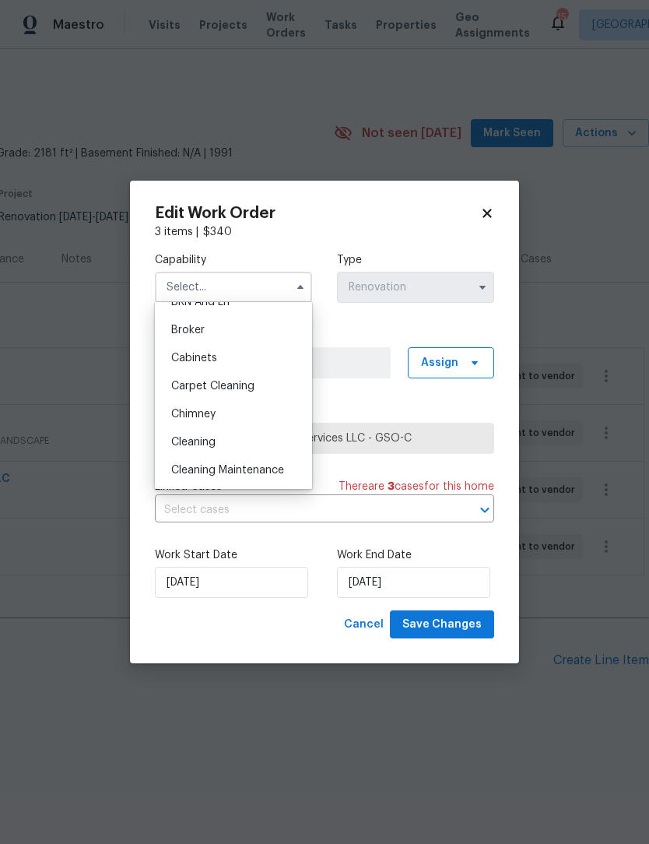
scroll to position [110, 0]
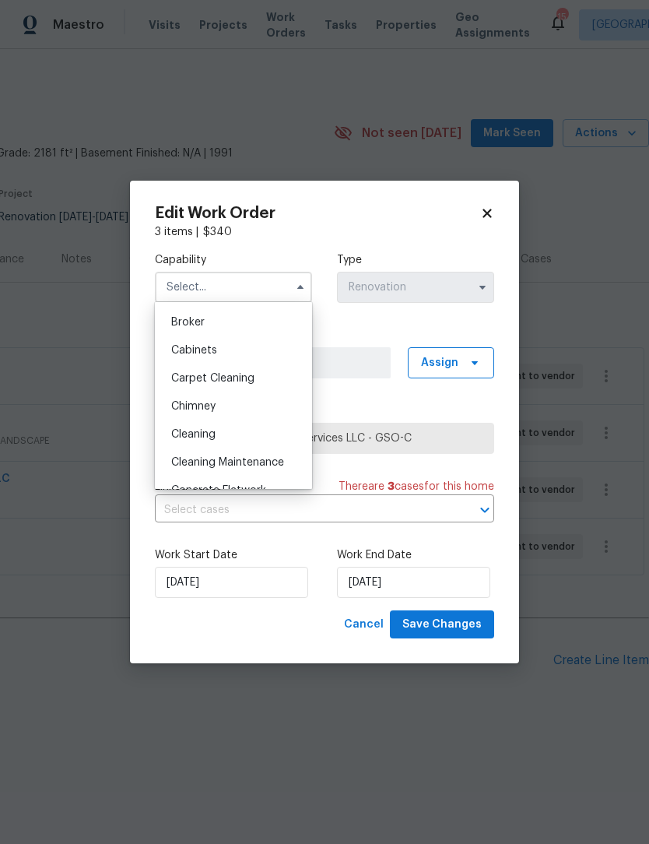
click at [213, 438] on span "Cleaning" at bounding box center [193, 434] width 44 height 11
type input "Cleaning"
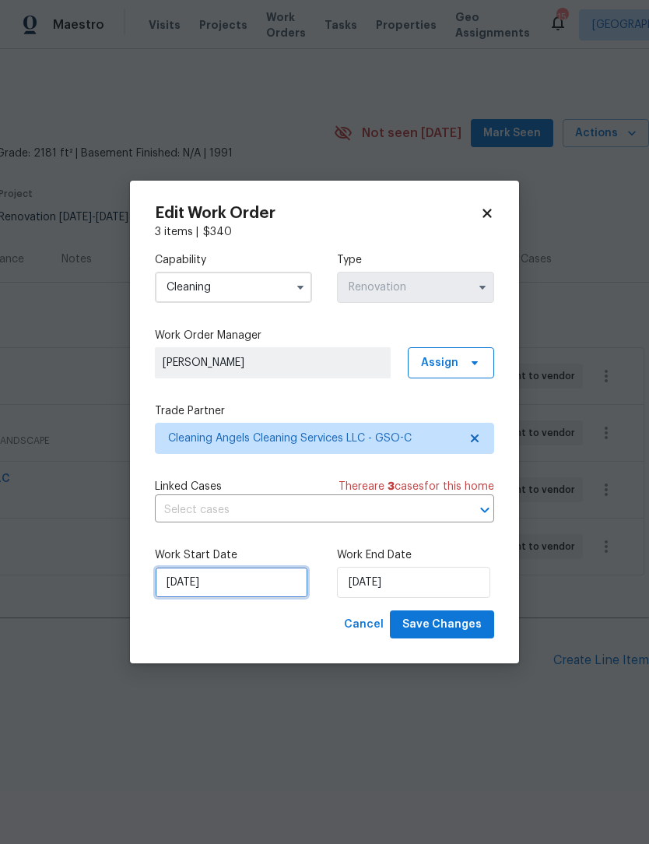
click at [272, 590] on input "8/26/2025" at bounding box center [231, 582] width 153 height 31
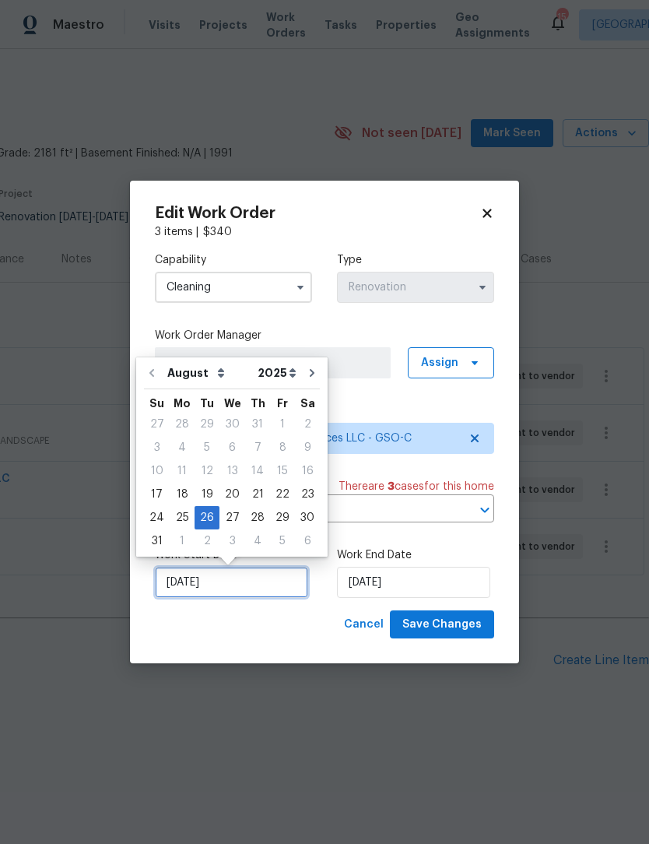
scroll to position [1, 0]
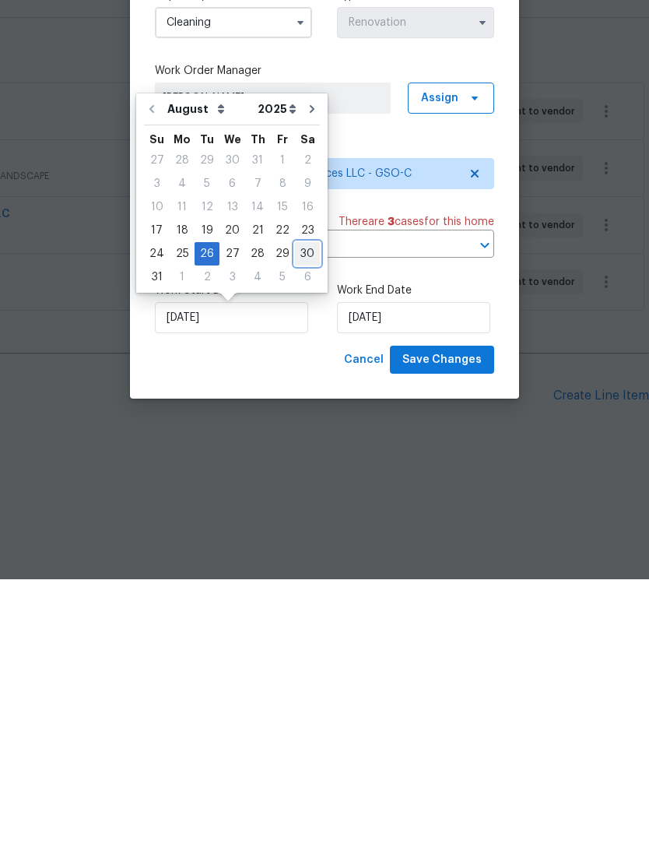
click at [302, 508] on div "30" at bounding box center [307, 519] width 25 height 22
type input "8/30/2025"
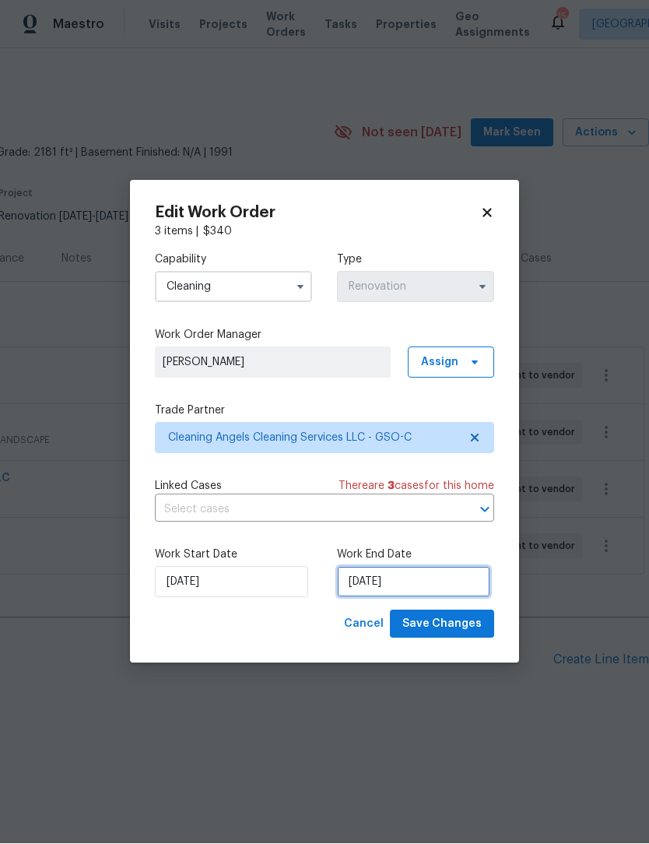
click at [407, 585] on input "9/2/2025" at bounding box center [413, 582] width 153 height 31
select select "8"
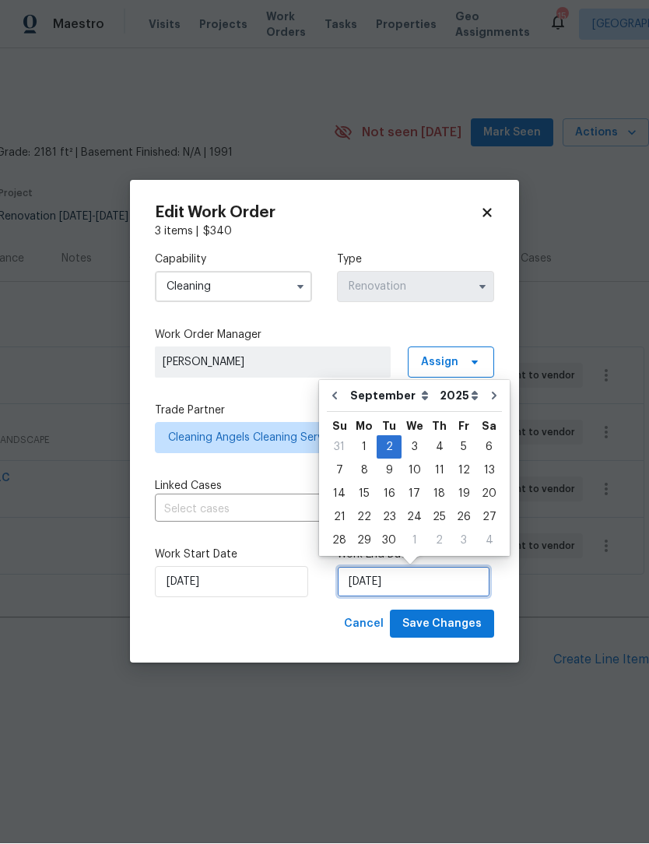
scroll to position [1, 0]
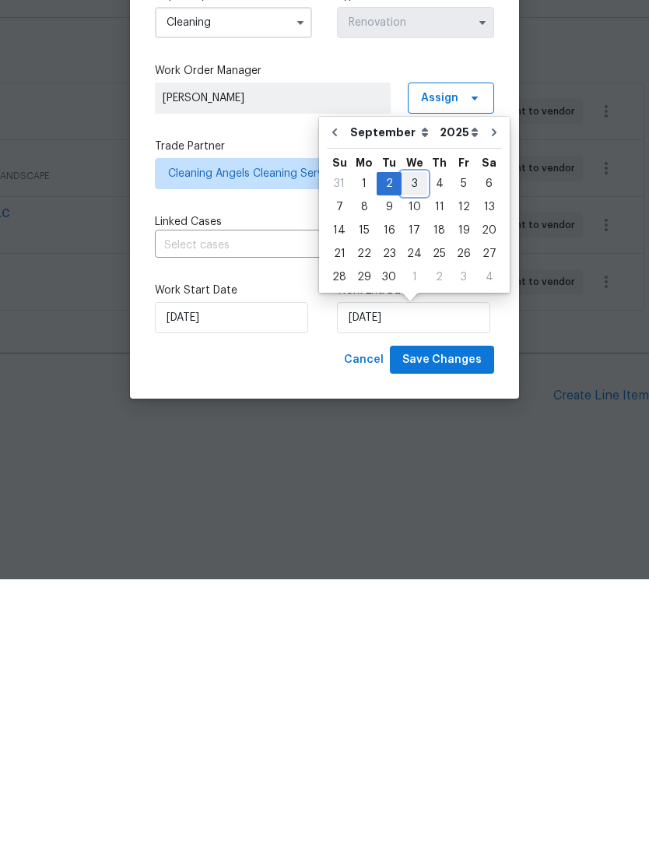
click at [413, 438] on div "3" at bounding box center [415, 449] width 26 height 22
type input "9/3/2025"
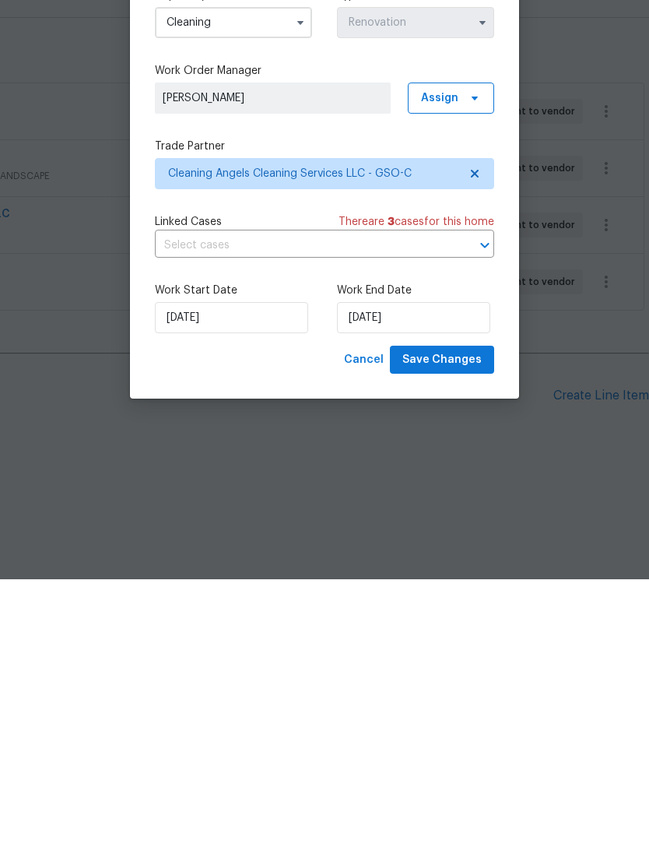
scroll to position [0, 0]
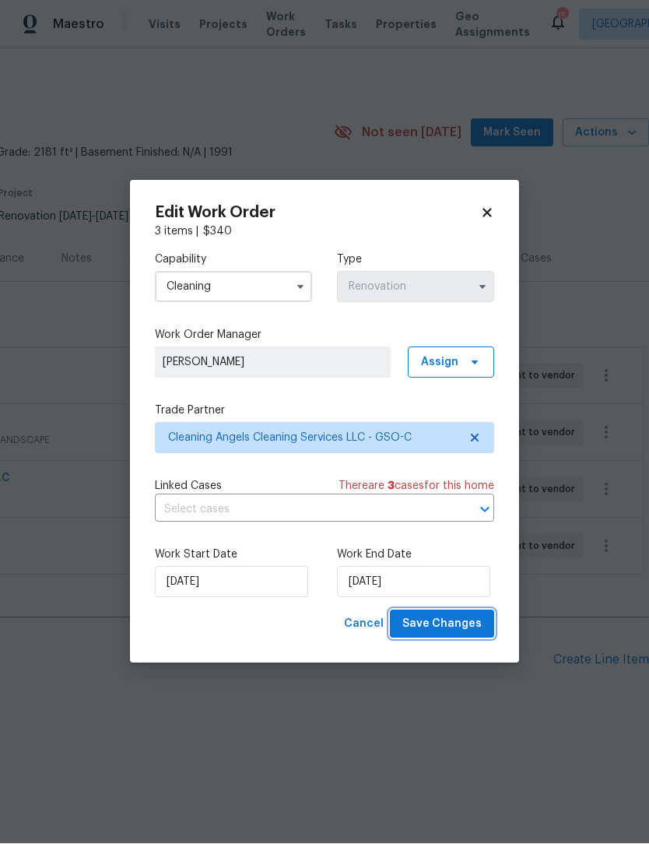
click at [464, 626] on span "Save Changes" at bounding box center [442, 624] width 79 height 19
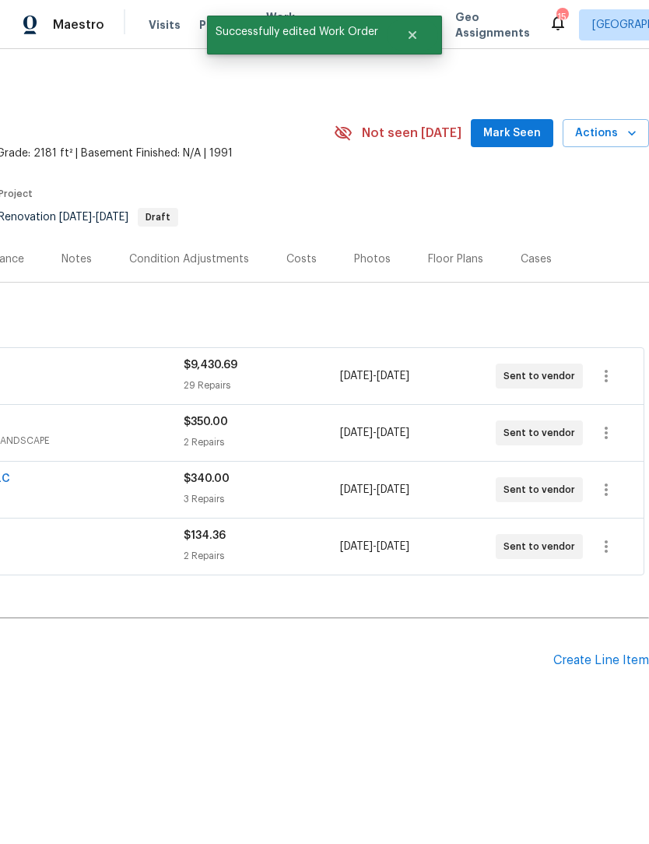
click at [520, 136] on span "Mark Seen" at bounding box center [512, 133] width 58 height 19
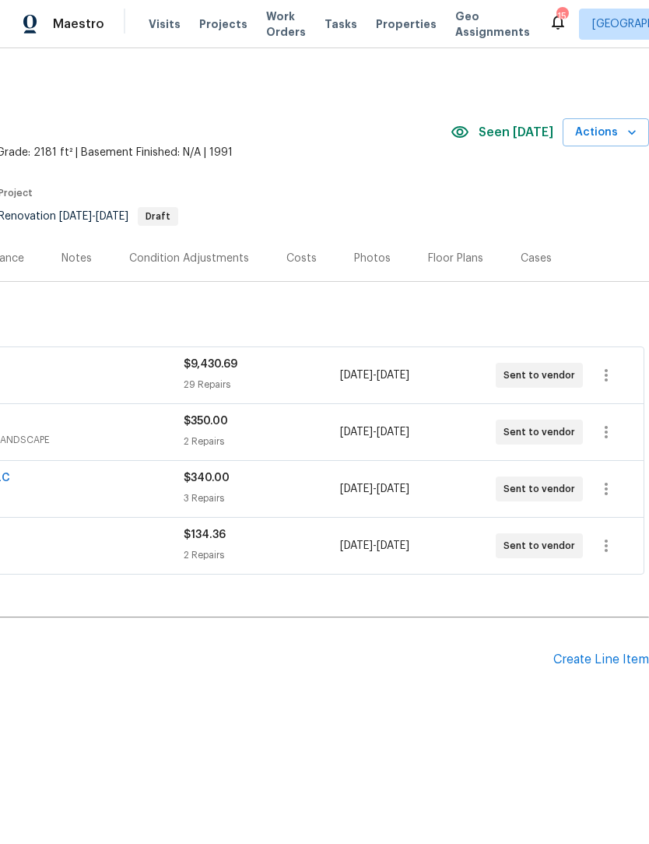
scroll to position [0, 230]
click at [448, 262] on div "Floor Plans" at bounding box center [455, 259] width 55 height 16
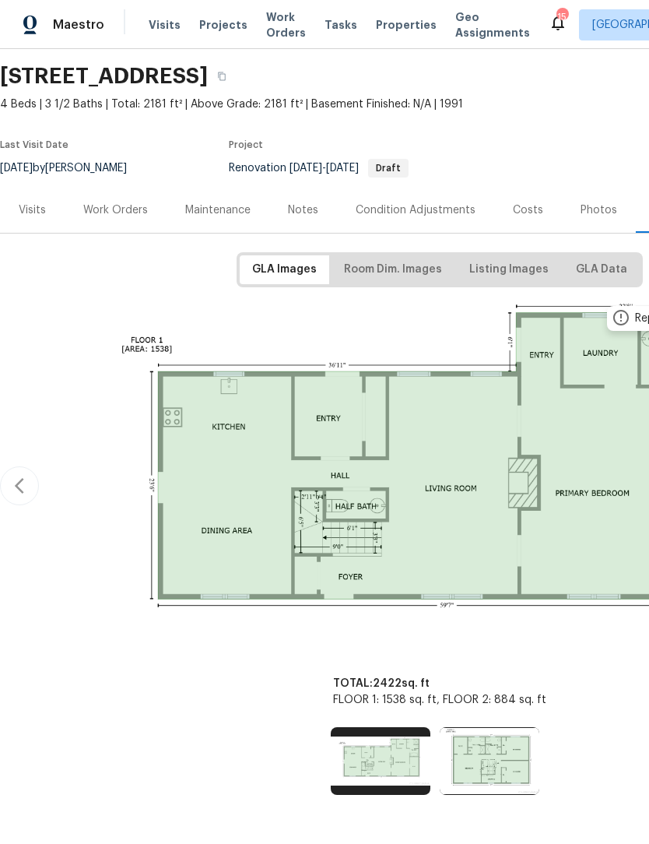
scroll to position [49, 0]
click at [317, 208] on div "Notes" at bounding box center [303, 210] width 30 height 16
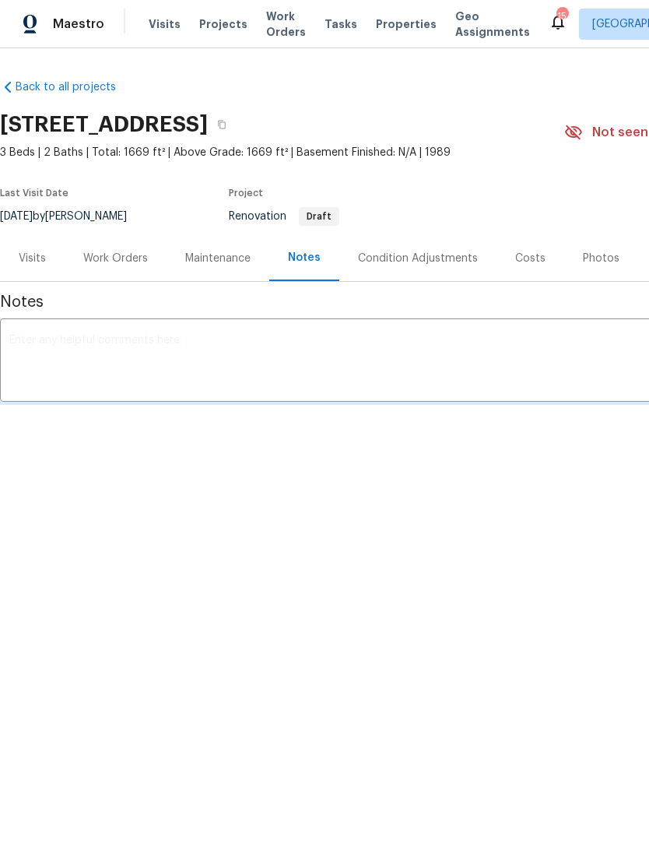
scroll to position [1, 0]
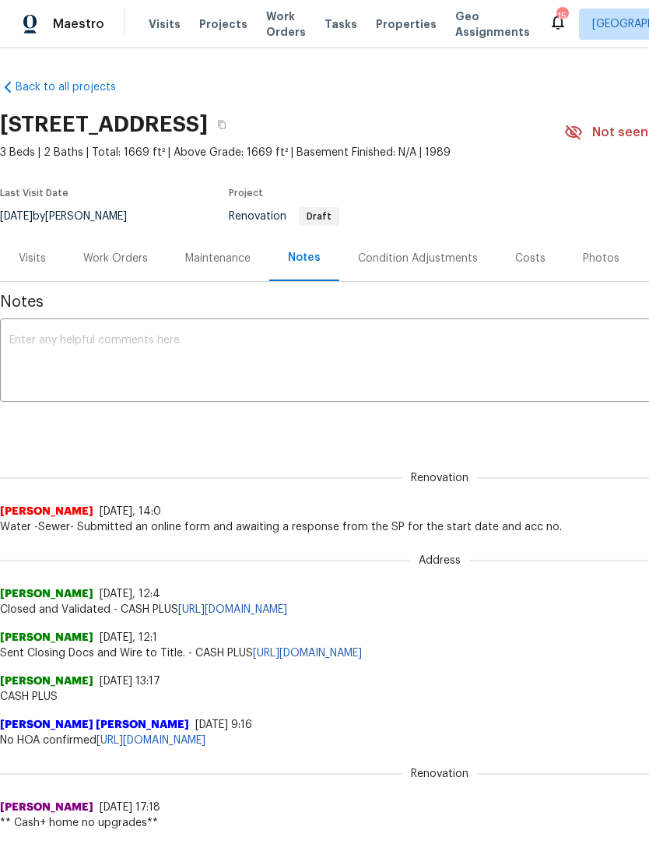
click at [384, 25] on span "Properties" at bounding box center [406, 24] width 61 height 16
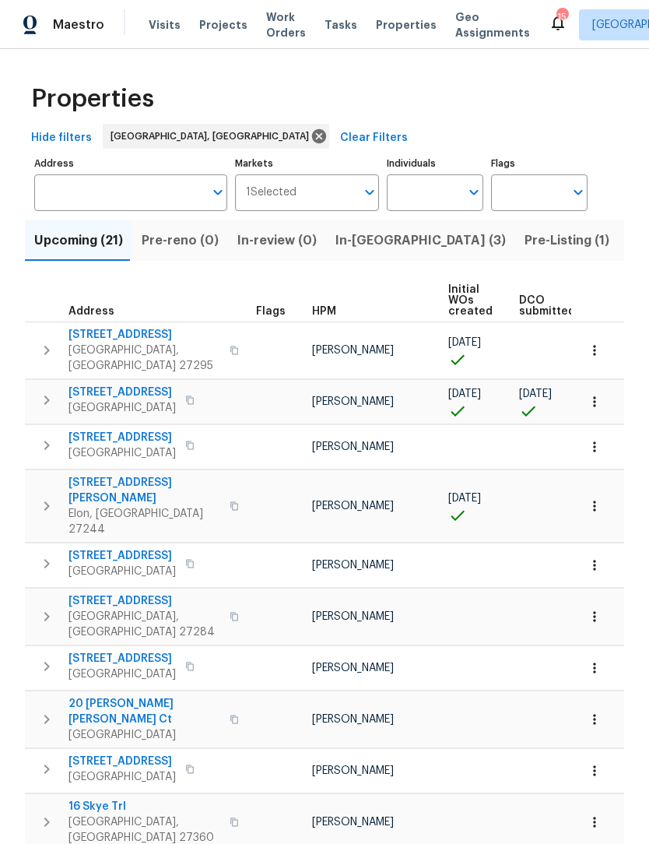
click at [340, 199] on input "Markets" at bounding box center [327, 192] width 60 height 37
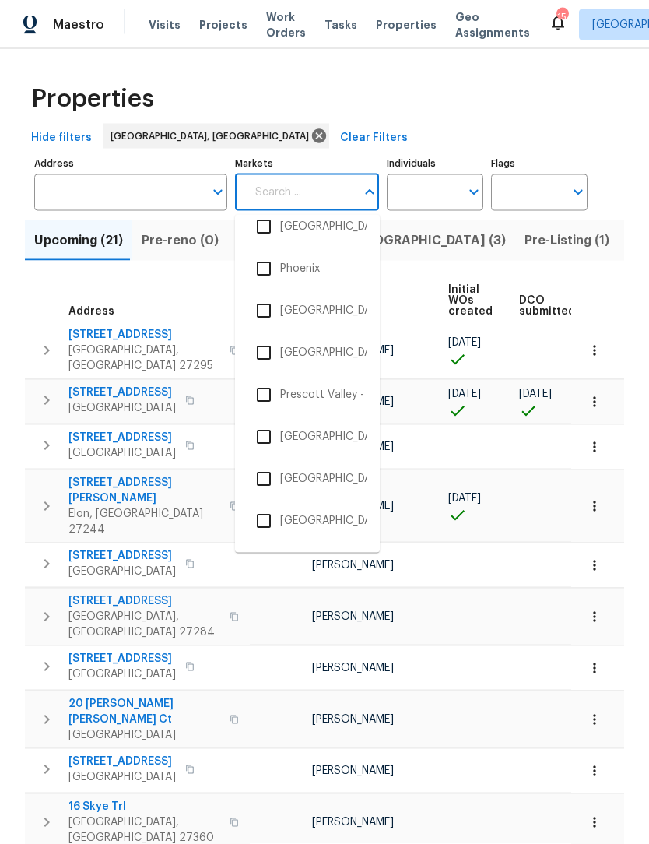
scroll to position [2375, 0]
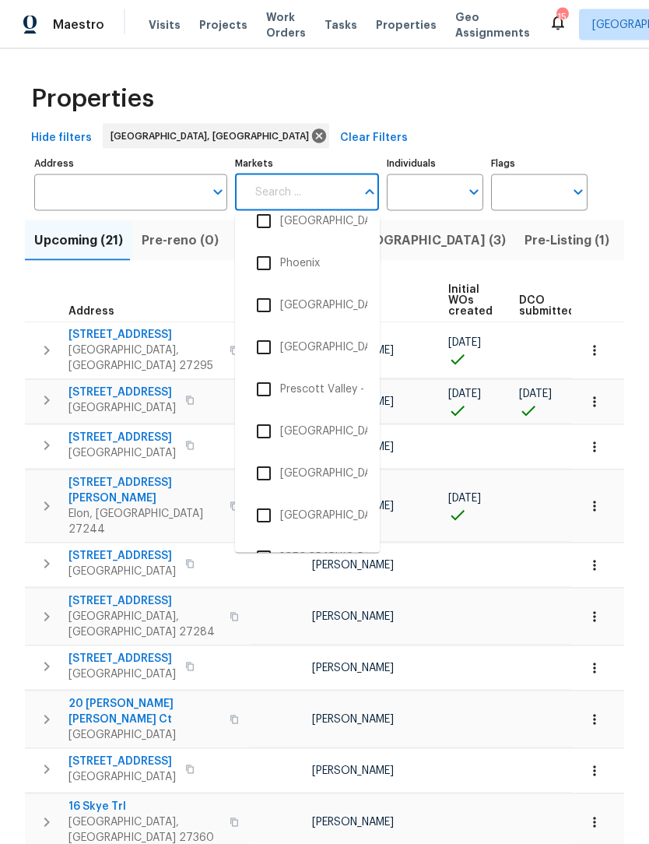
click at [274, 469] on input "checkbox" at bounding box center [264, 474] width 33 height 33
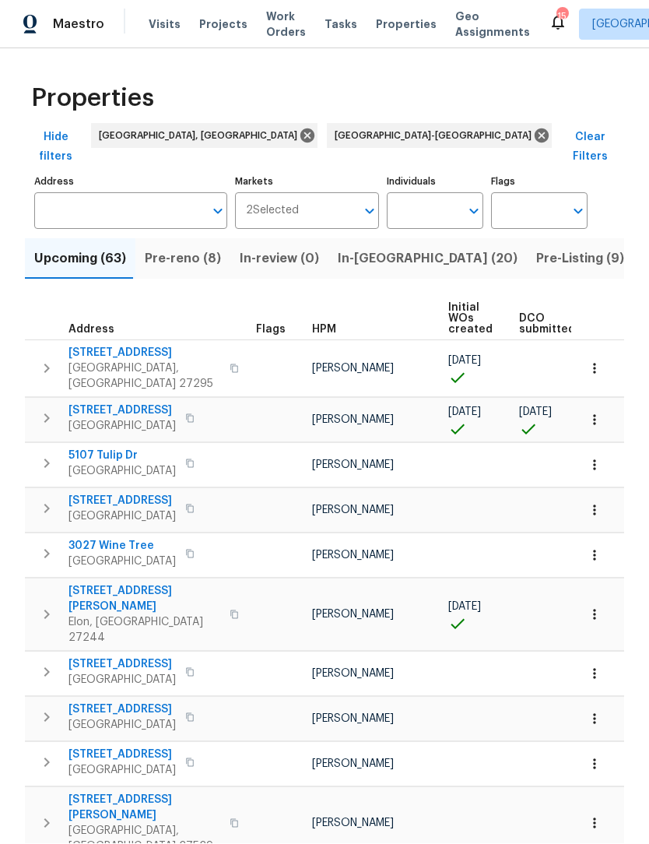
scroll to position [1, 0]
click at [367, 202] on icon "Open" at bounding box center [369, 211] width 19 height 19
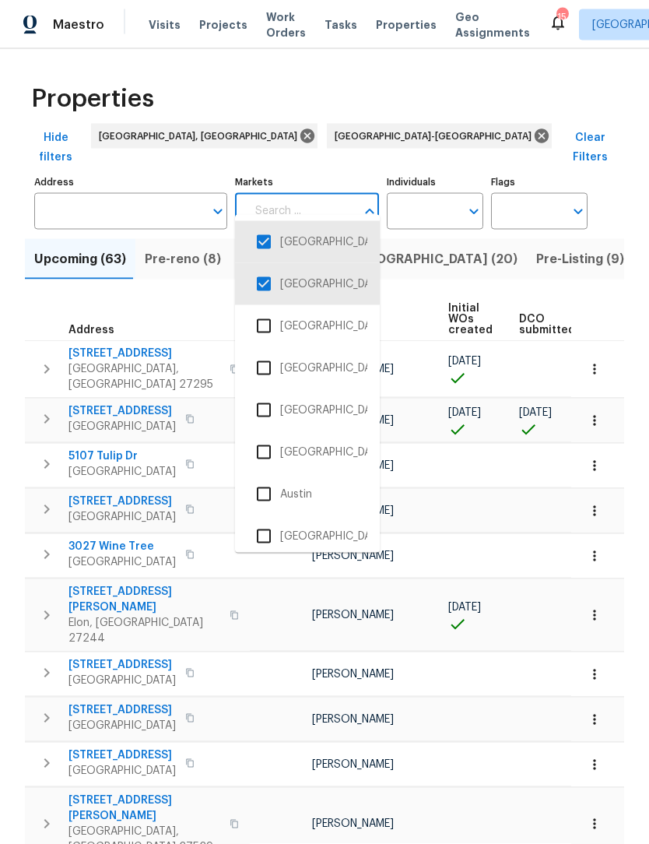
click at [271, 243] on input "checkbox" at bounding box center [264, 242] width 33 height 33
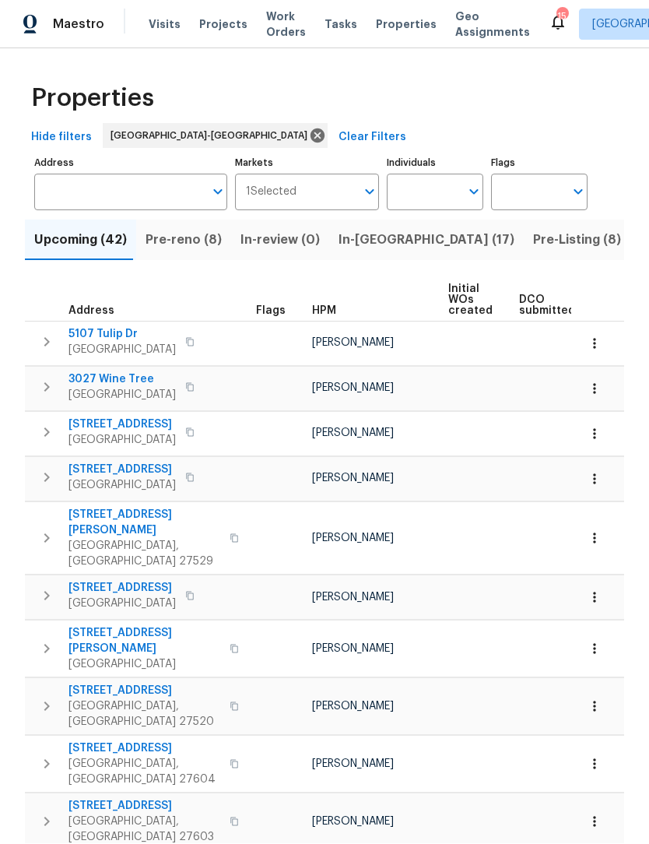
scroll to position [1, 0]
click at [365, 237] on span "In-reno (17)" at bounding box center [427, 241] width 176 height 22
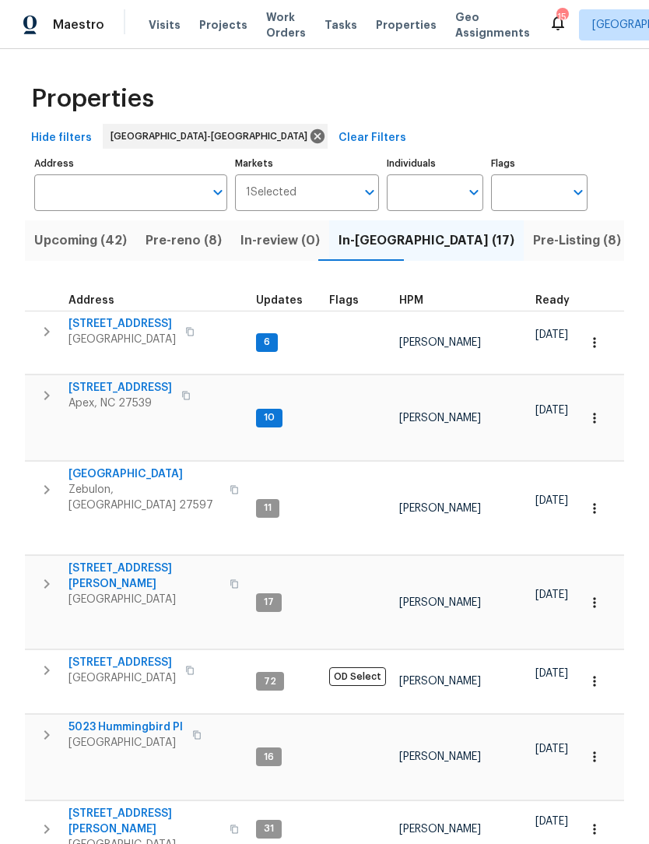
click at [524, 252] on button "Pre-Listing (8)" at bounding box center [577, 240] width 107 height 40
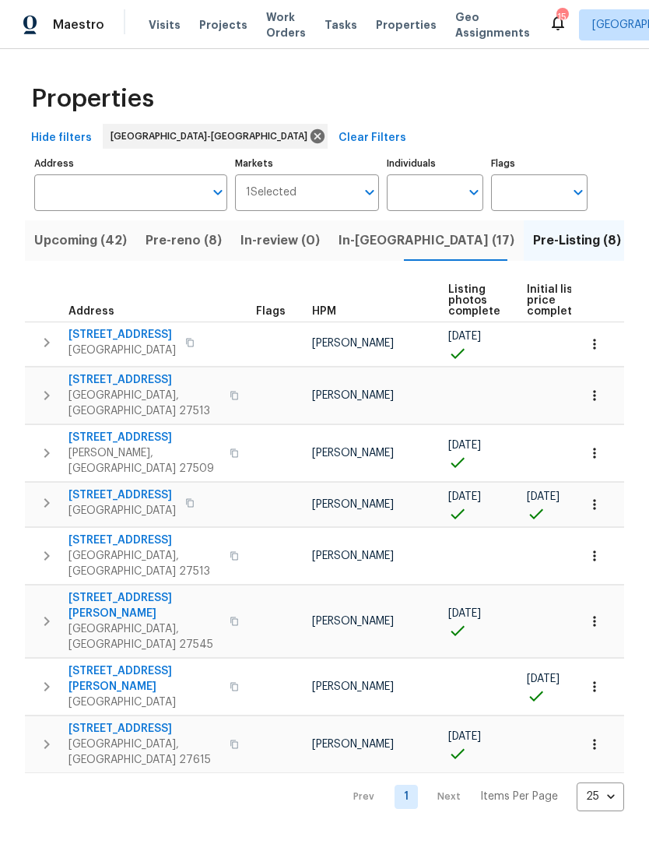
click at [185, 248] on span "Pre-reno (8)" at bounding box center [184, 241] width 76 height 22
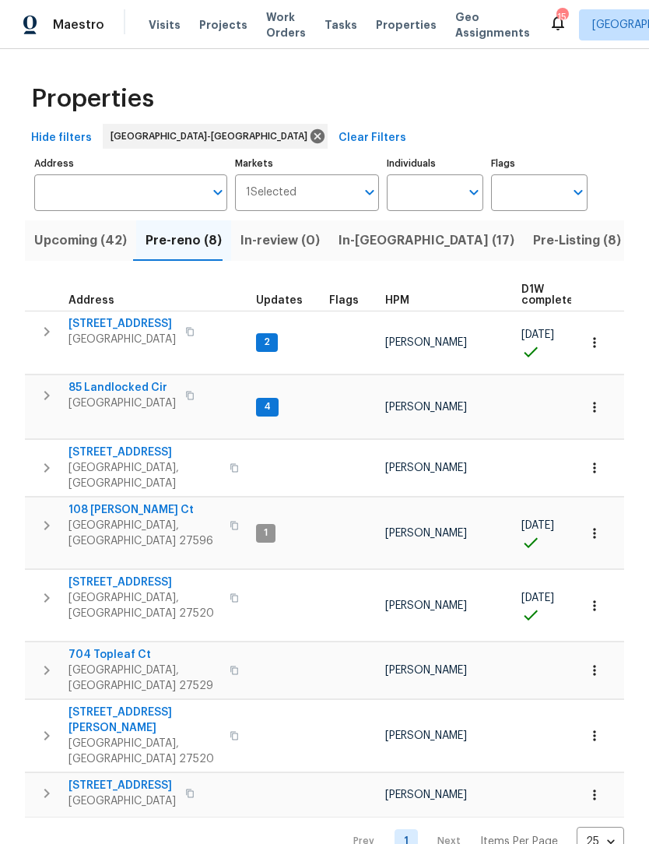
click at [83, 30] on span "Maestro" at bounding box center [78, 25] width 51 height 16
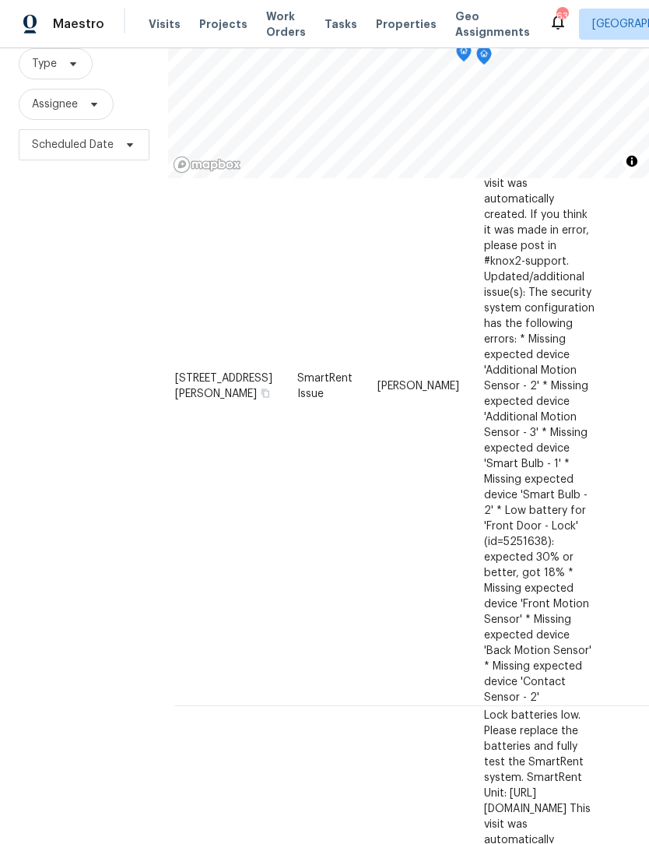
scroll to position [1017, 11]
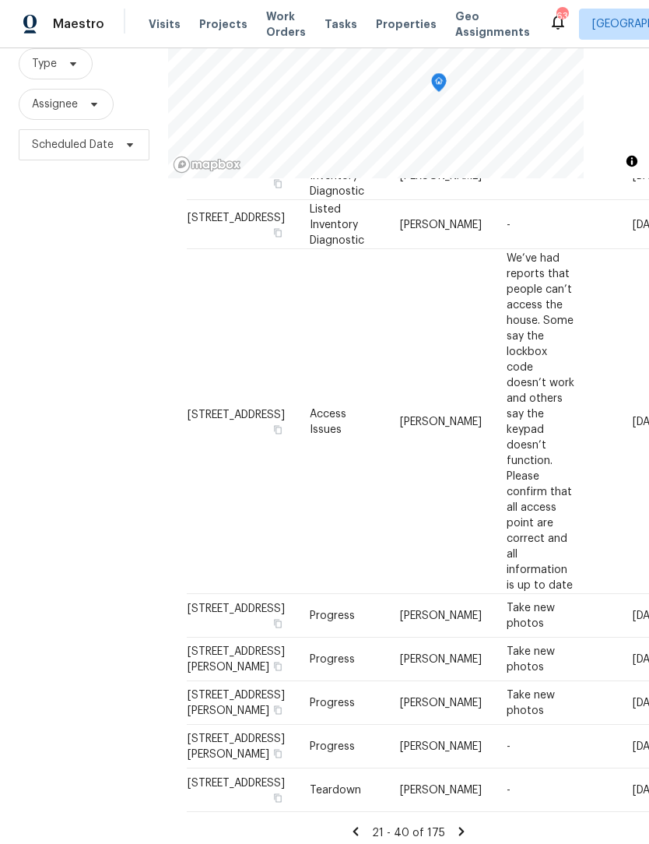
scroll to position [1283, 0]
click at [464, 825] on icon at bounding box center [462, 832] width 14 height 14
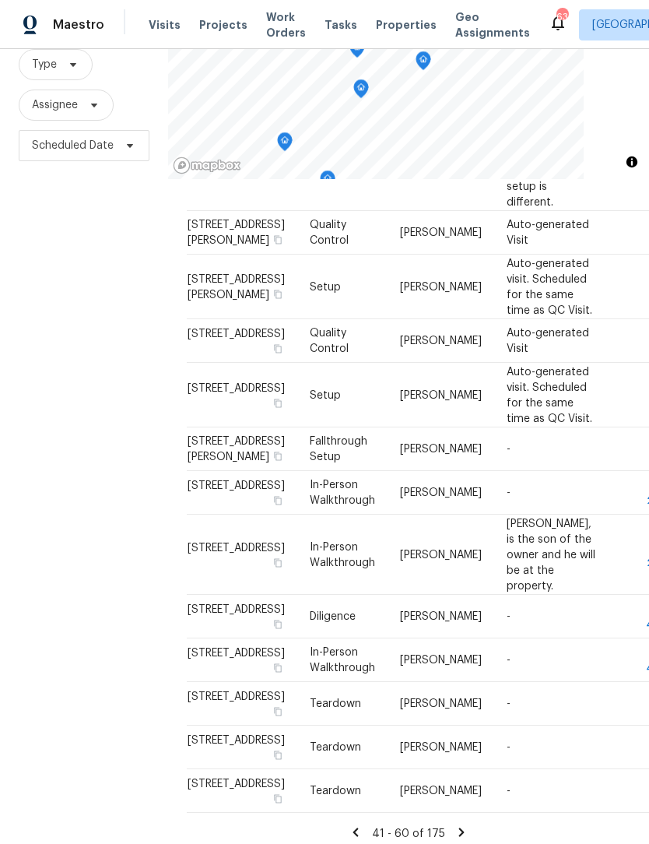
scroll to position [51, 0]
click at [467, 825] on div "41 - 60 of 175" at bounding box center [409, 833] width 444 height 16
click at [469, 825] on div "41 - 60 of 175" at bounding box center [409, 833] width 444 height 16
click at [463, 825] on icon at bounding box center [462, 832] width 14 height 14
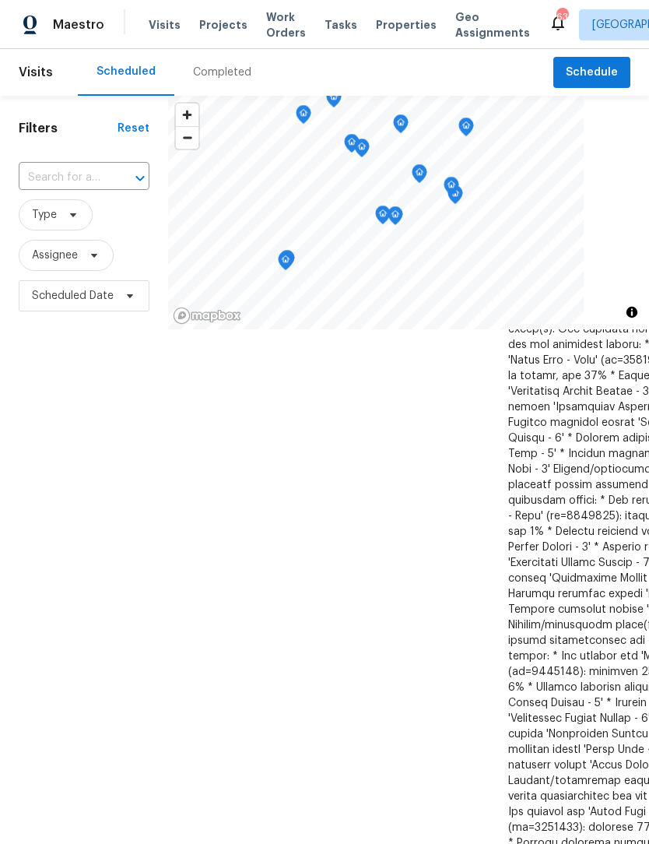
scroll to position [1090, 0]
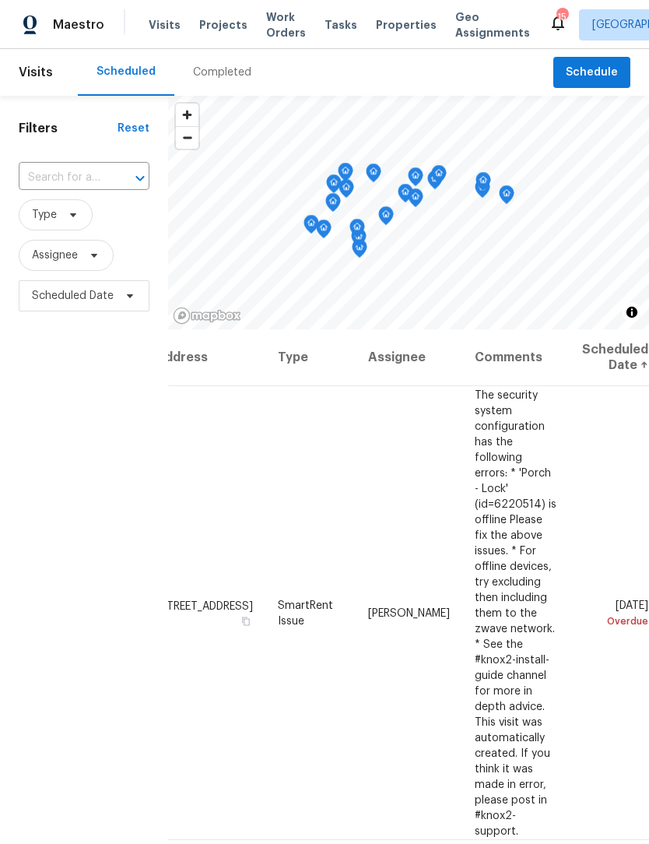
scroll to position [0, 134]
click at [0, 0] on span at bounding box center [0, 0] width 0 height 0
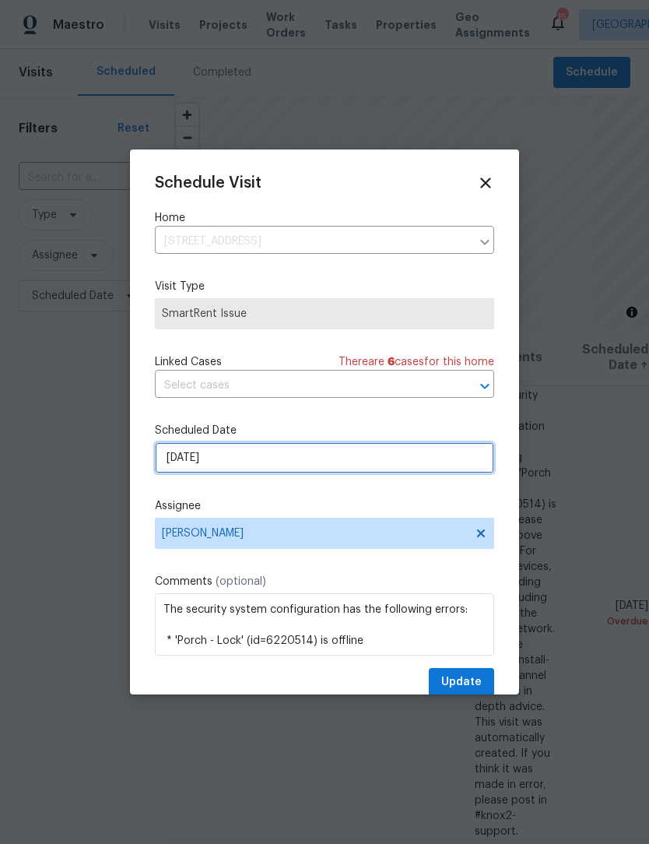
click at [264, 462] on input "[DATE]" at bounding box center [324, 457] width 339 height 31
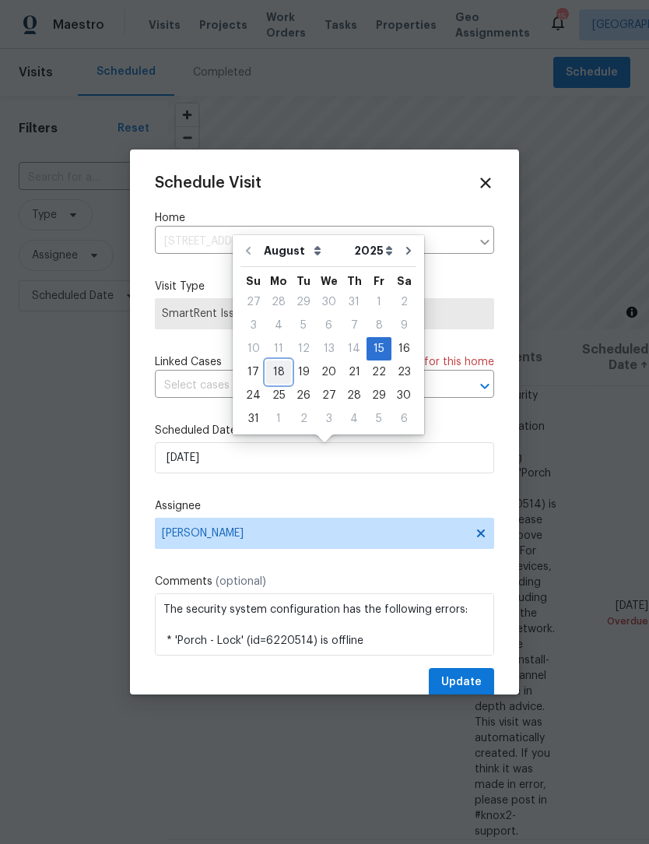
click at [277, 374] on div "18" at bounding box center [278, 372] width 25 height 22
type input "[DATE]"
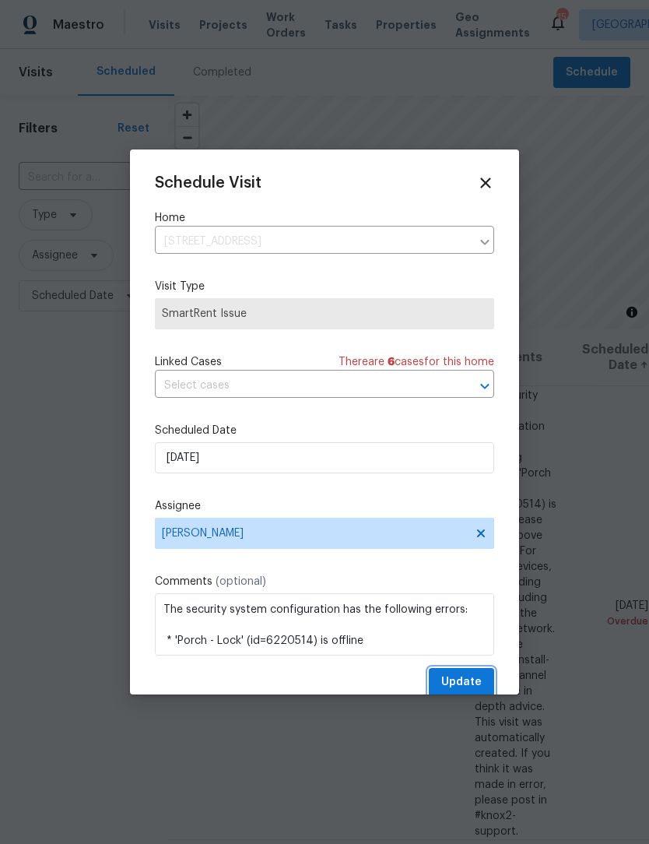
click at [478, 689] on span "Update" at bounding box center [461, 682] width 40 height 19
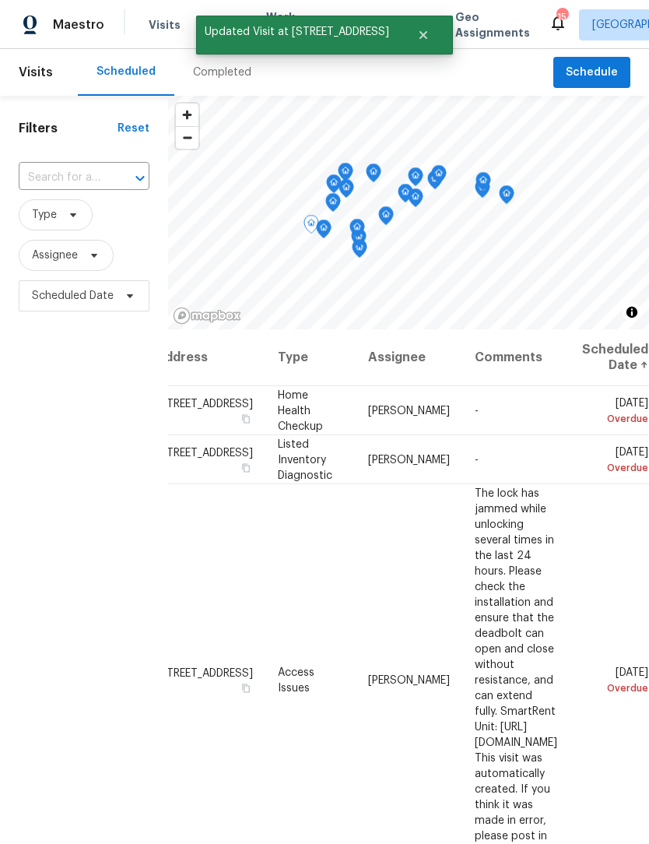
click at [0, 0] on icon at bounding box center [0, 0] width 0 height 0
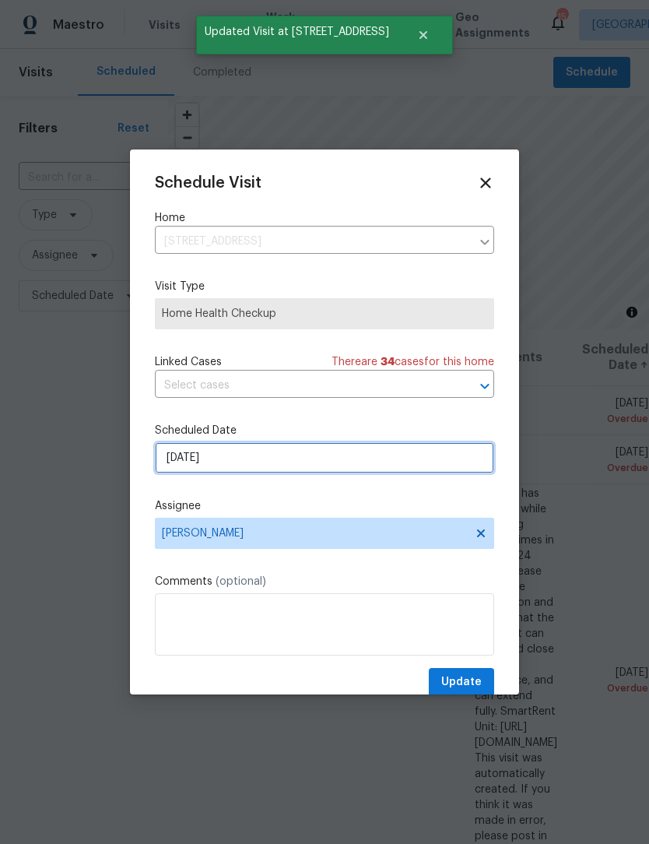
click at [261, 465] on input "[DATE]" at bounding box center [324, 457] width 339 height 31
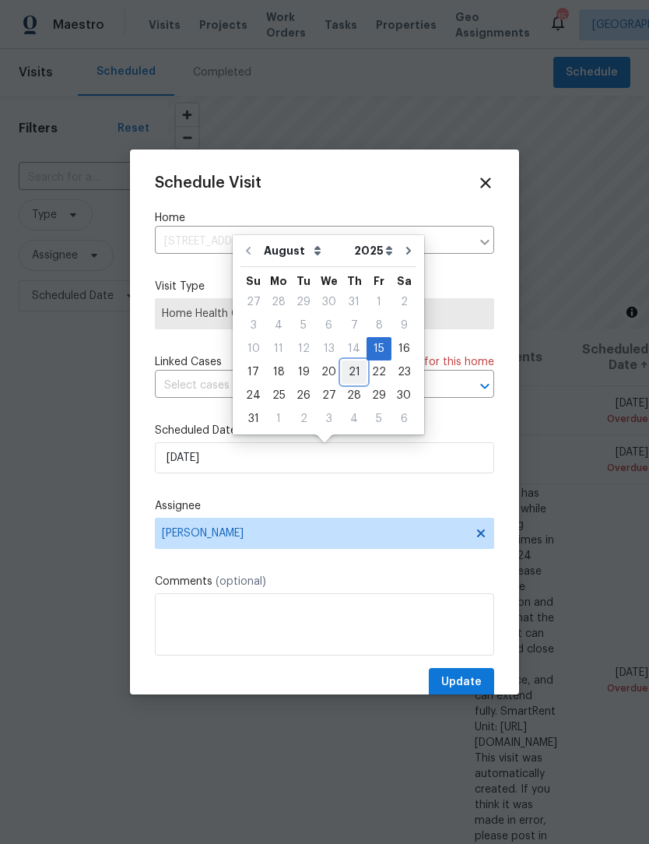
click at [346, 376] on div "21" at bounding box center [354, 372] width 25 height 22
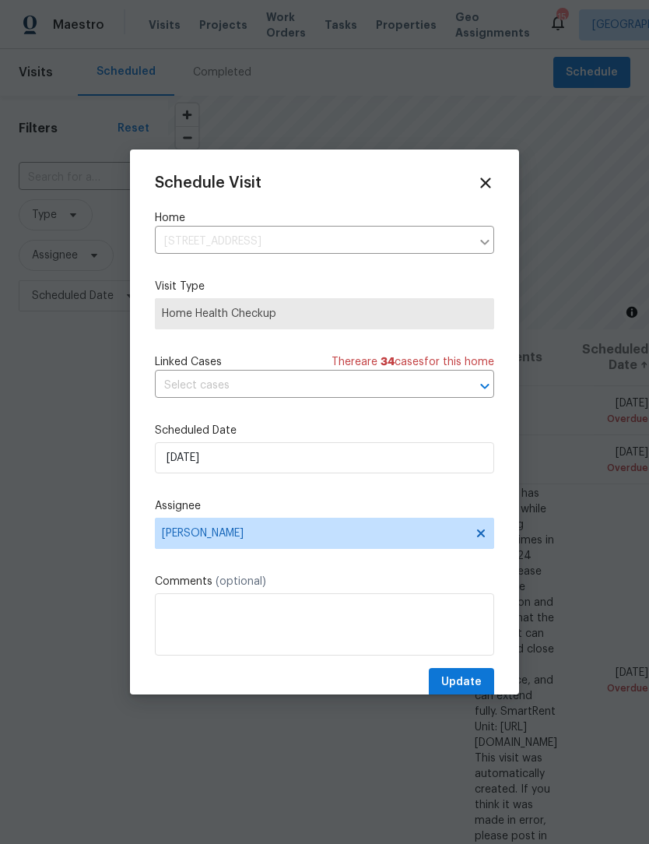
type input "[DATE]"
click at [467, 682] on span "Update" at bounding box center [461, 682] width 40 height 19
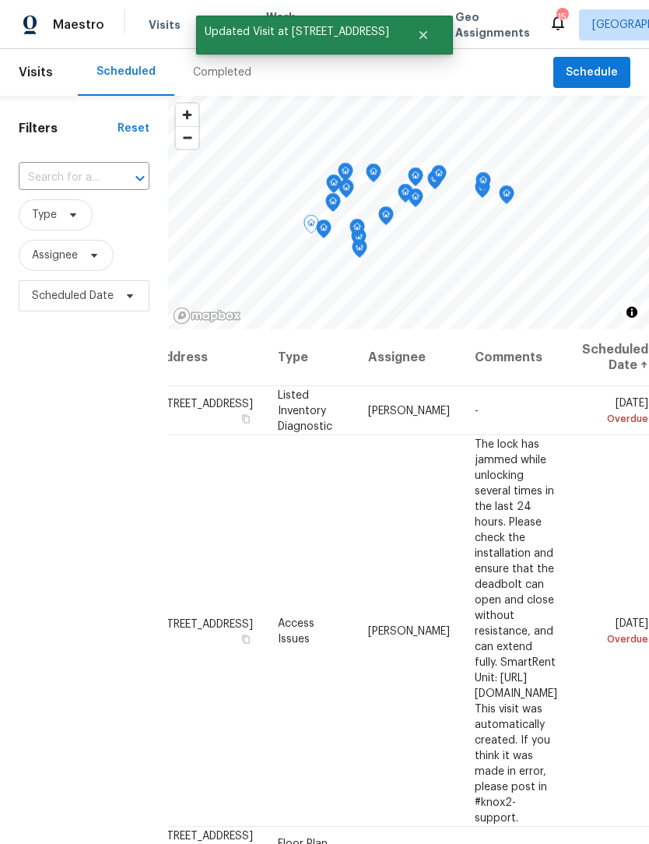
click at [0, 0] on icon at bounding box center [0, 0] width 0 height 0
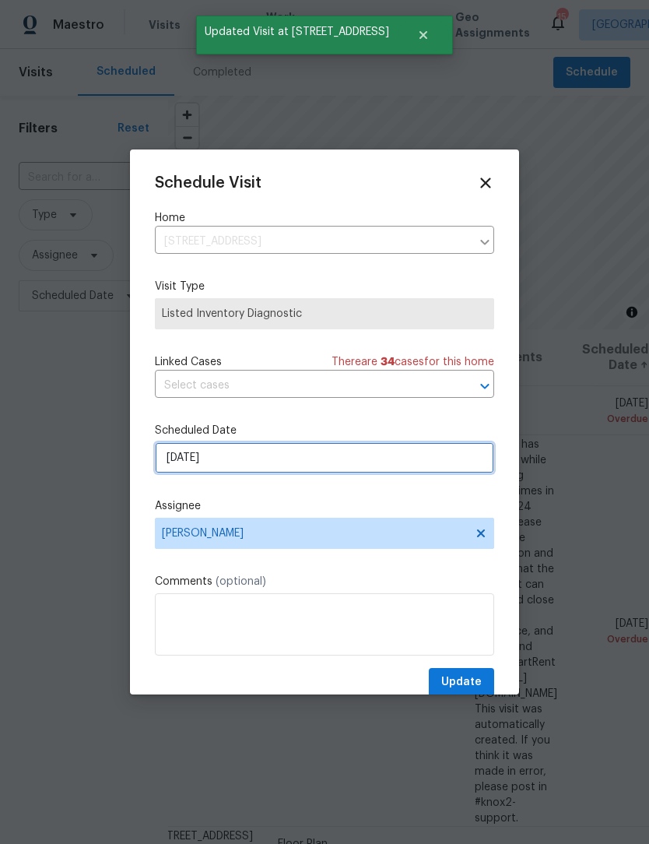
click at [287, 471] on input "[DATE]" at bounding box center [324, 457] width 339 height 31
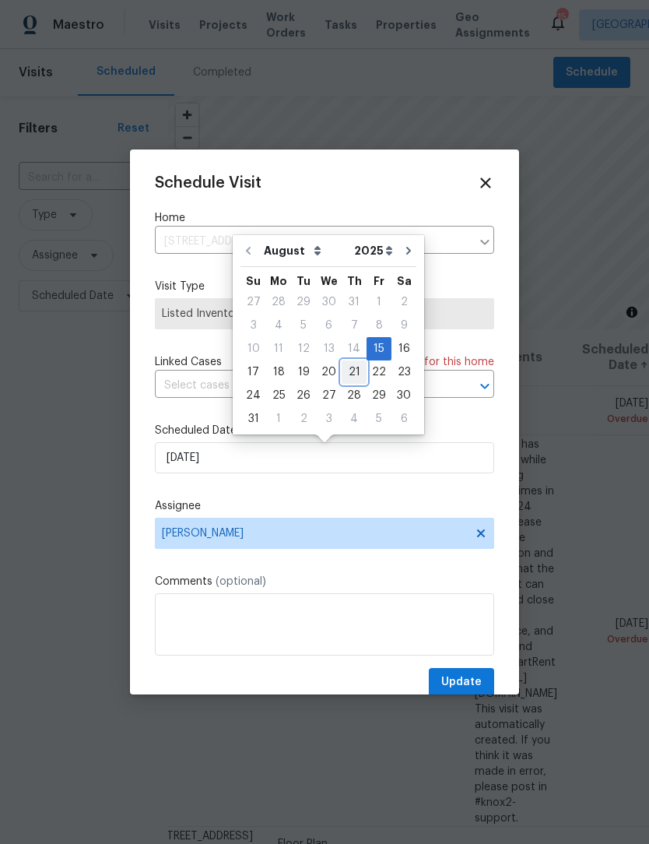
click at [347, 374] on div "21" at bounding box center [354, 372] width 25 height 22
type input "[DATE]"
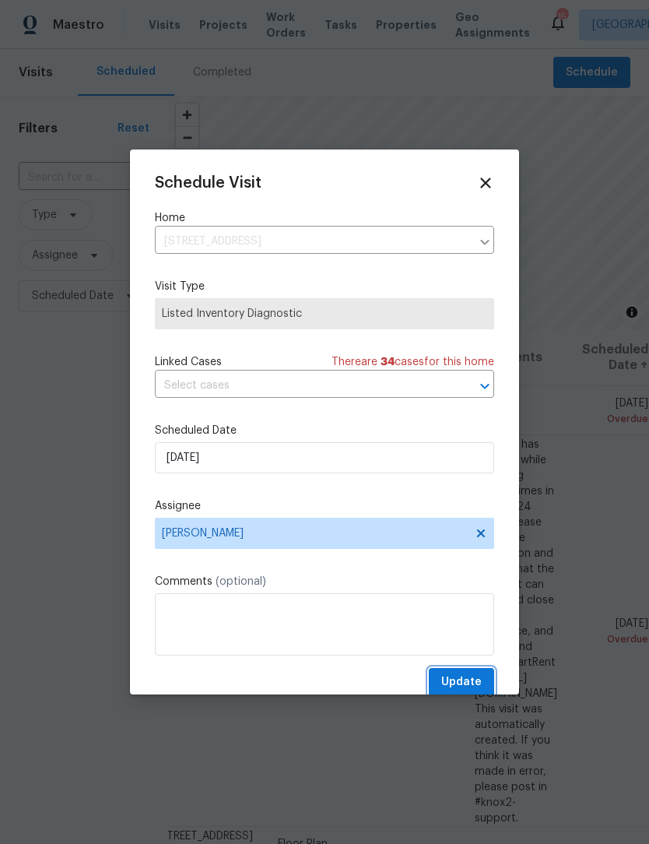
click at [464, 692] on span "Update" at bounding box center [461, 682] width 40 height 19
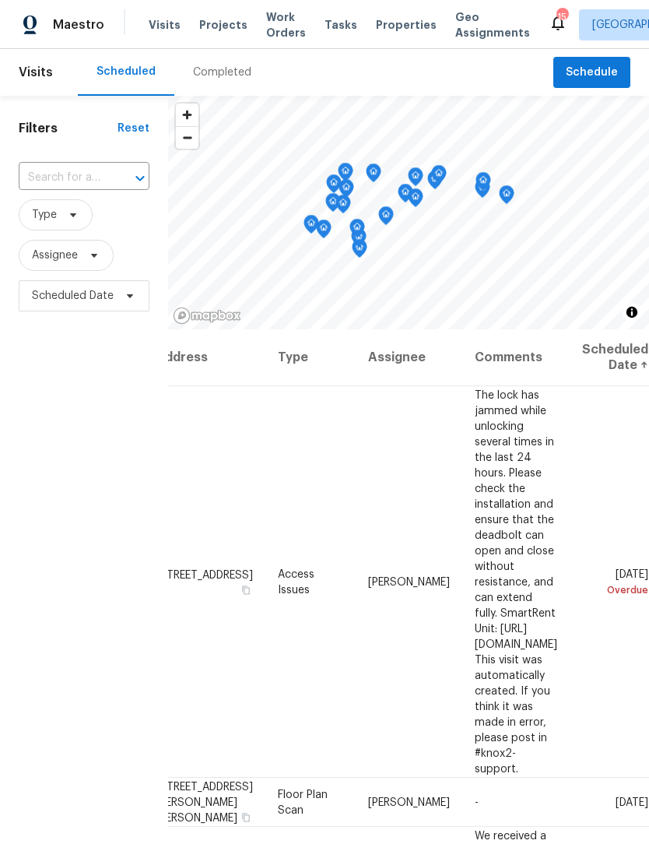
click at [0, 0] on icon at bounding box center [0, 0] width 0 height 0
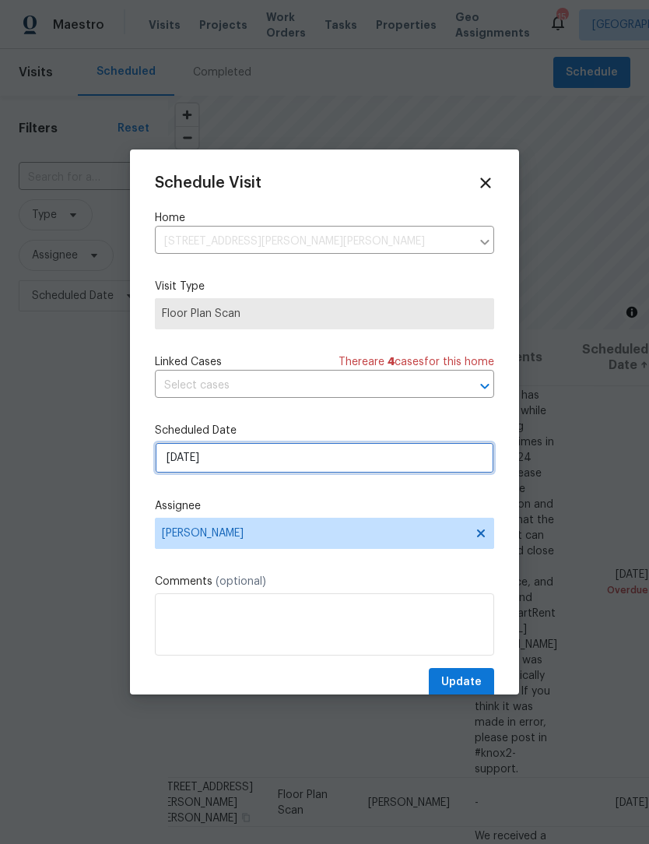
click at [260, 467] on input "[DATE]" at bounding box center [324, 457] width 339 height 31
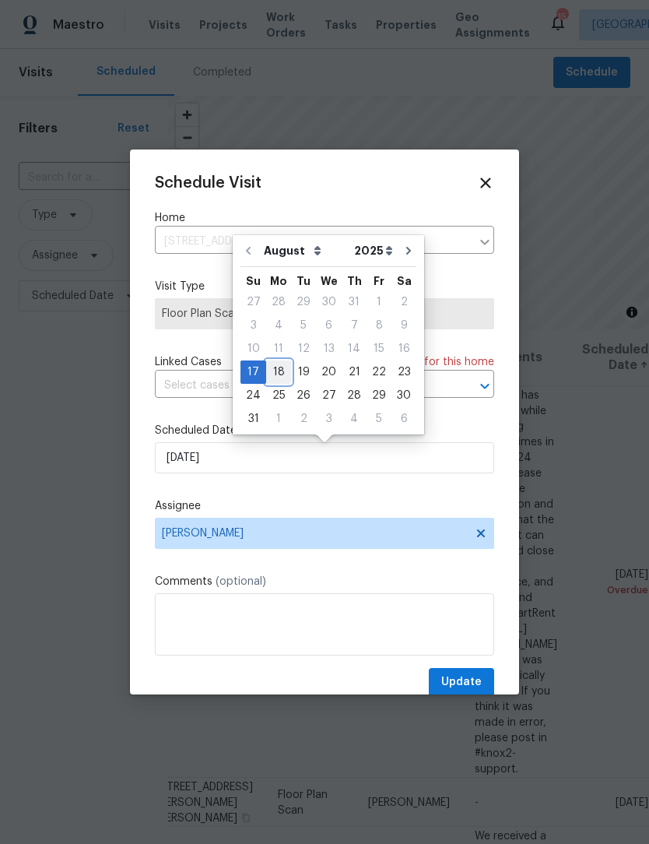
click at [276, 374] on div "18" at bounding box center [278, 372] width 25 height 22
type input "[DATE]"
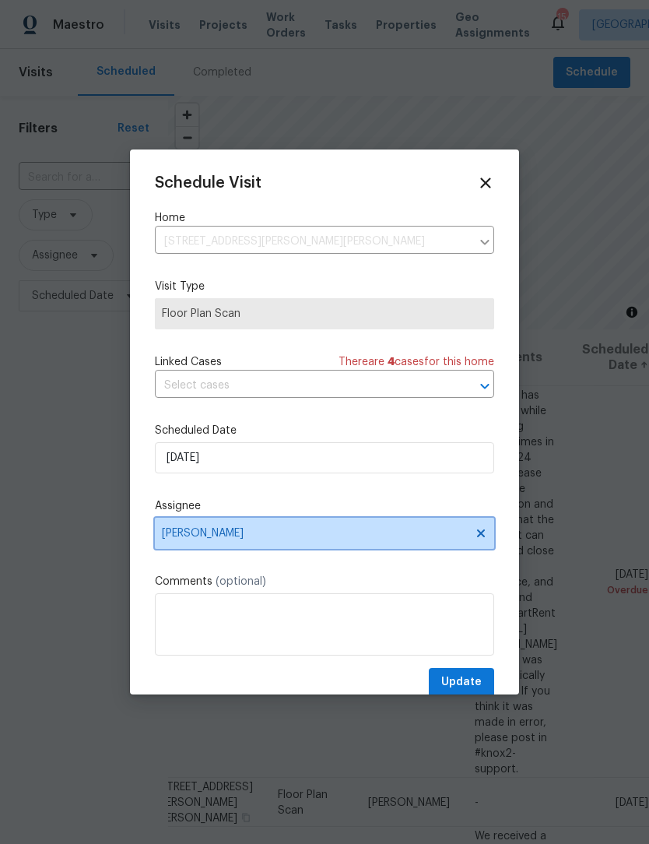
click at [256, 540] on span "[PERSON_NAME]" at bounding box center [314, 533] width 305 height 12
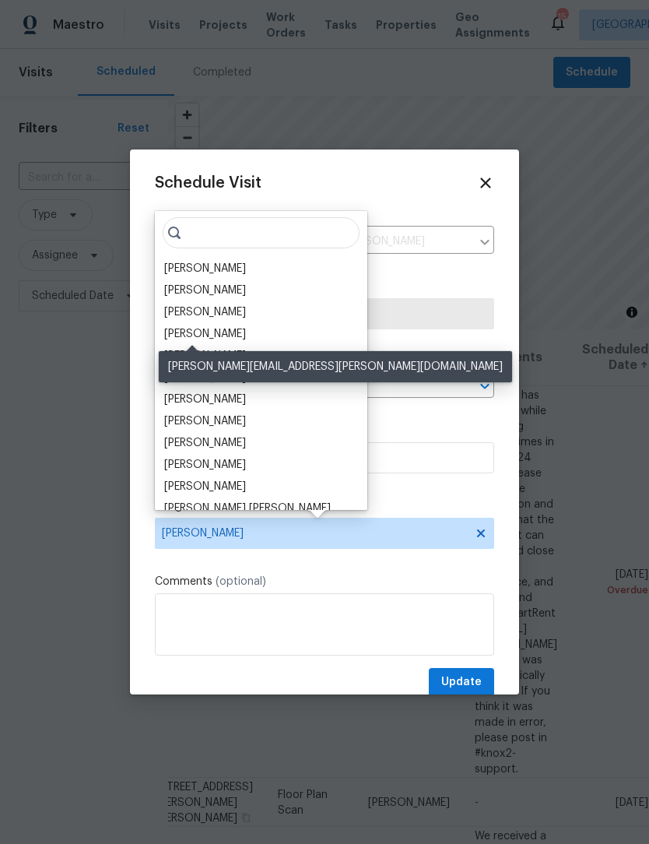
click at [206, 341] on div "[PERSON_NAME]" at bounding box center [205, 334] width 82 height 16
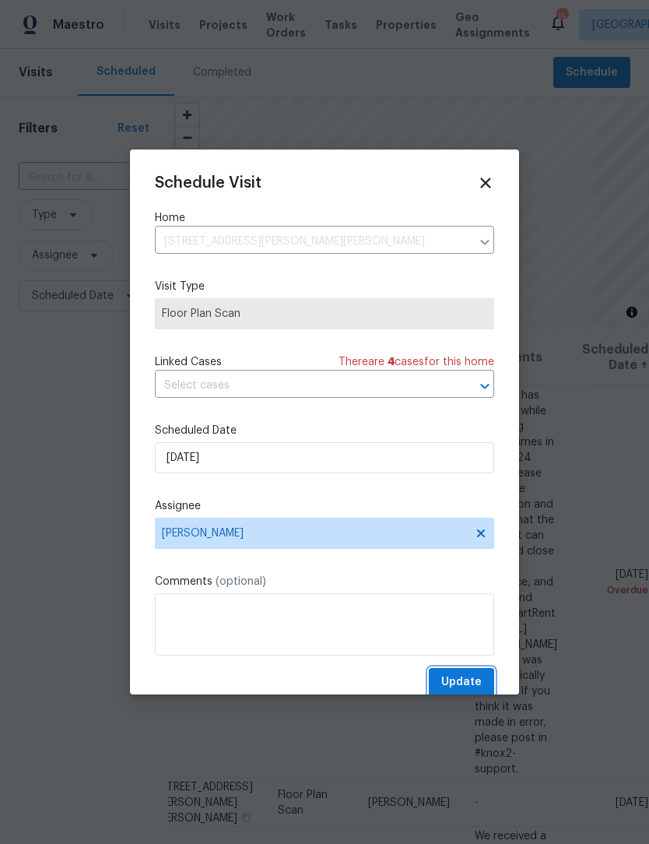
click at [469, 687] on span "Update" at bounding box center [461, 682] width 40 height 19
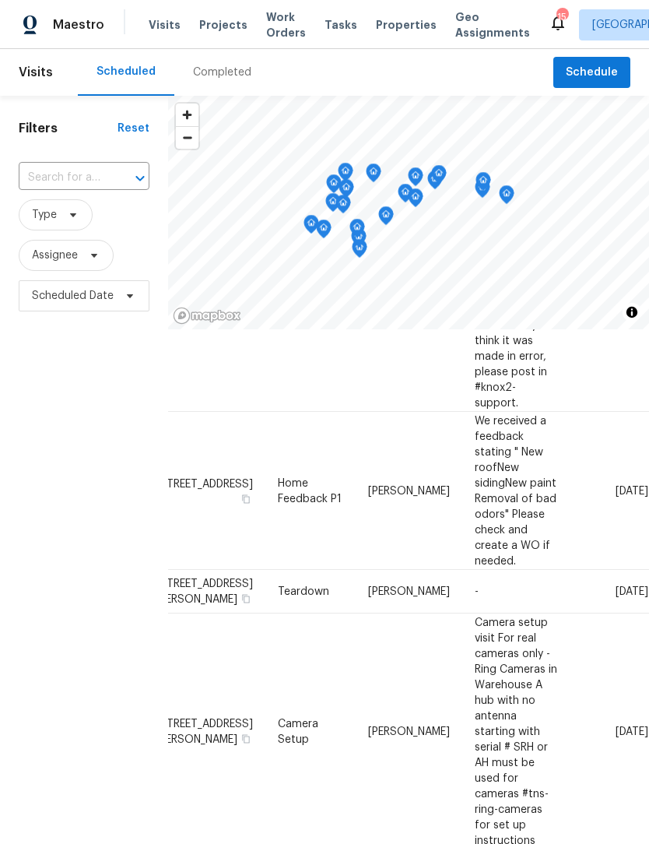
scroll to position [367, 134]
click at [0, 0] on icon at bounding box center [0, 0] width 0 height 0
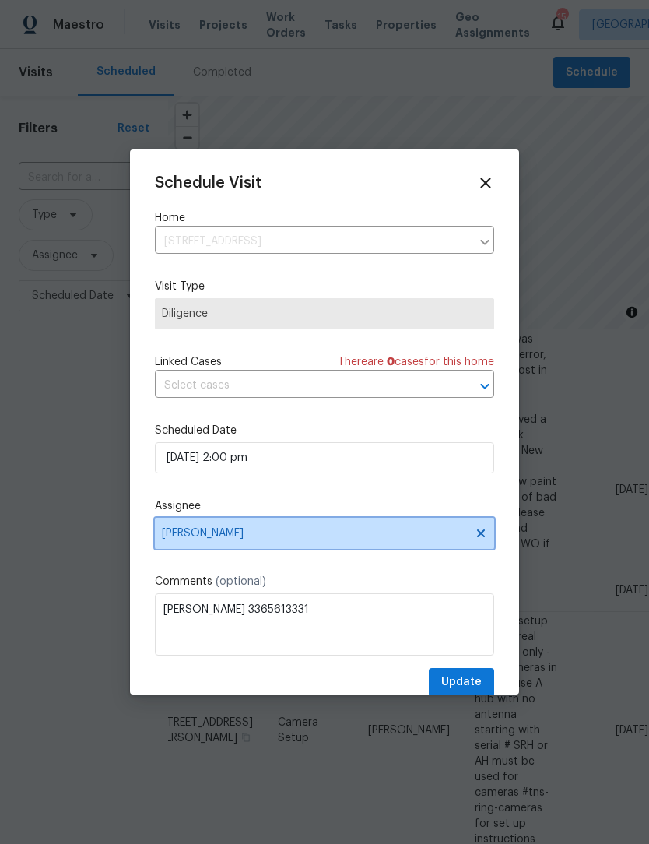
click at [244, 540] on span "[PERSON_NAME]" at bounding box center [314, 533] width 305 height 12
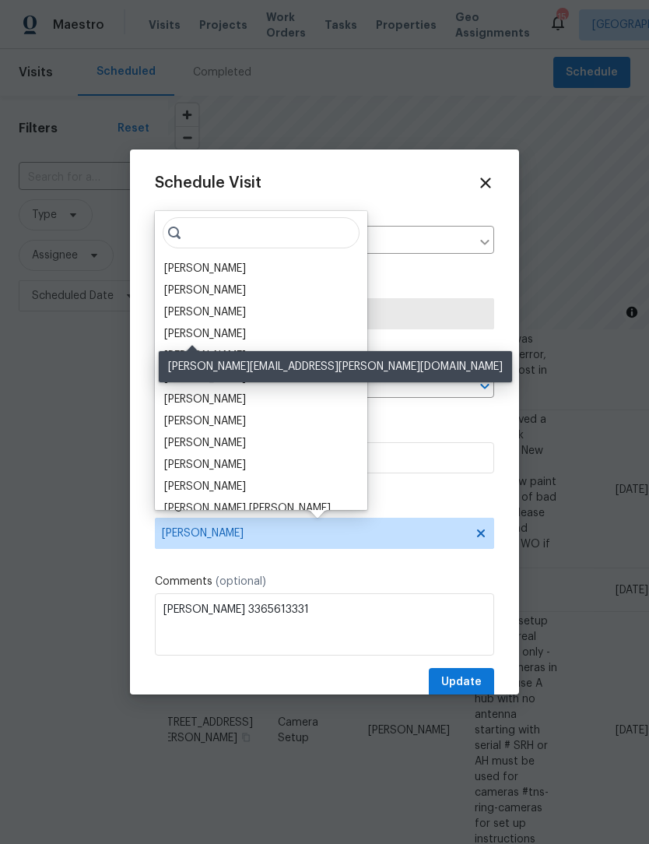
click at [209, 340] on div "[PERSON_NAME]" at bounding box center [205, 334] width 82 height 16
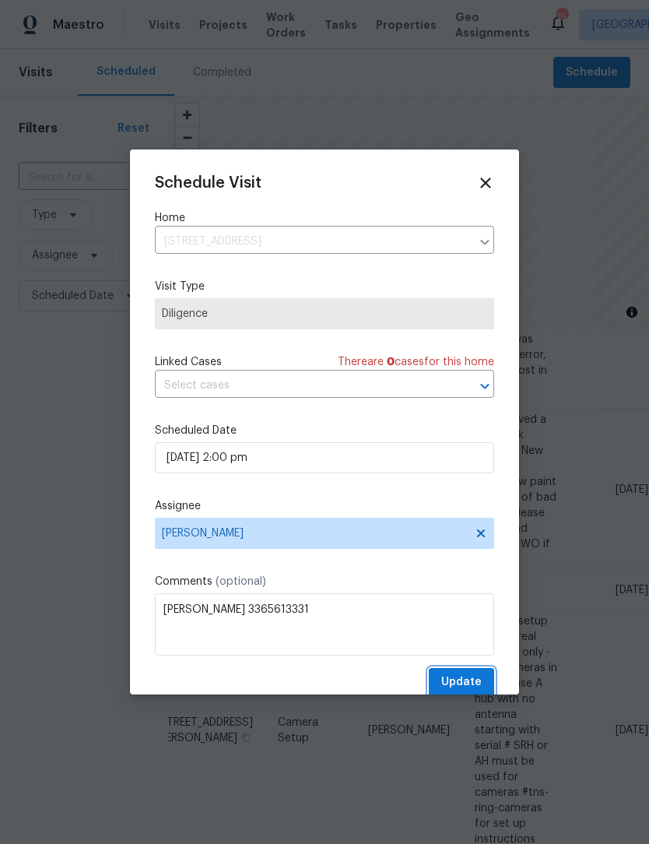
click at [471, 686] on span "Update" at bounding box center [461, 682] width 40 height 19
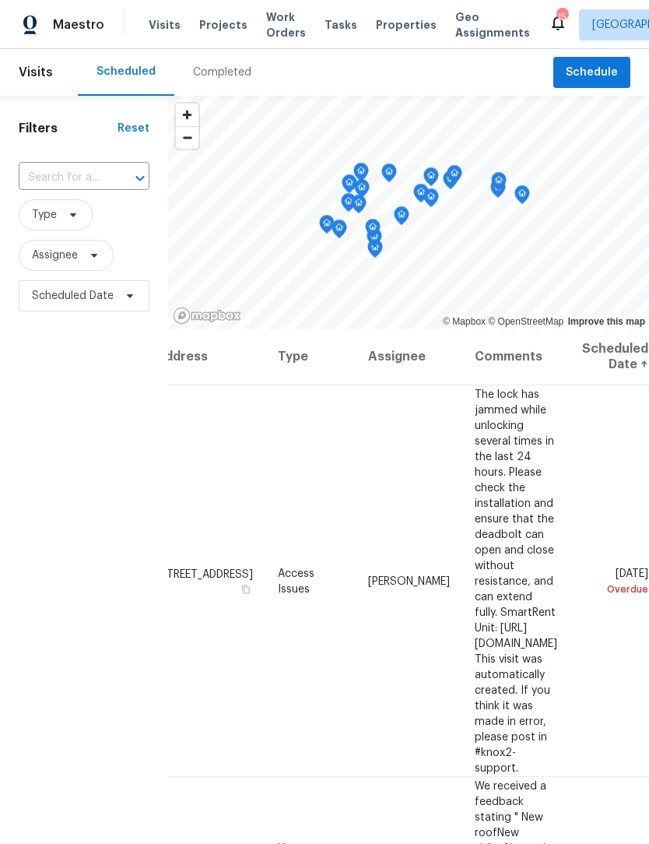
scroll to position [1, 103]
